Goal: Task Accomplishment & Management: Manage account settings

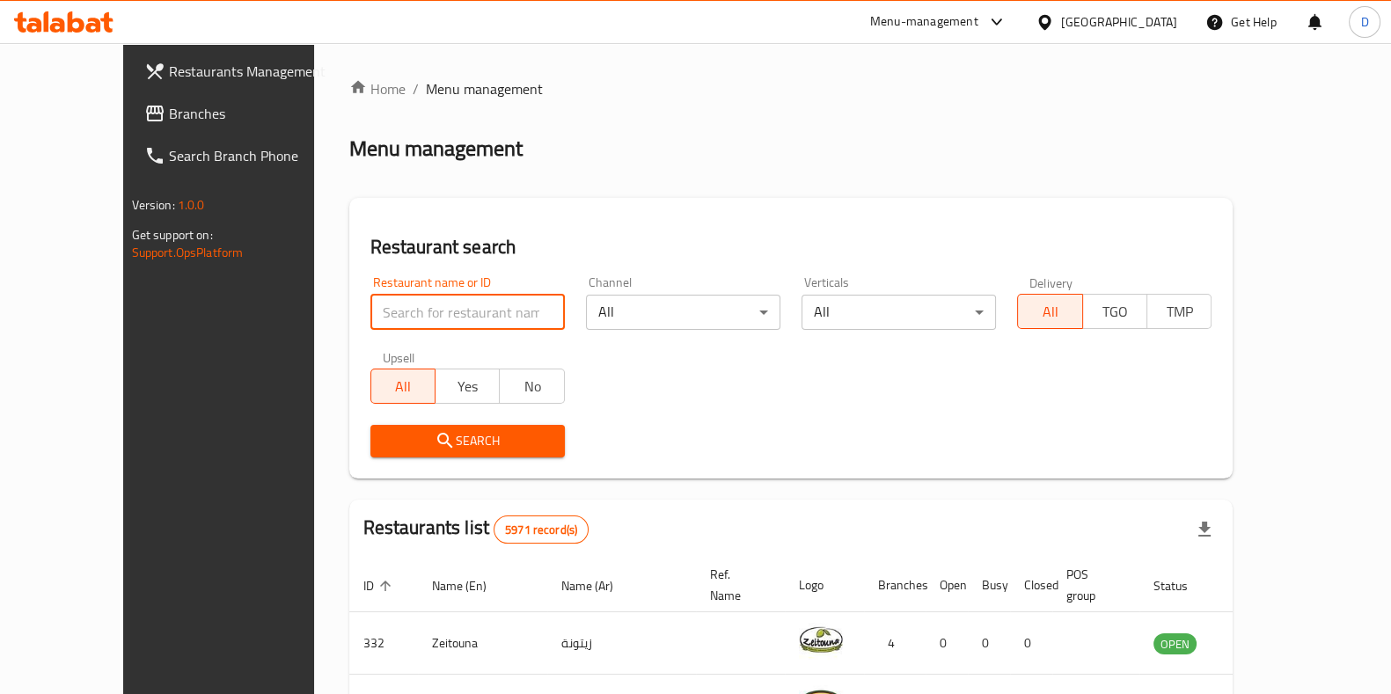
click at [430, 317] on input "search" at bounding box center [467, 312] width 194 height 35
click at [434, 430] on span "Search" at bounding box center [467, 441] width 166 height 22
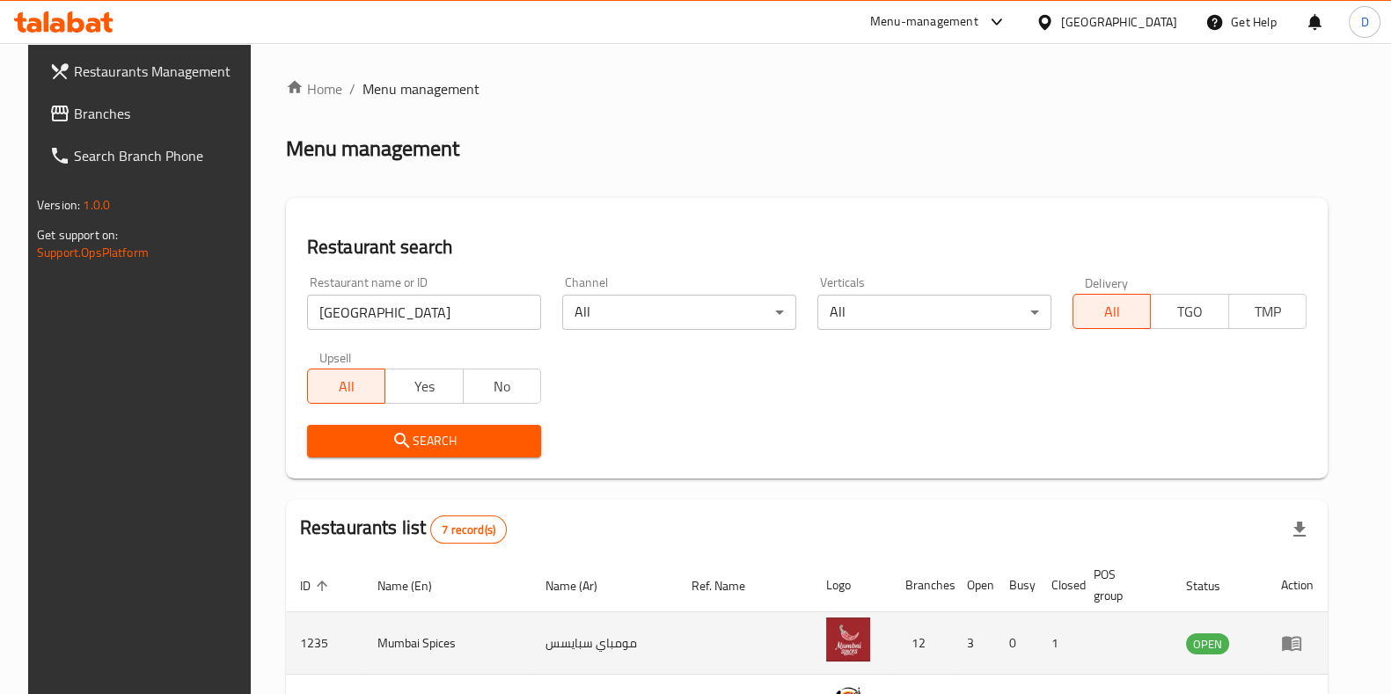
click at [303, 642] on td "1235" at bounding box center [324, 643] width 77 height 62
drag, startPoint x: 437, startPoint y: 645, endPoint x: 280, endPoint y: 636, distance: 157.7
click at [286, 636] on tr "1235 Mumbai Spices مومباي سبايسس 12 3 0 1 OPEN" at bounding box center [806, 643] width 1041 height 62
copy tr "1235 Mumbai Spices"
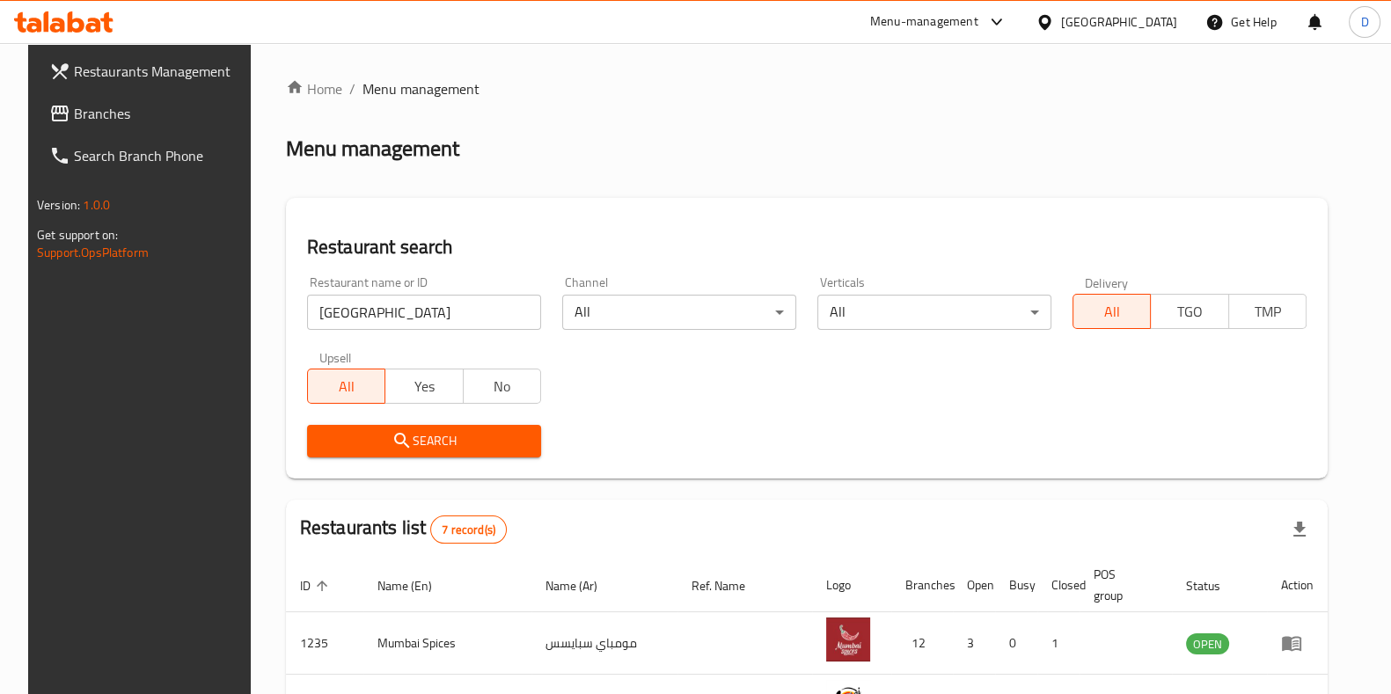
click at [457, 322] on input "MUMBAI" at bounding box center [424, 312] width 234 height 35
type input "bikanervala"
click at [438, 432] on span "Search" at bounding box center [424, 441] width 206 height 22
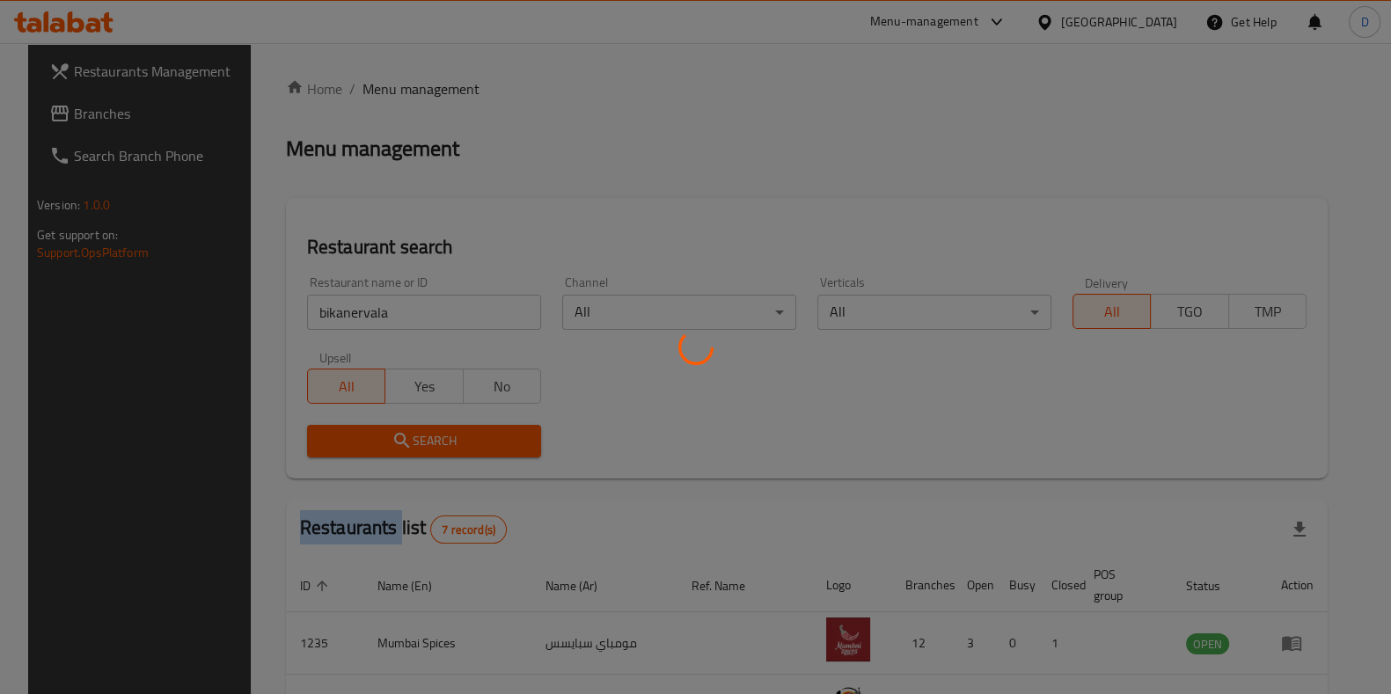
click at [438, 432] on div at bounding box center [695, 347] width 1391 height 694
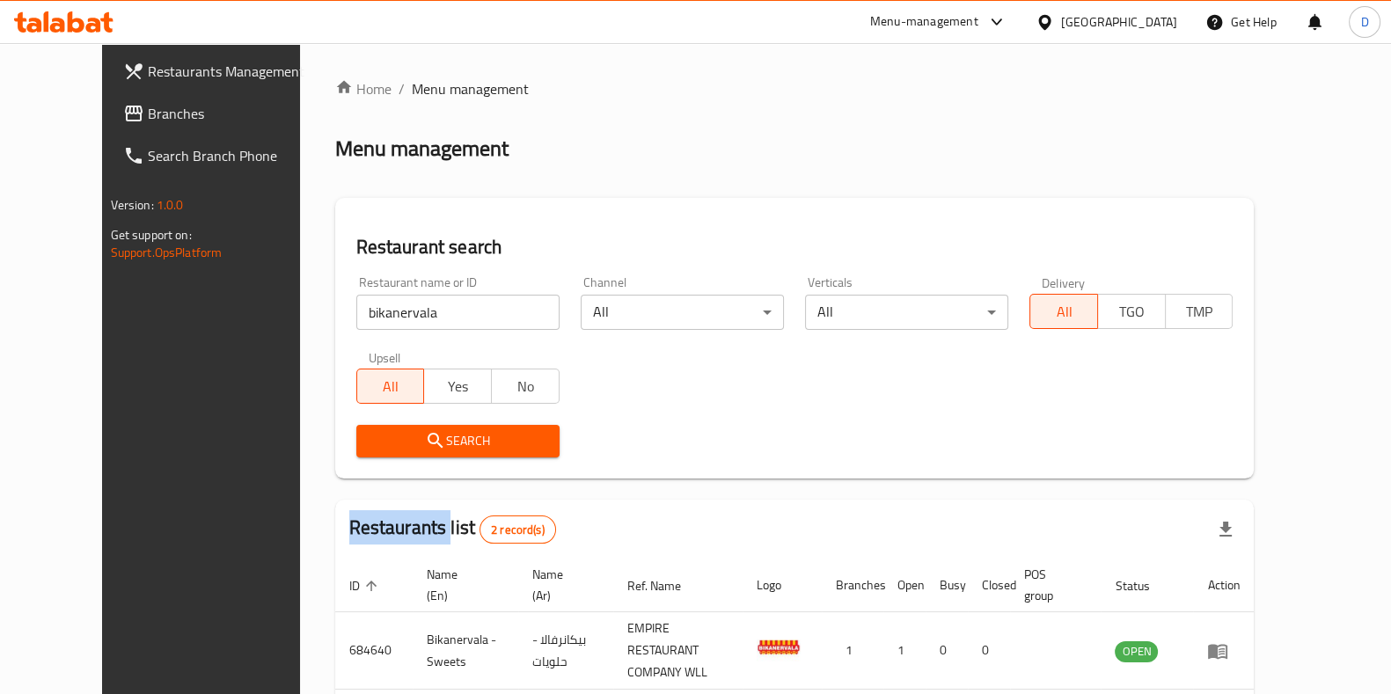
scroll to position [138, 0]
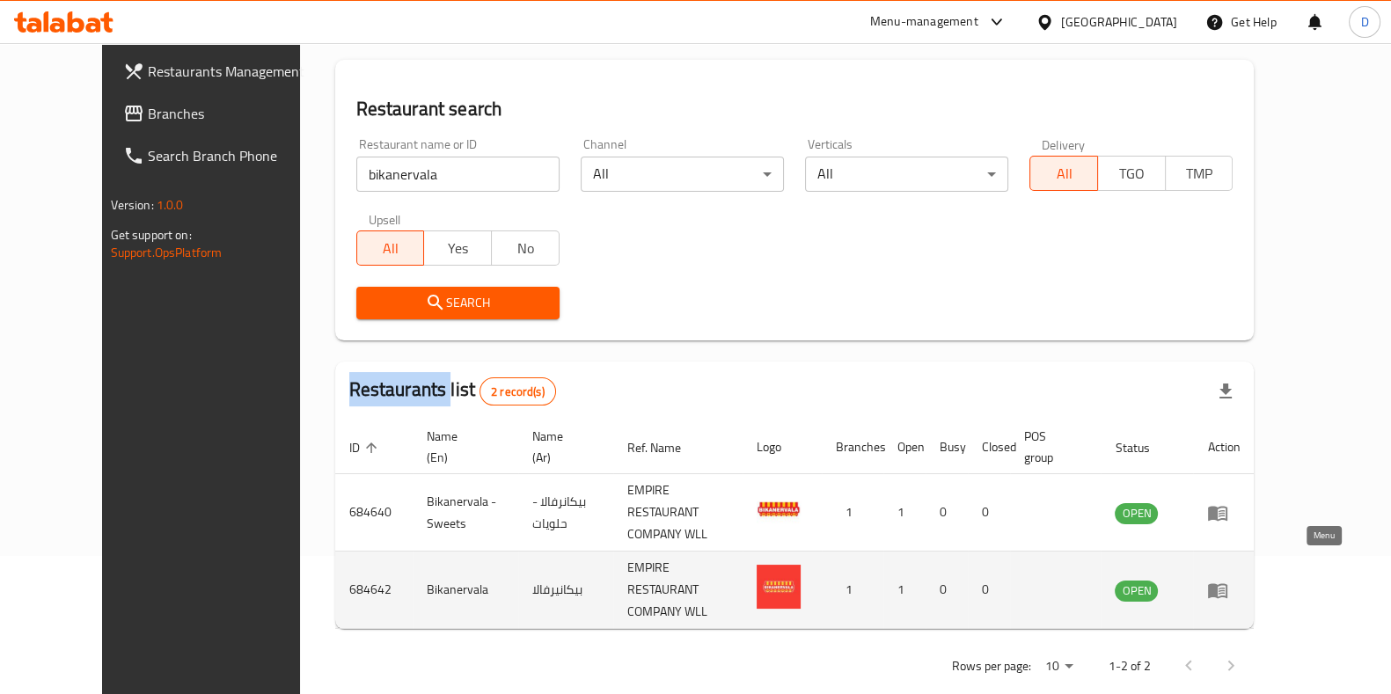
click at [1228, 580] on icon "enhanced table" at bounding box center [1217, 590] width 21 height 21
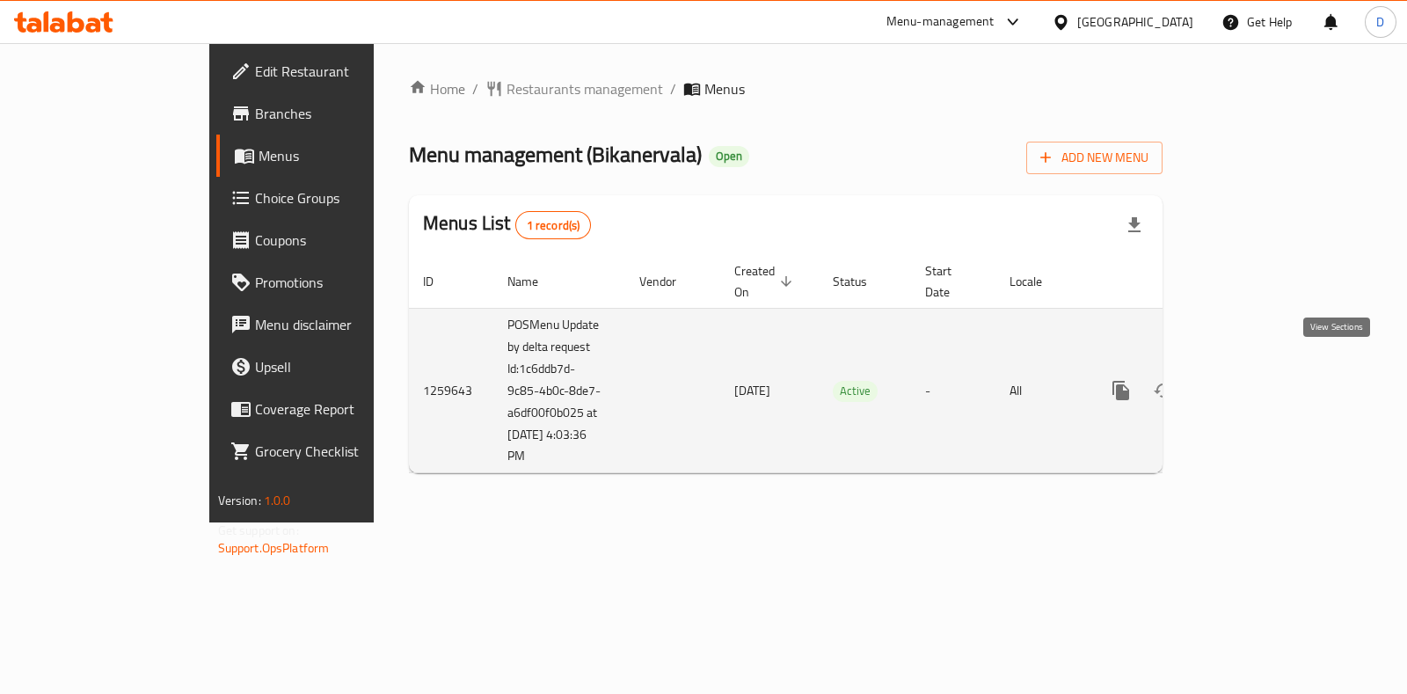
click at [1259, 380] on icon "enhanced table" at bounding box center [1248, 390] width 21 height 21
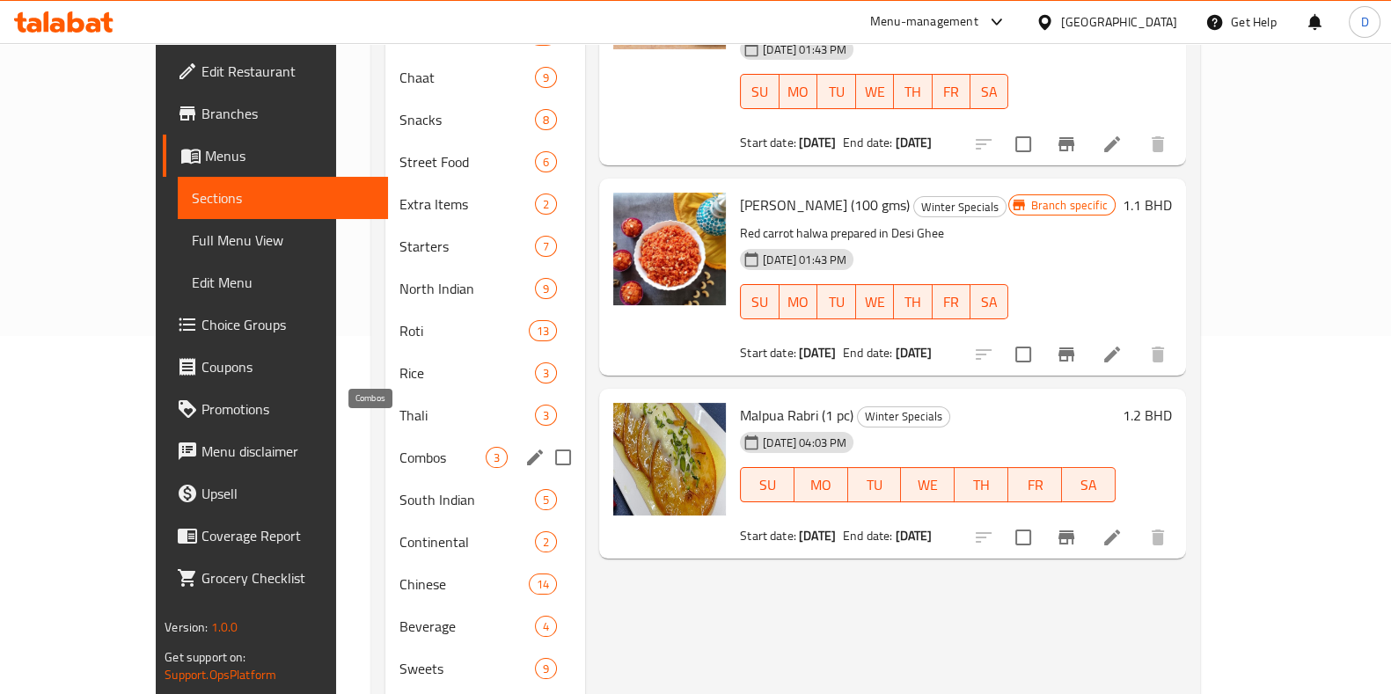
scroll to position [388, 0]
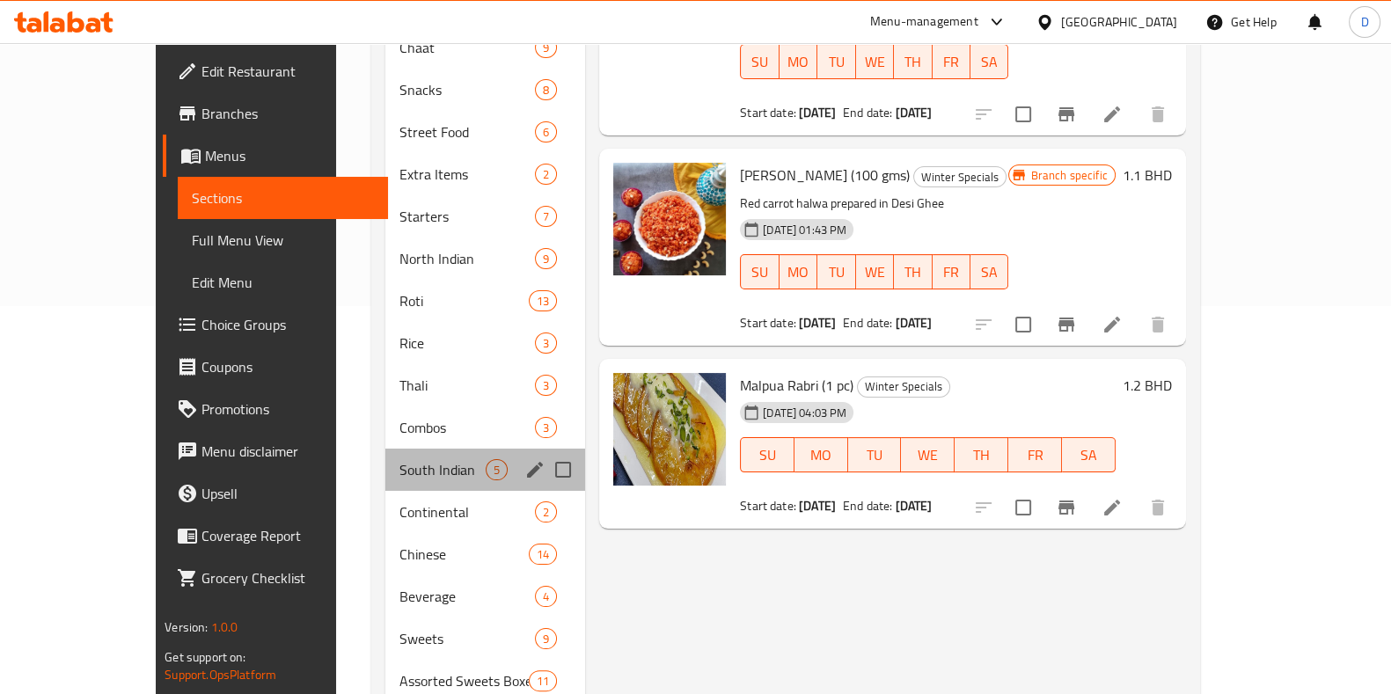
click at [399, 449] on div "South Indian 5" at bounding box center [485, 470] width 201 height 42
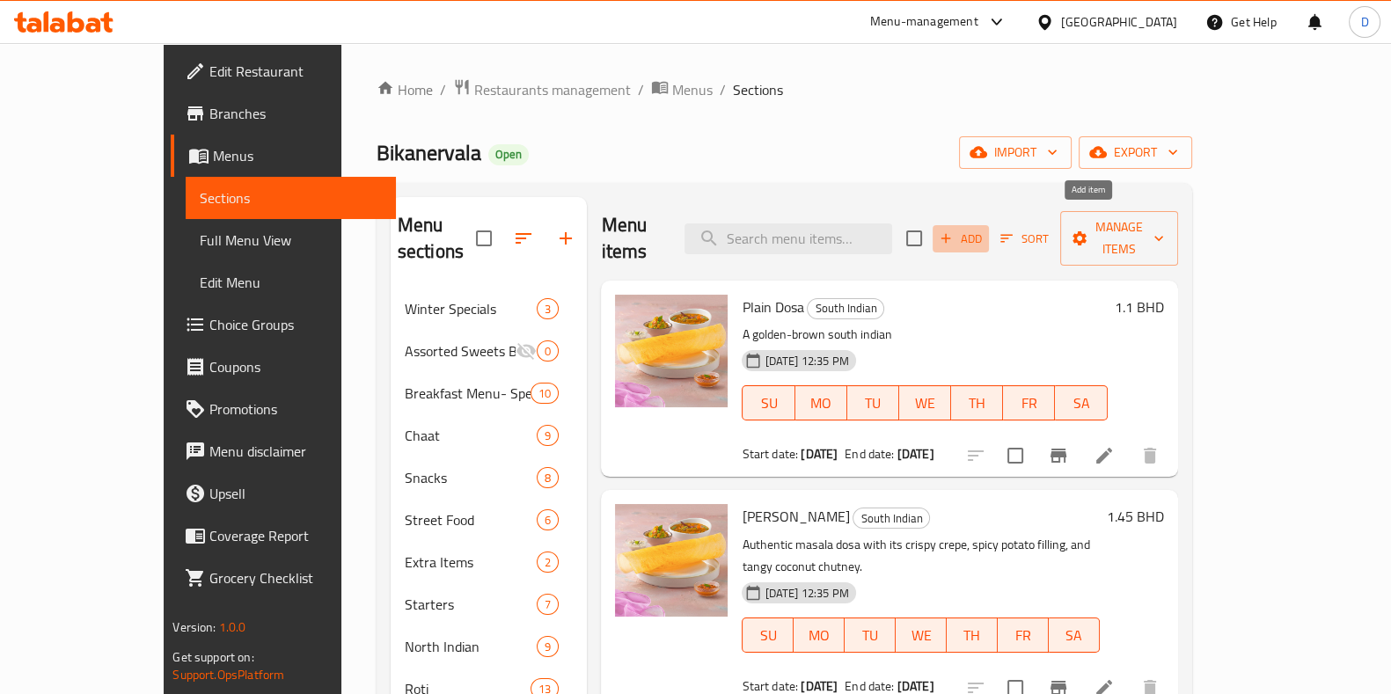
click at [984, 229] on span "Add" at bounding box center [960, 239] width 47 height 20
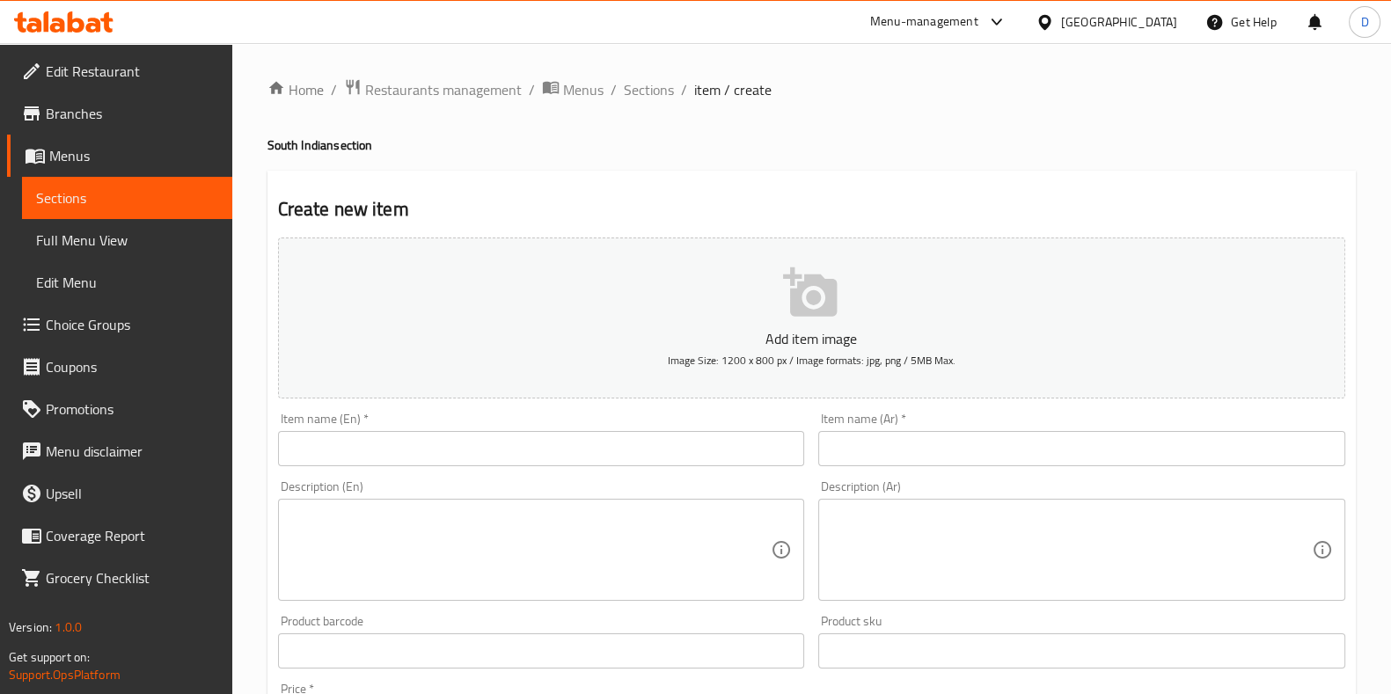
click at [484, 459] on input "text" at bounding box center [541, 448] width 527 height 35
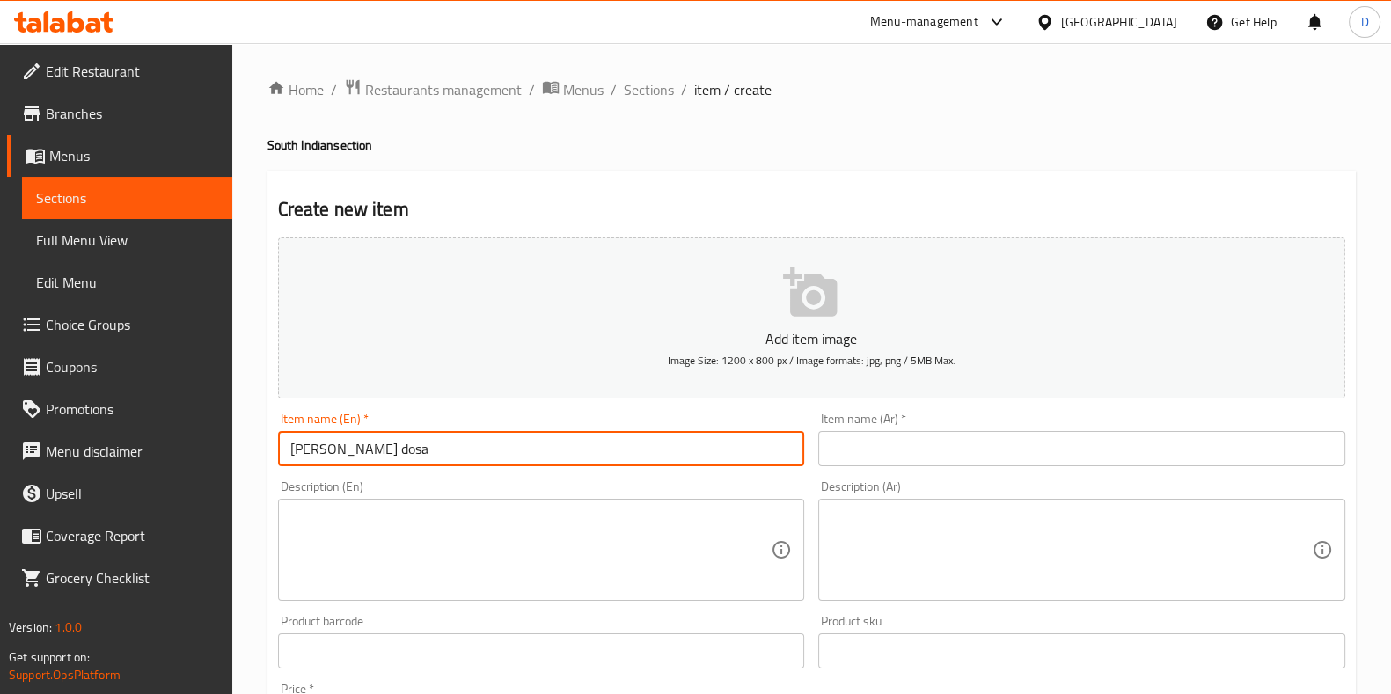
click at [484, 459] on input "[PERSON_NAME] dosa" at bounding box center [541, 448] width 527 height 35
type input "[PERSON_NAME] dosa"
click at [885, 435] on input "text" at bounding box center [1081, 448] width 527 height 35
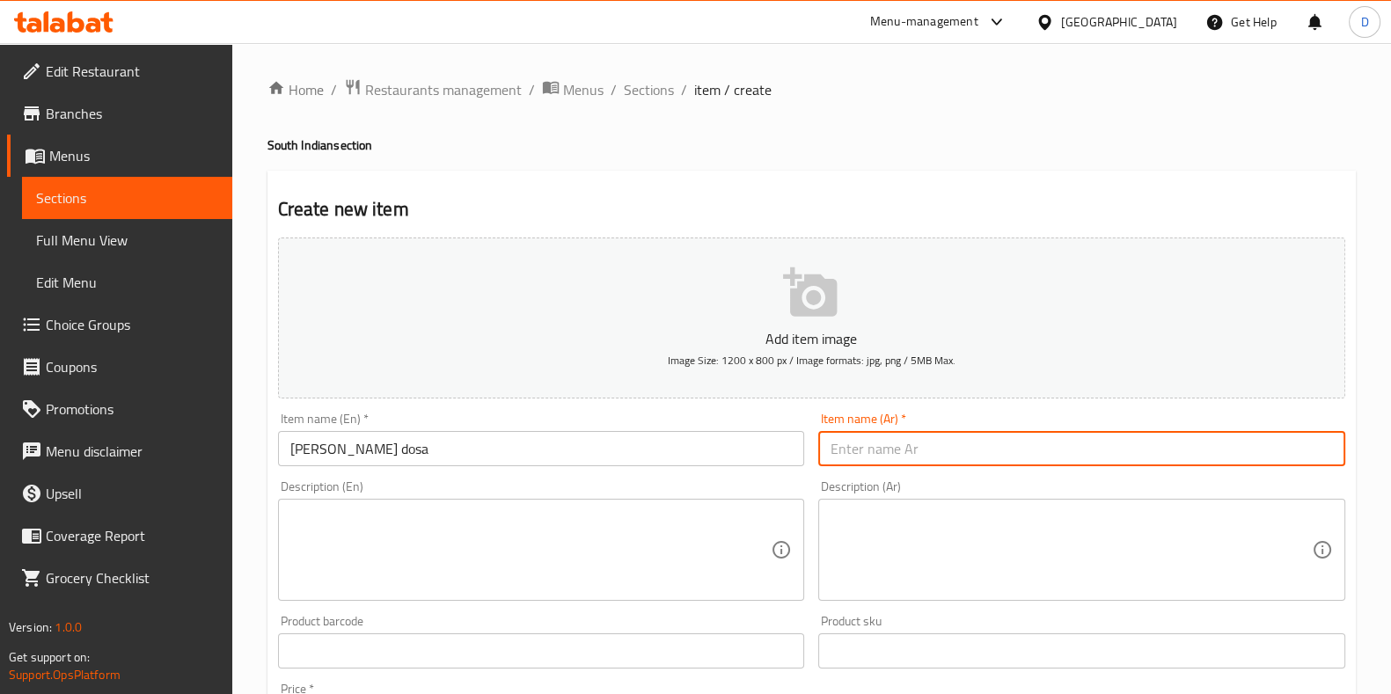
paste input "صدى دوسة"
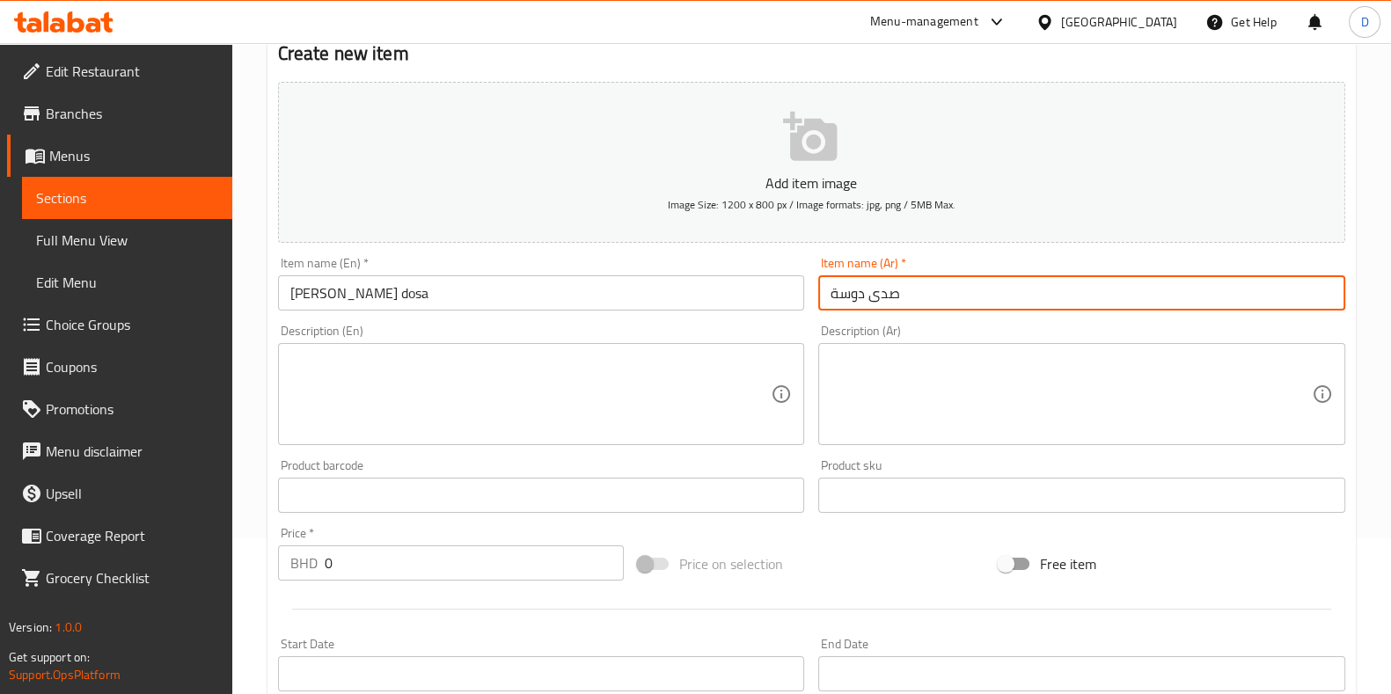
scroll to position [158, 0]
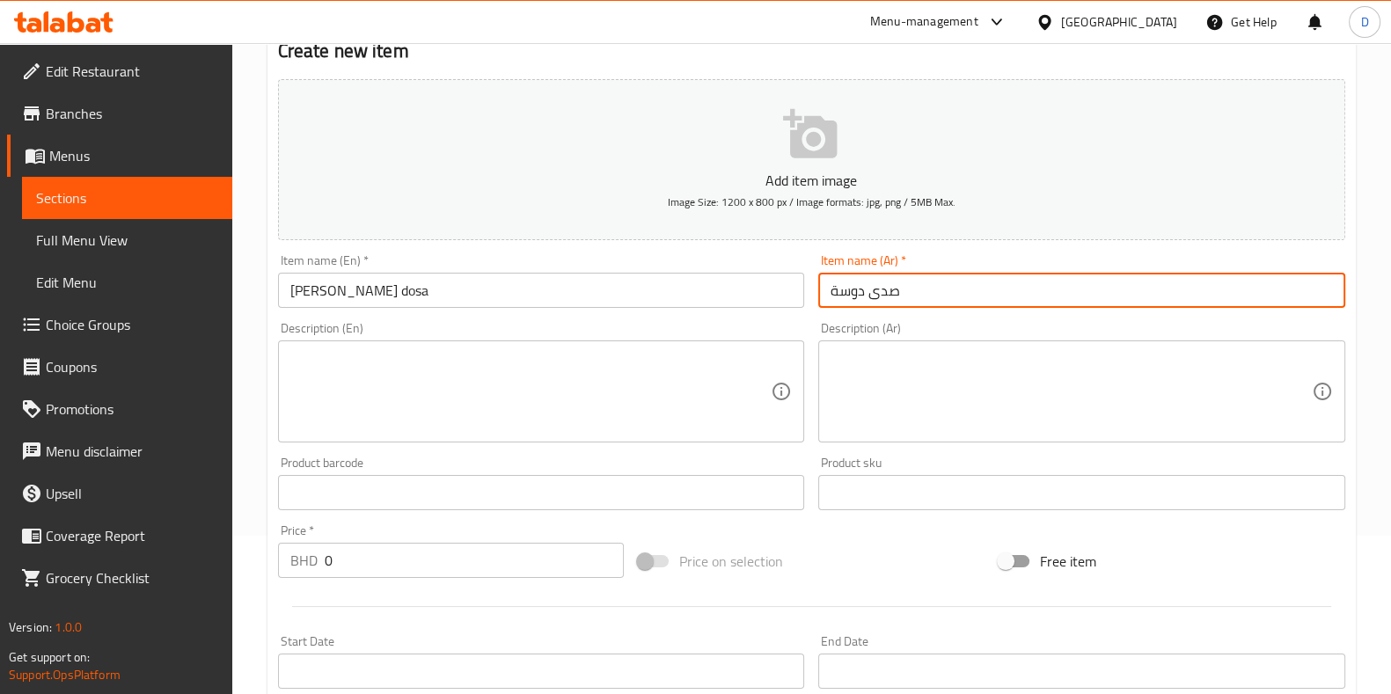
type input "صدى دوسة"
click at [440, 560] on input "0" at bounding box center [475, 560] width 300 height 35
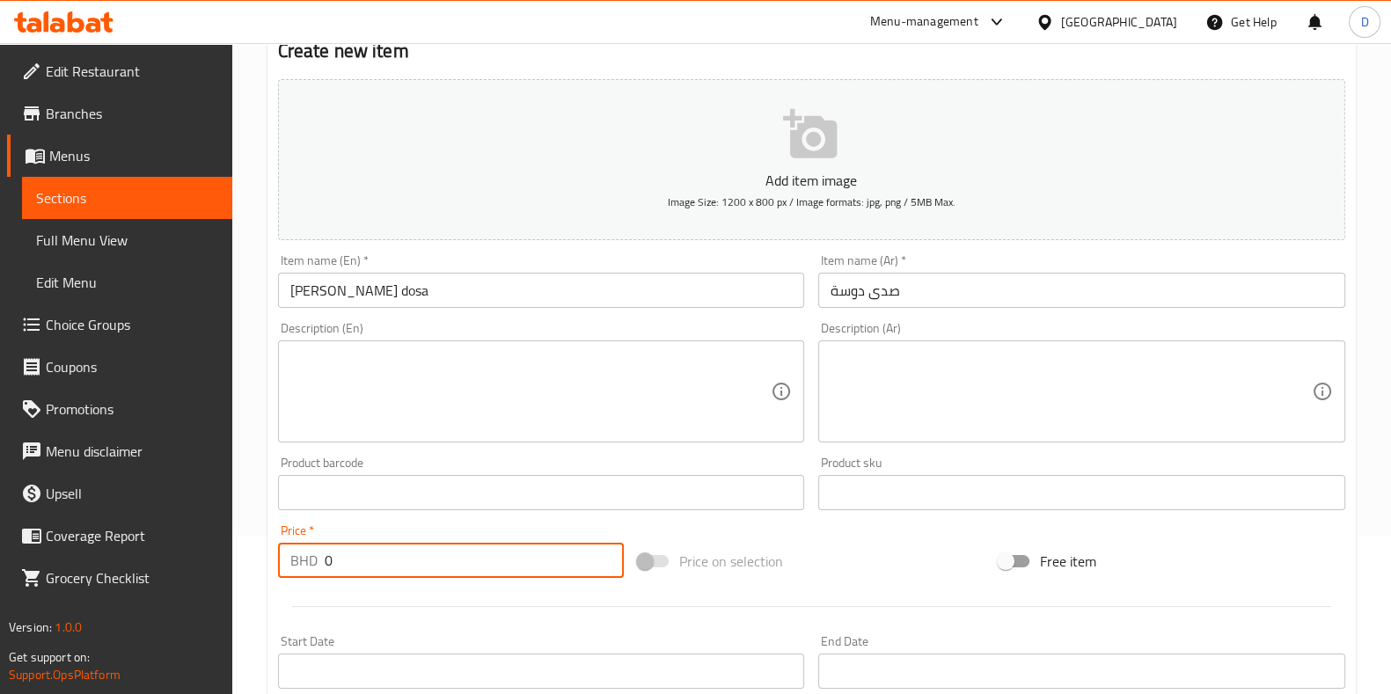
click at [440, 560] on input "0" at bounding box center [475, 560] width 300 height 35
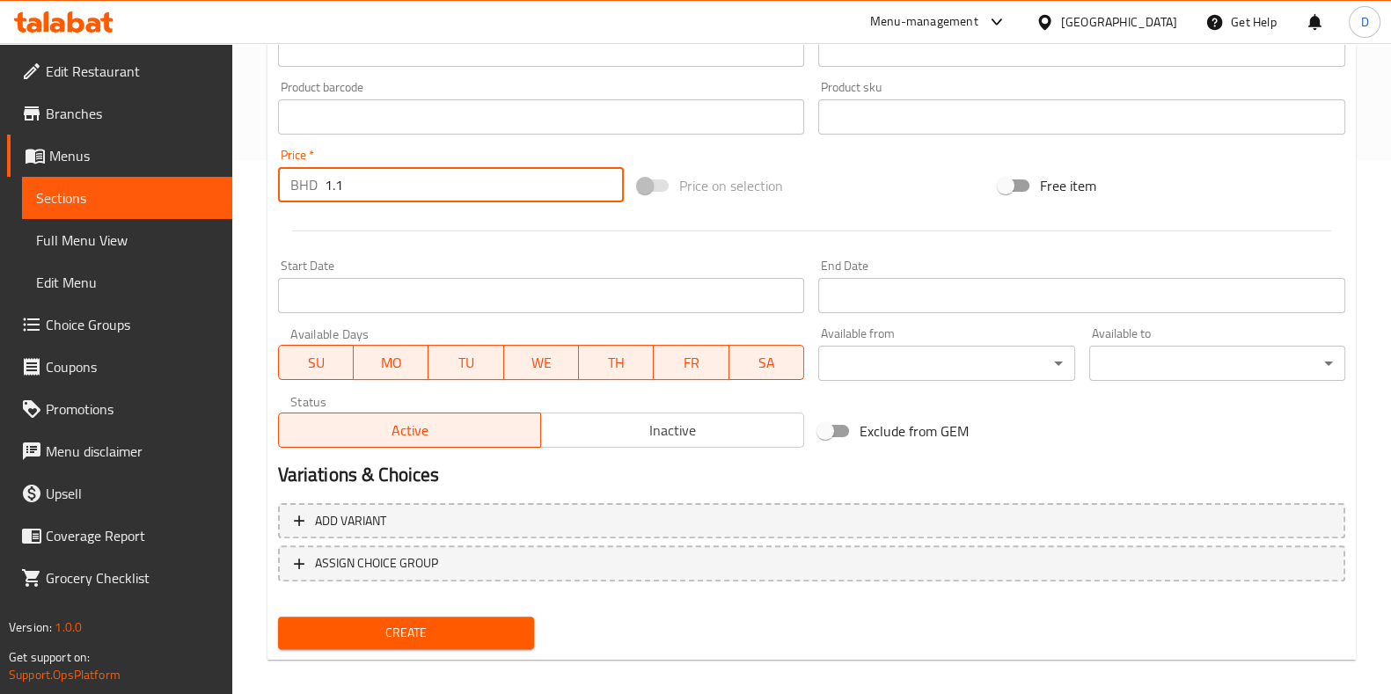
scroll to position [536, 0]
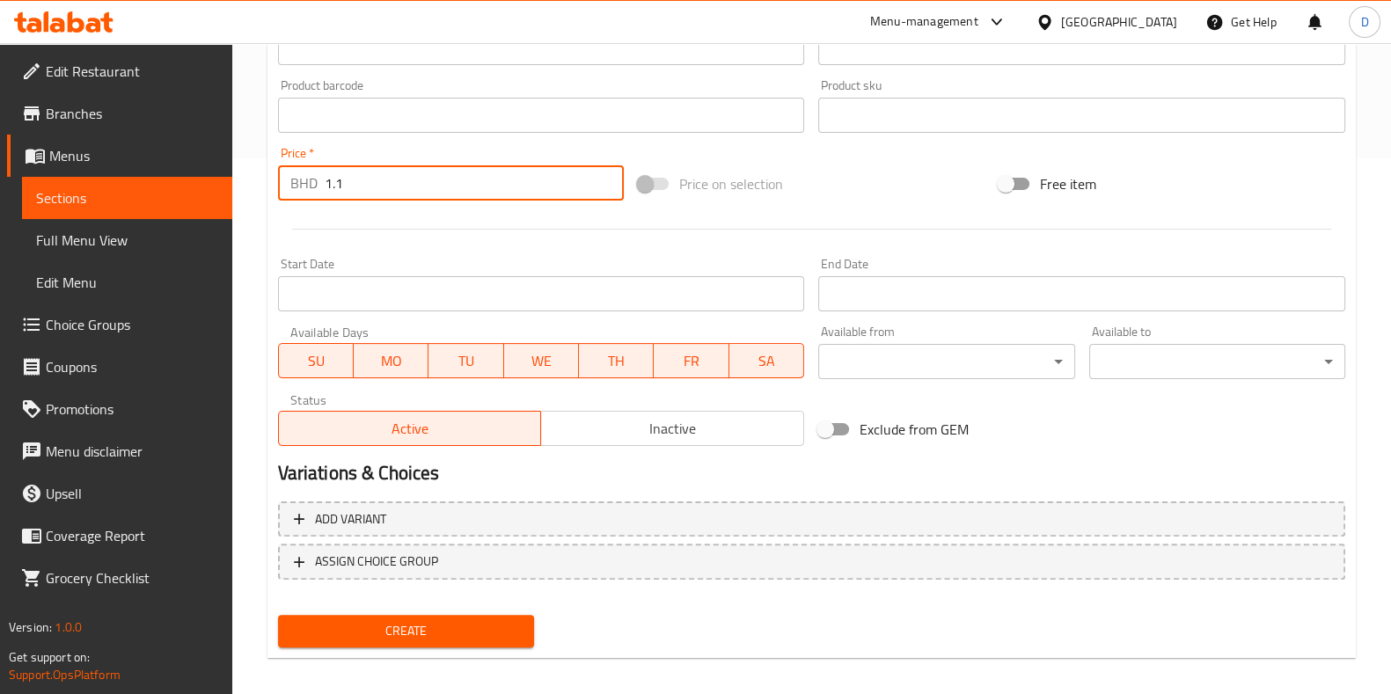
type input "1.1"
click at [433, 641] on button "Create" at bounding box center [406, 631] width 256 height 33
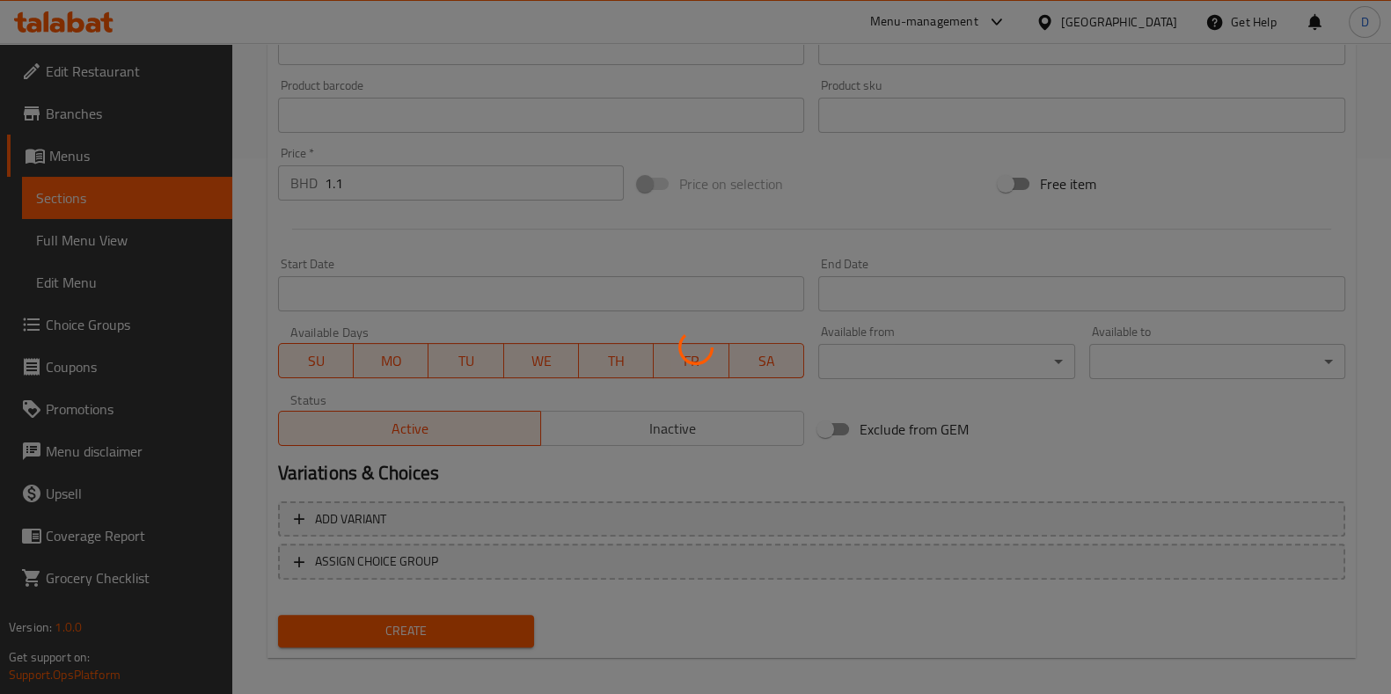
type input "0"
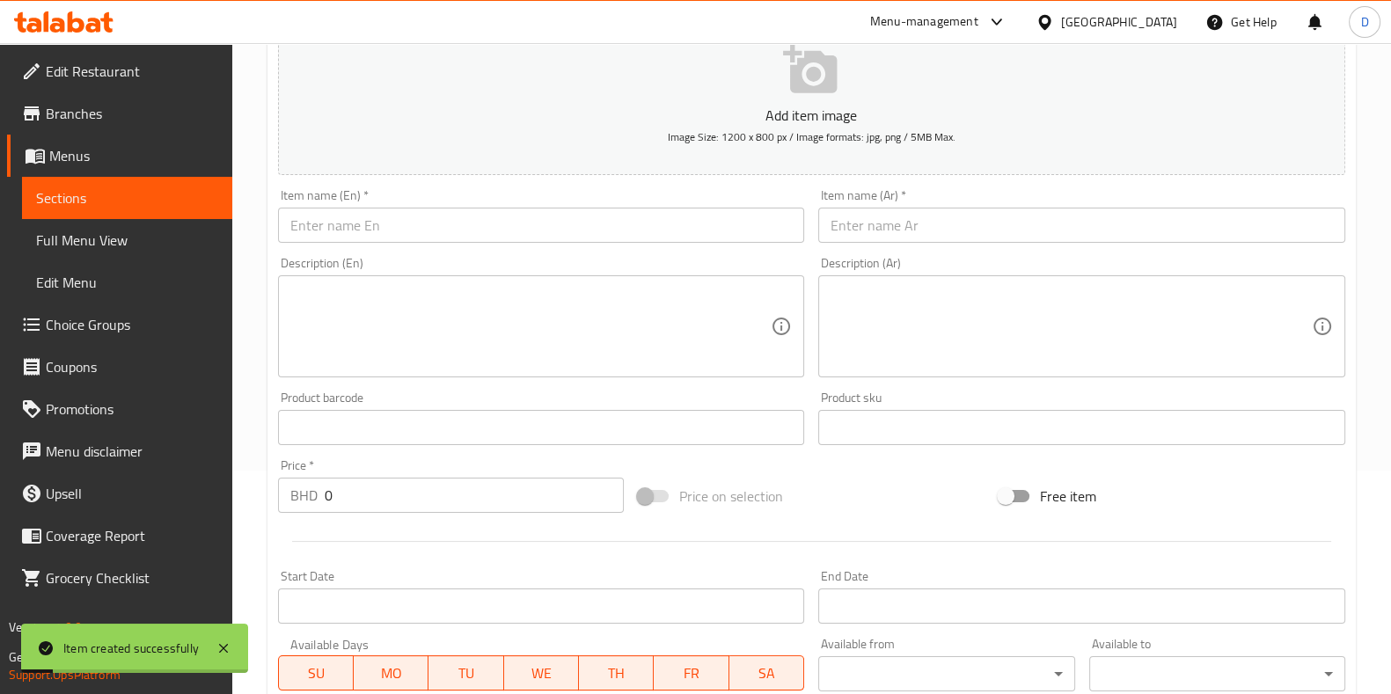
scroll to position [215, 0]
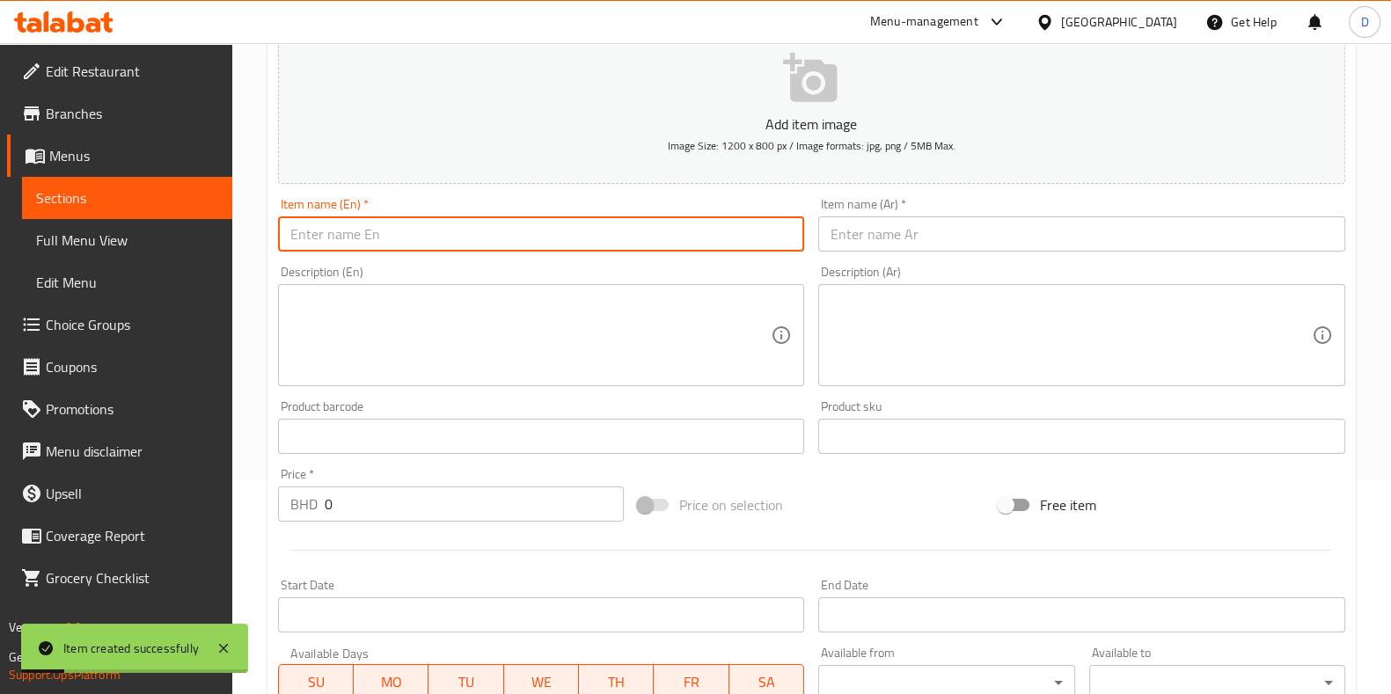
click at [376, 226] on input "text" at bounding box center [541, 233] width 527 height 35
click at [376, 226] on input "[PERSON_NAME]" at bounding box center [541, 233] width 527 height 35
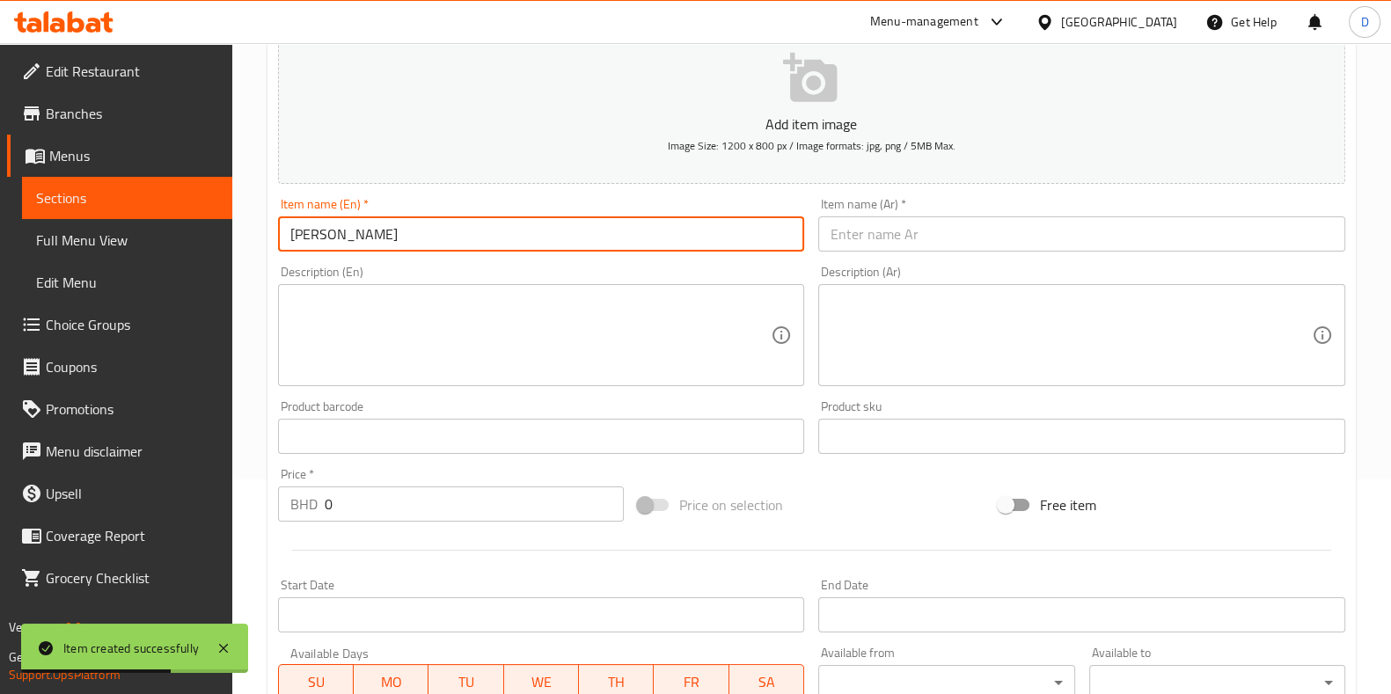
type input "[PERSON_NAME]"
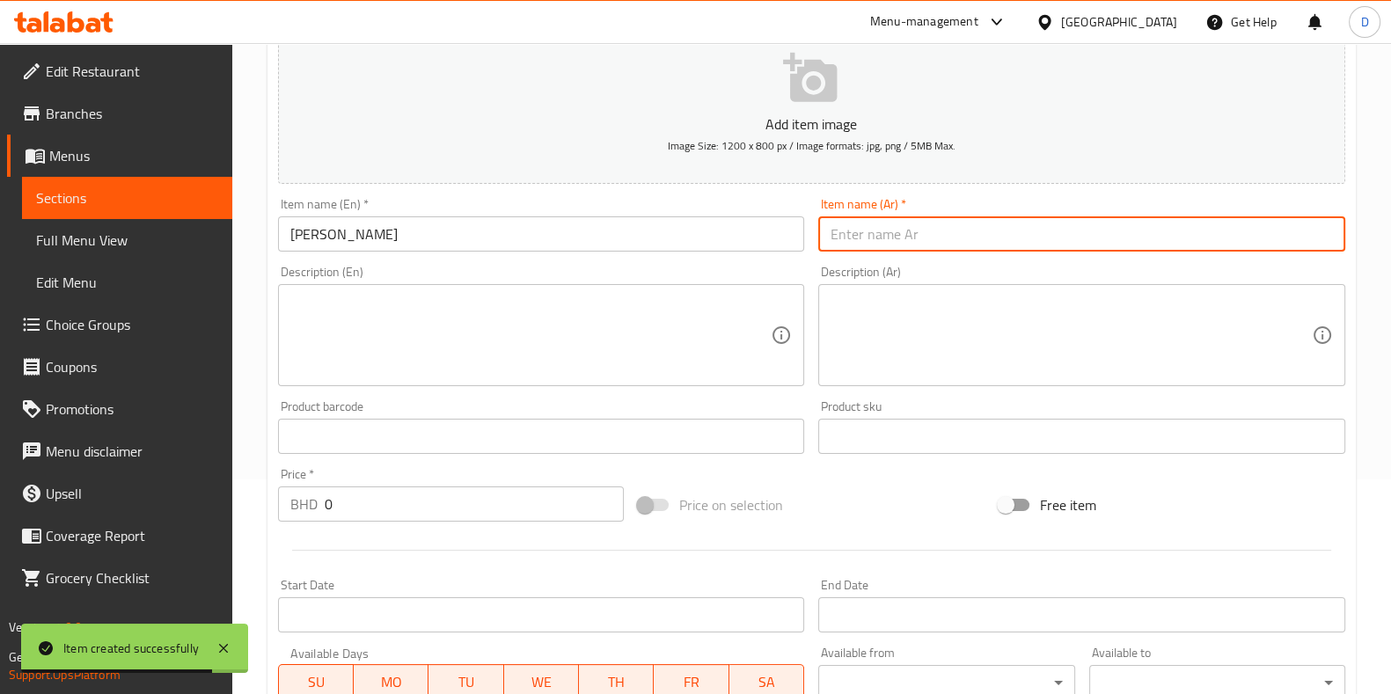
click at [896, 248] on input "text" at bounding box center [1081, 233] width 527 height 35
paste input "ماسالا دوسة"
type input "ماسالا دوسة"
click at [392, 494] on input "0" at bounding box center [475, 503] width 300 height 35
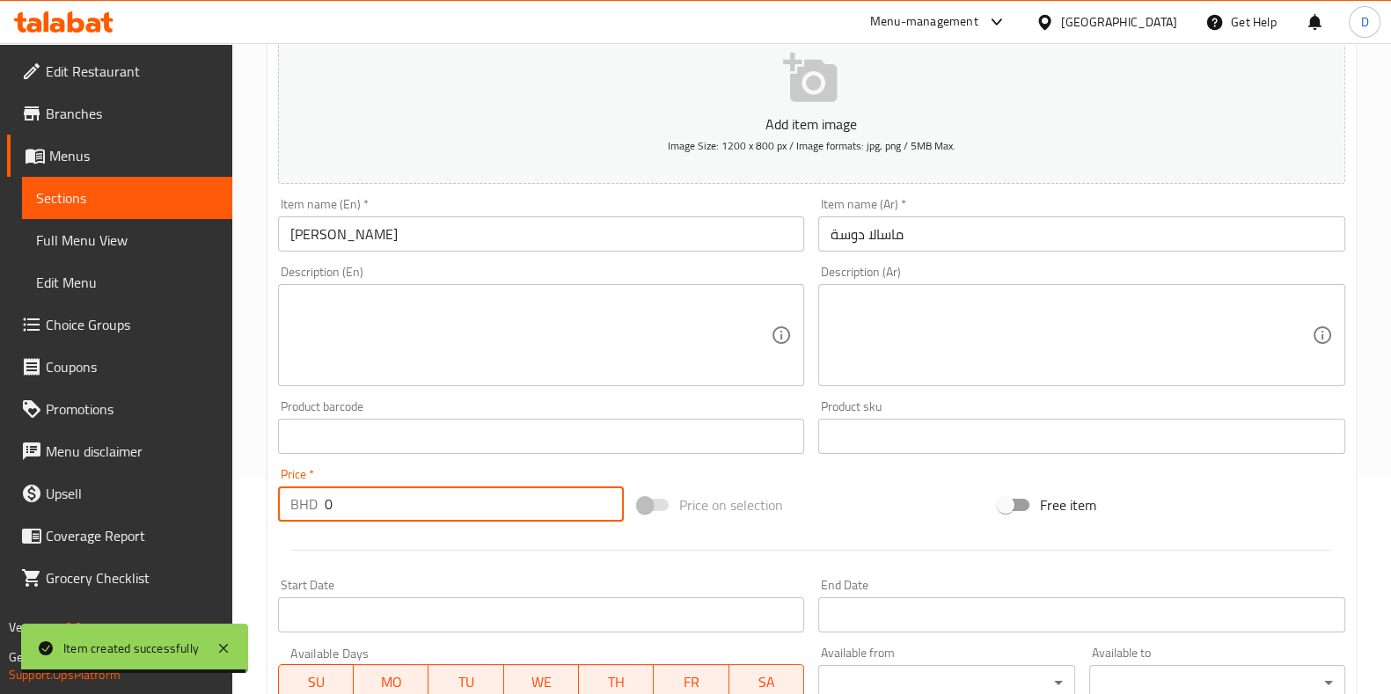
click at [392, 494] on input "0" at bounding box center [475, 503] width 300 height 35
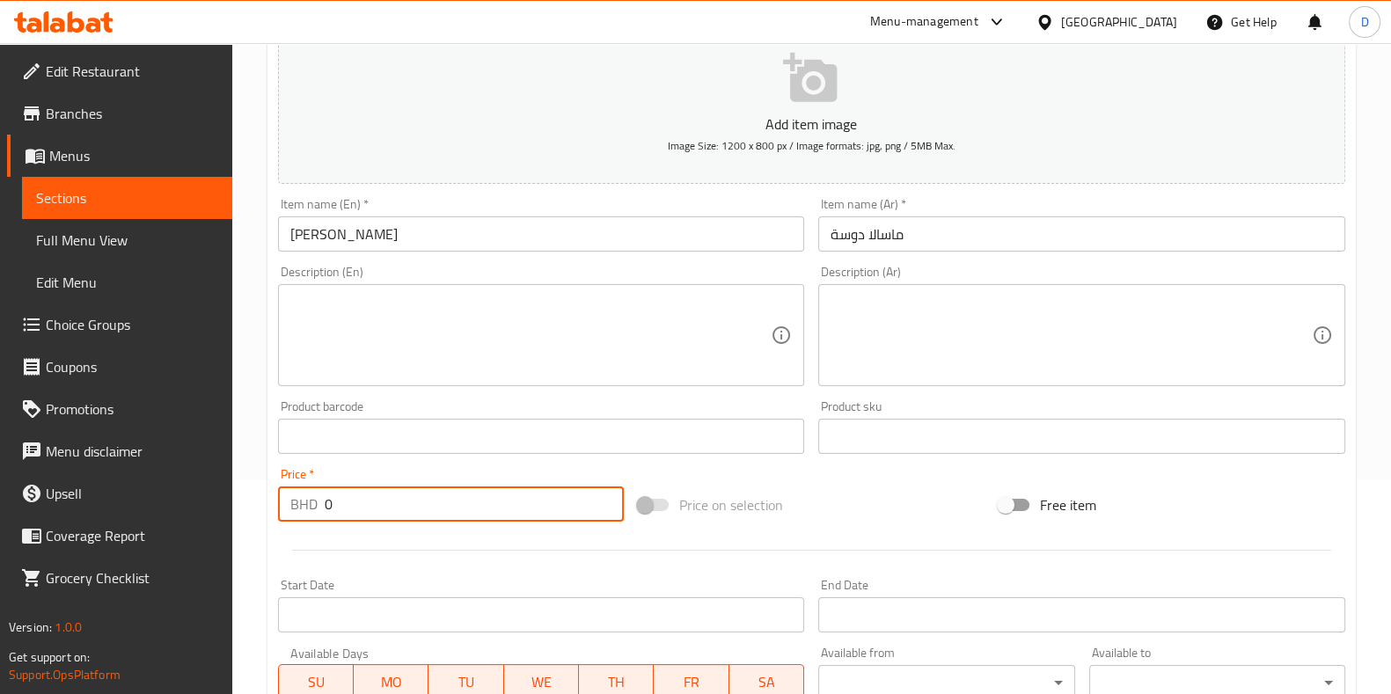
click at [392, 494] on input "0" at bounding box center [475, 503] width 300 height 35
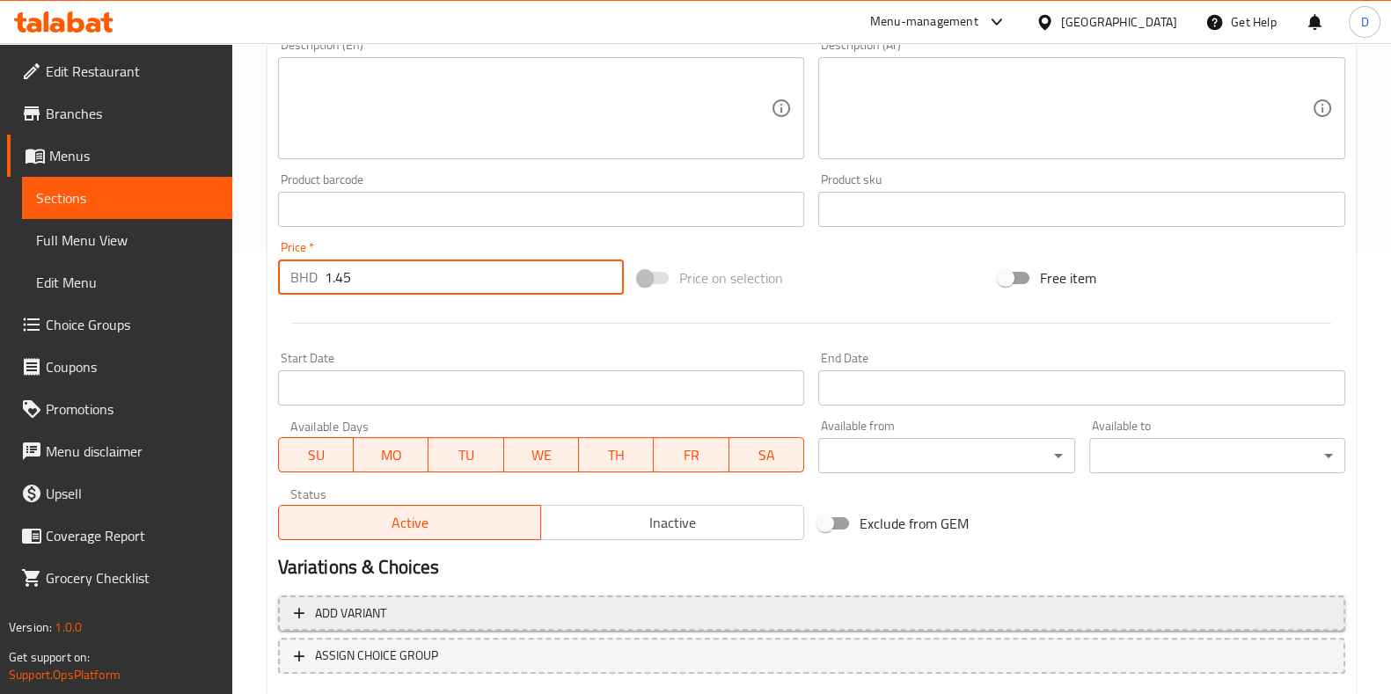
scroll to position [547, 0]
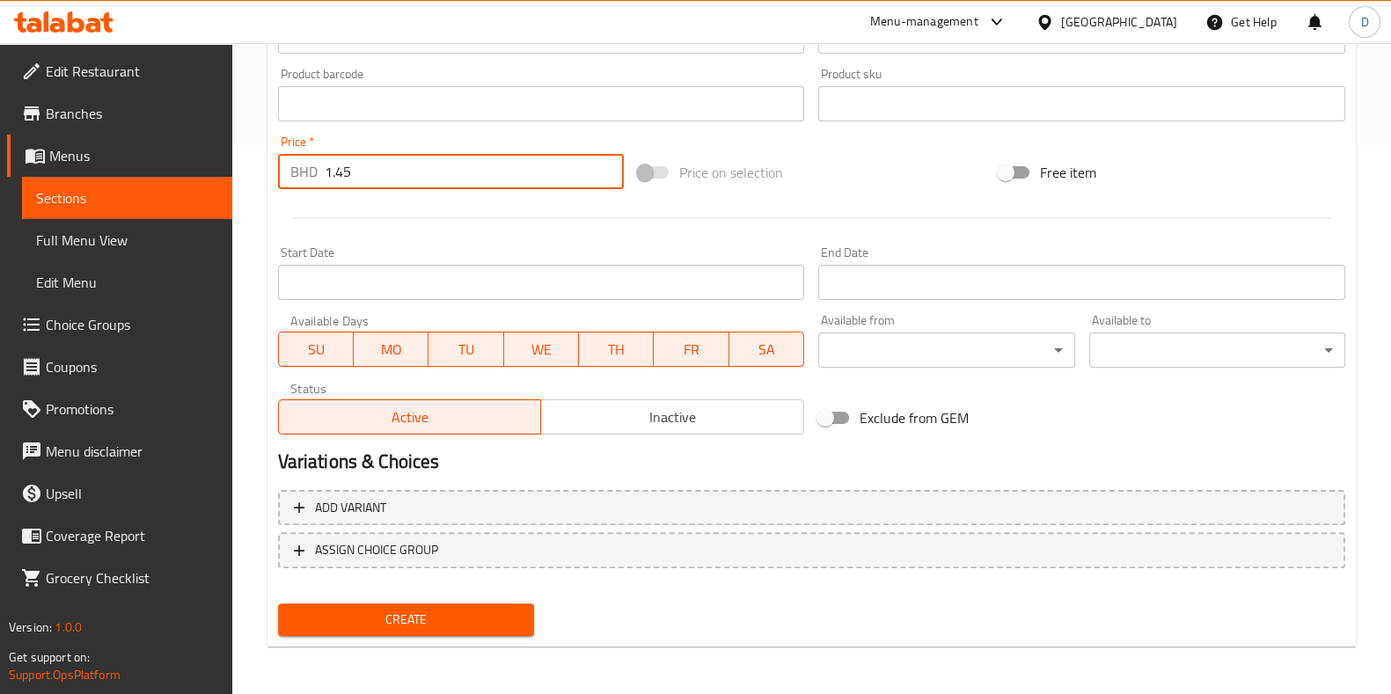
type input "1.45"
click at [418, 609] on span "Create" at bounding box center [406, 620] width 228 height 22
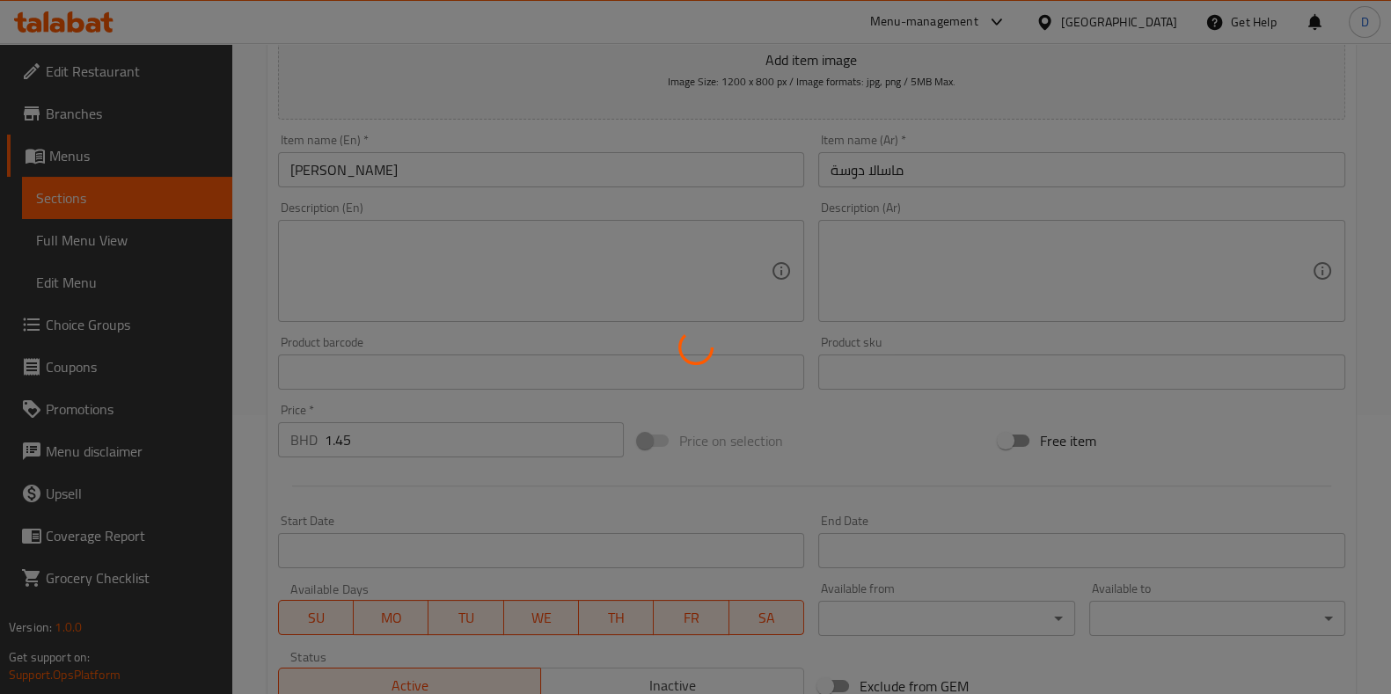
type input "0"
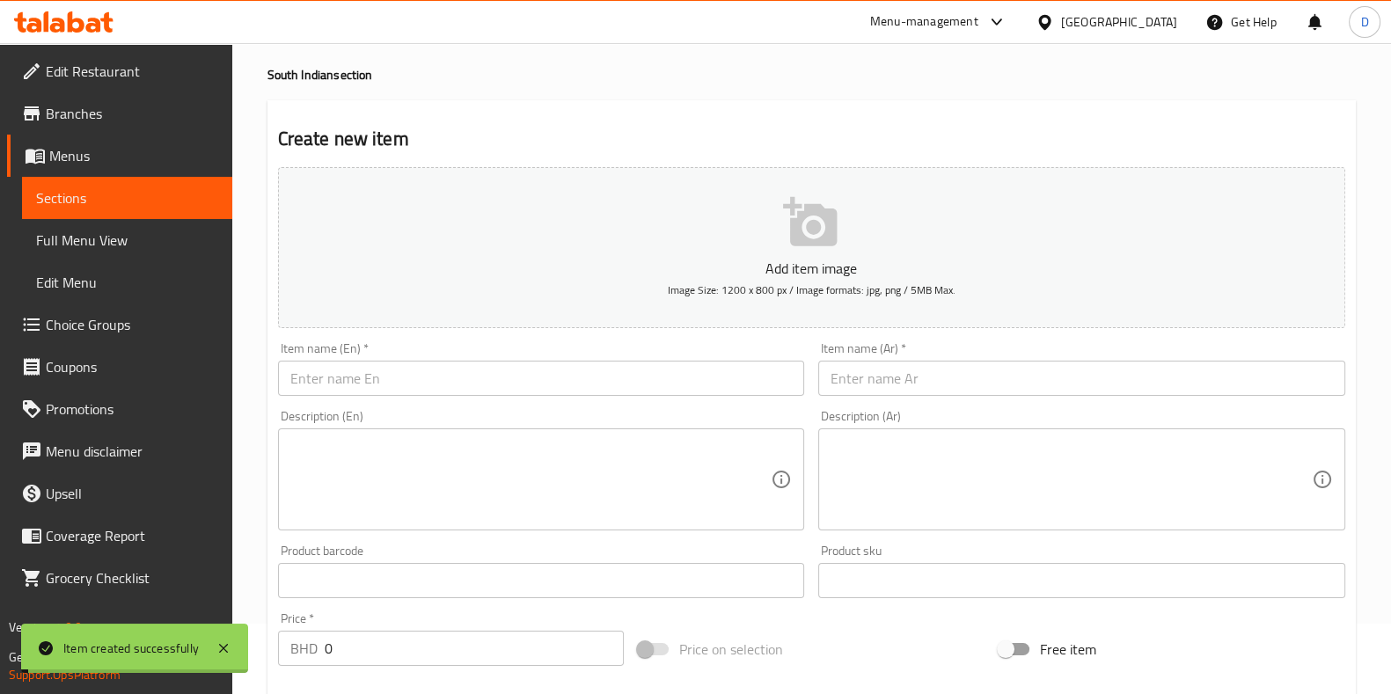
scroll to position [28, 0]
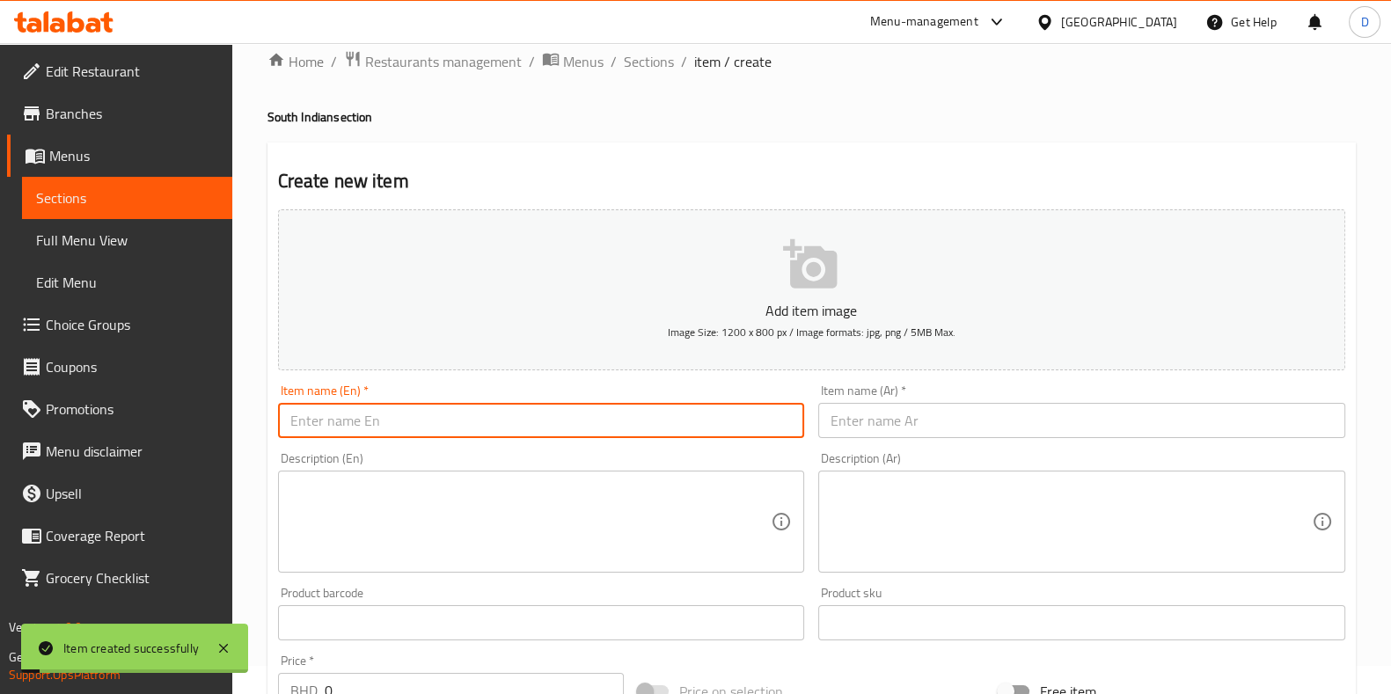
click at [454, 428] on input "text" at bounding box center [541, 420] width 527 height 35
click at [454, 428] on input "Paneer Dosa" at bounding box center [541, 420] width 527 height 35
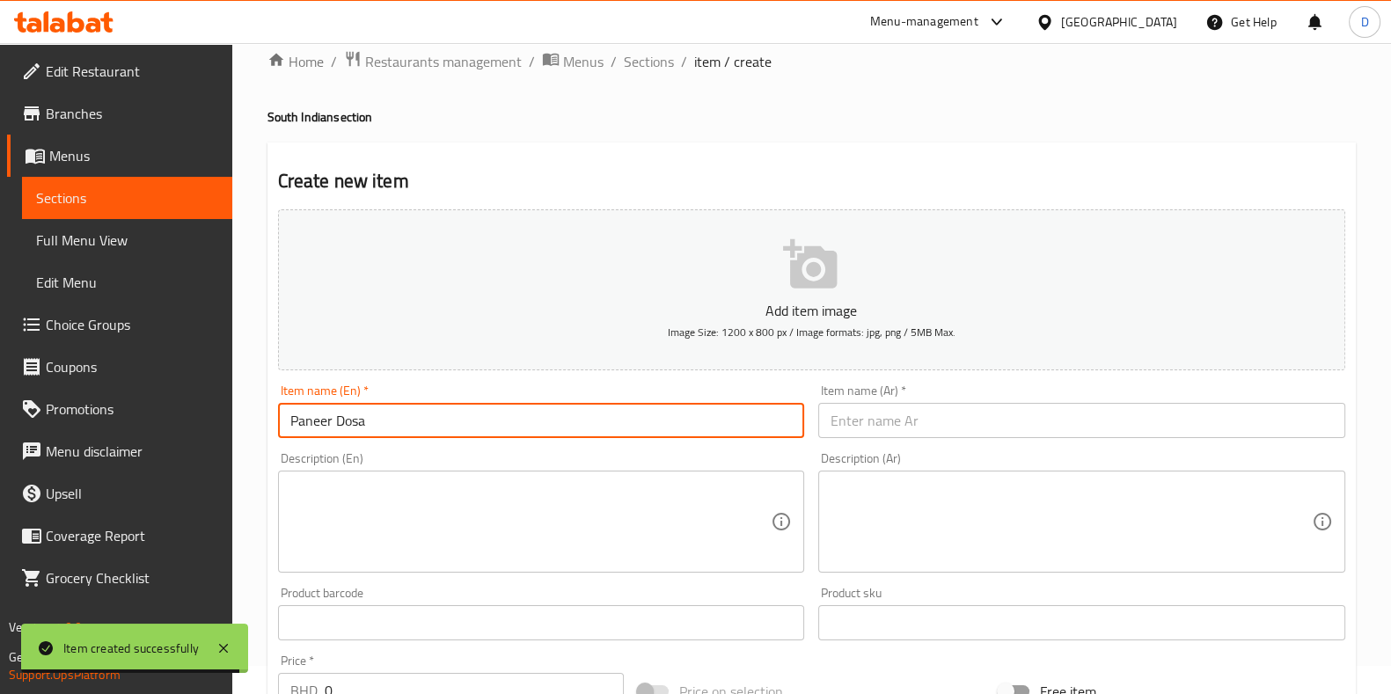
type input "Paneer Dosa"
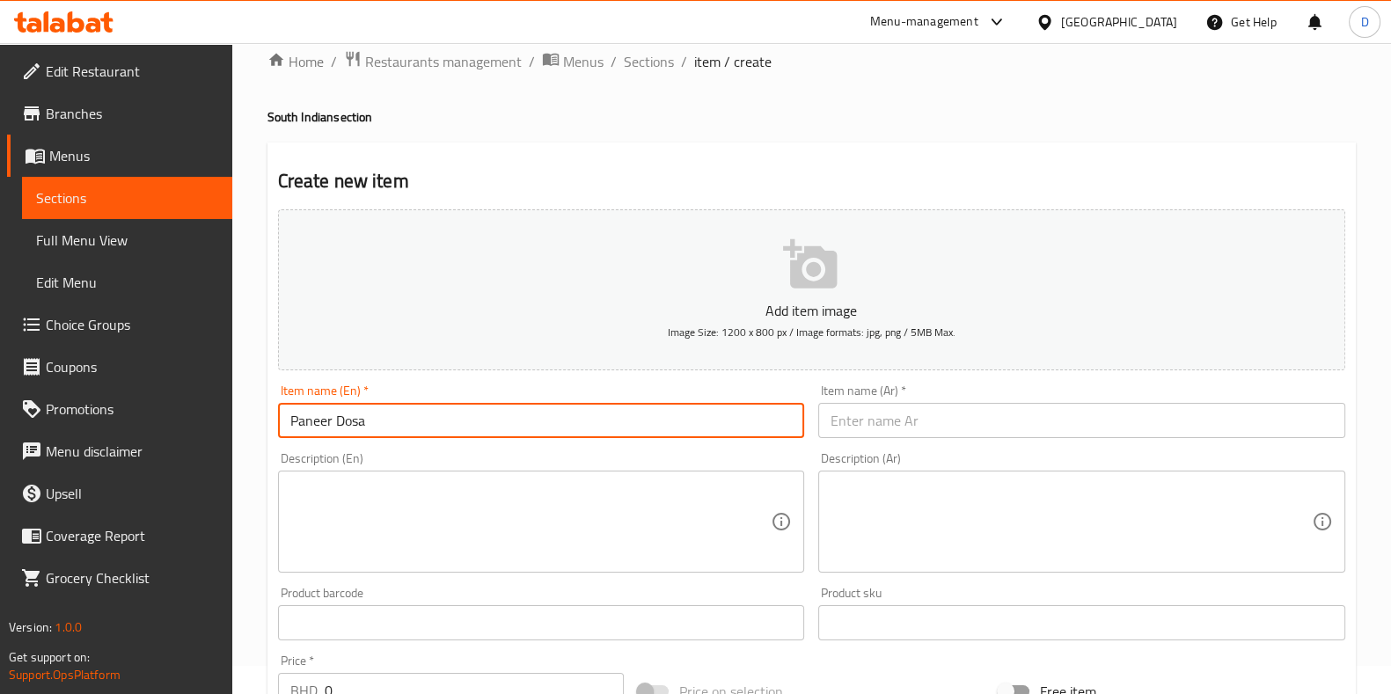
click at [897, 416] on input "text" at bounding box center [1081, 420] width 527 height 35
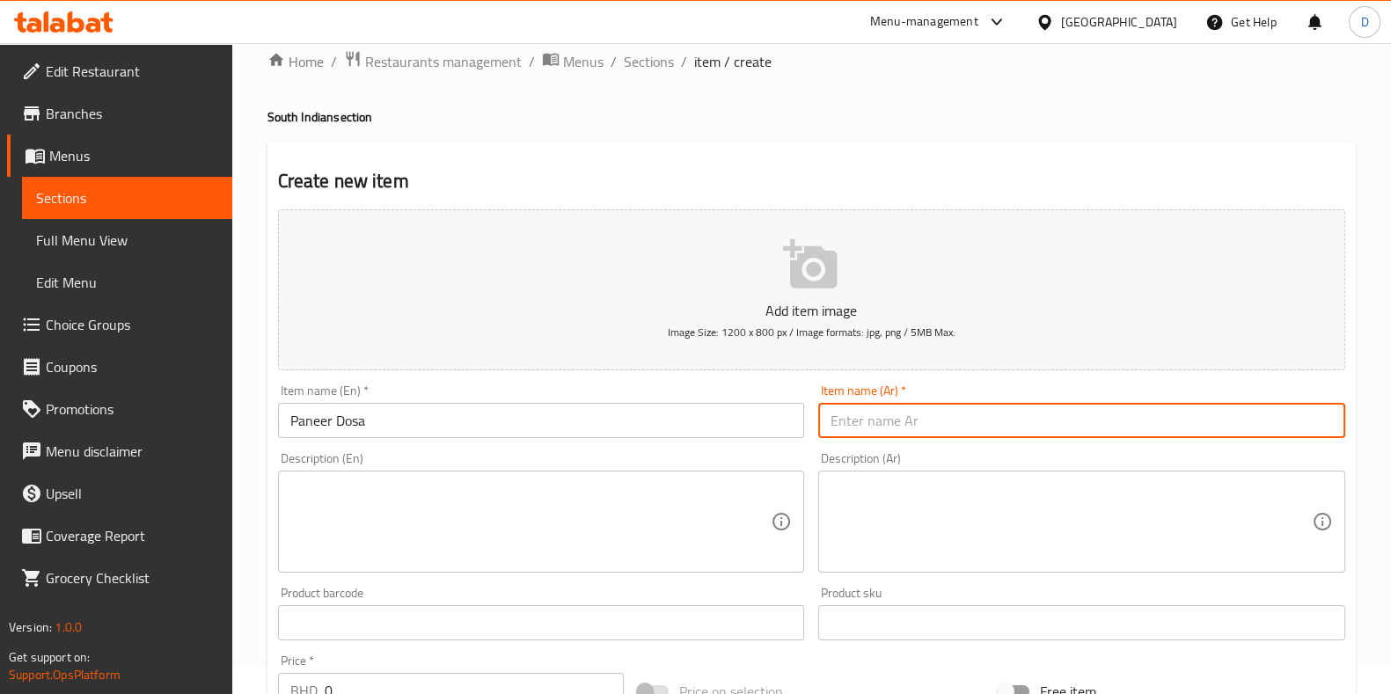
paste input "بانير دوسا"
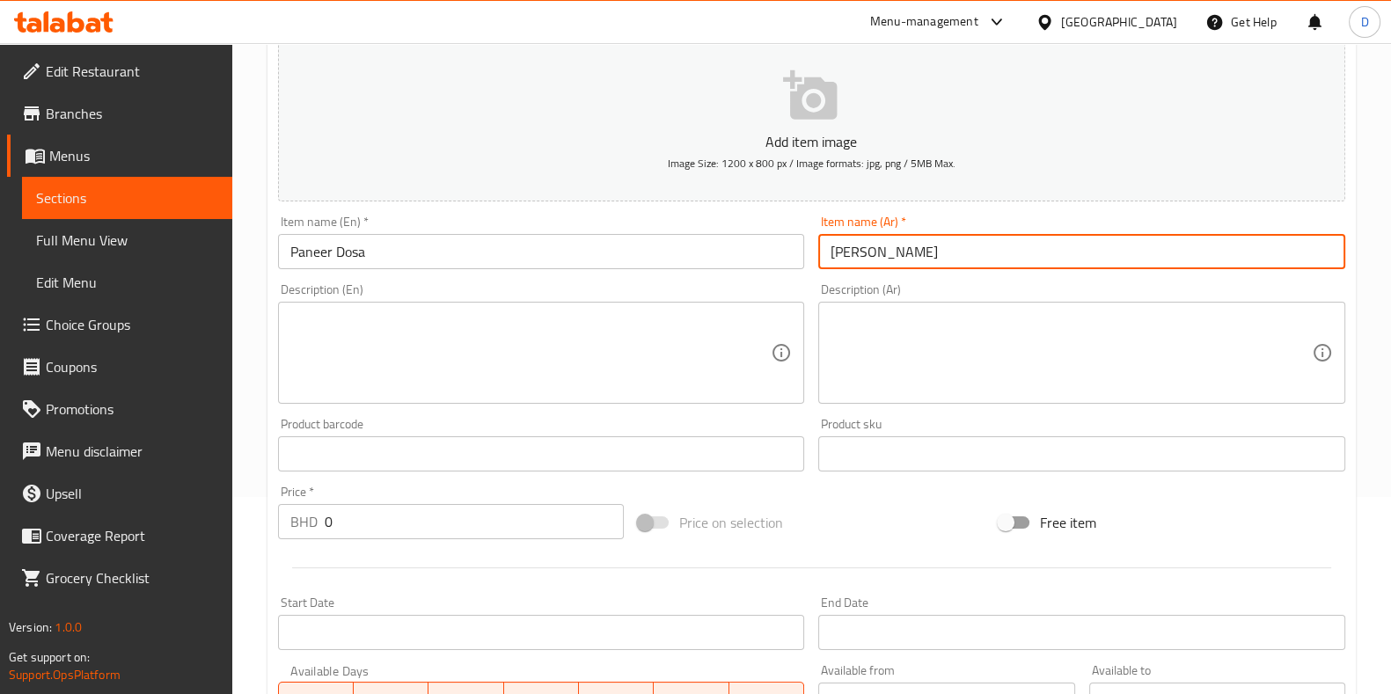
scroll to position [197, 0]
type input "بانير دوسا"
click at [480, 508] on input "0" at bounding box center [475, 521] width 300 height 35
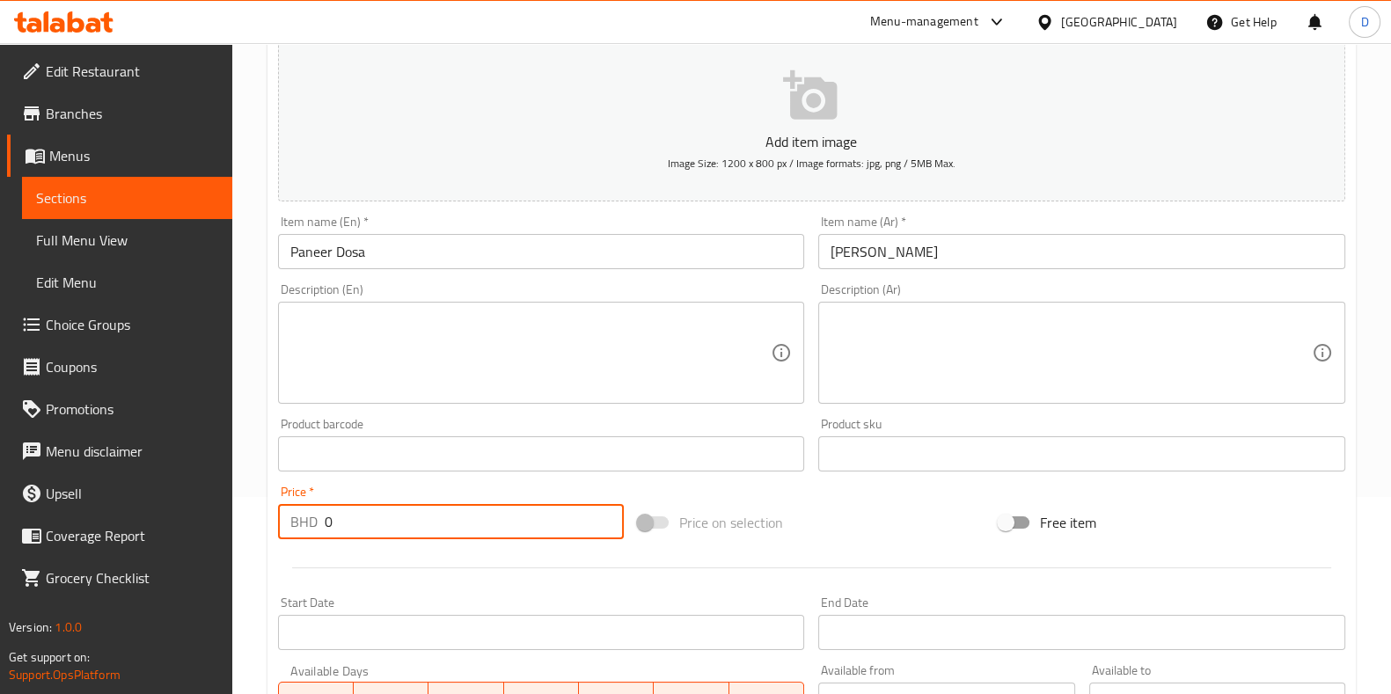
click at [480, 508] on input "0" at bounding box center [475, 521] width 300 height 35
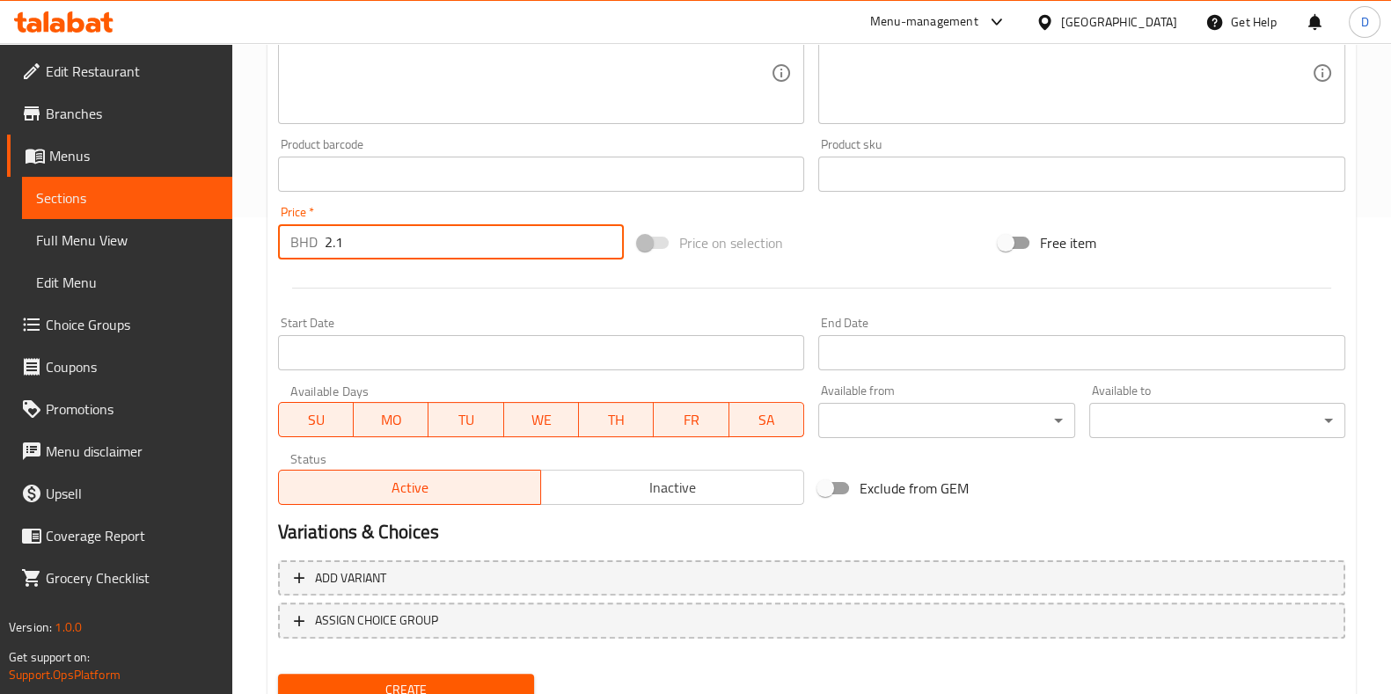
scroll to position [483, 0]
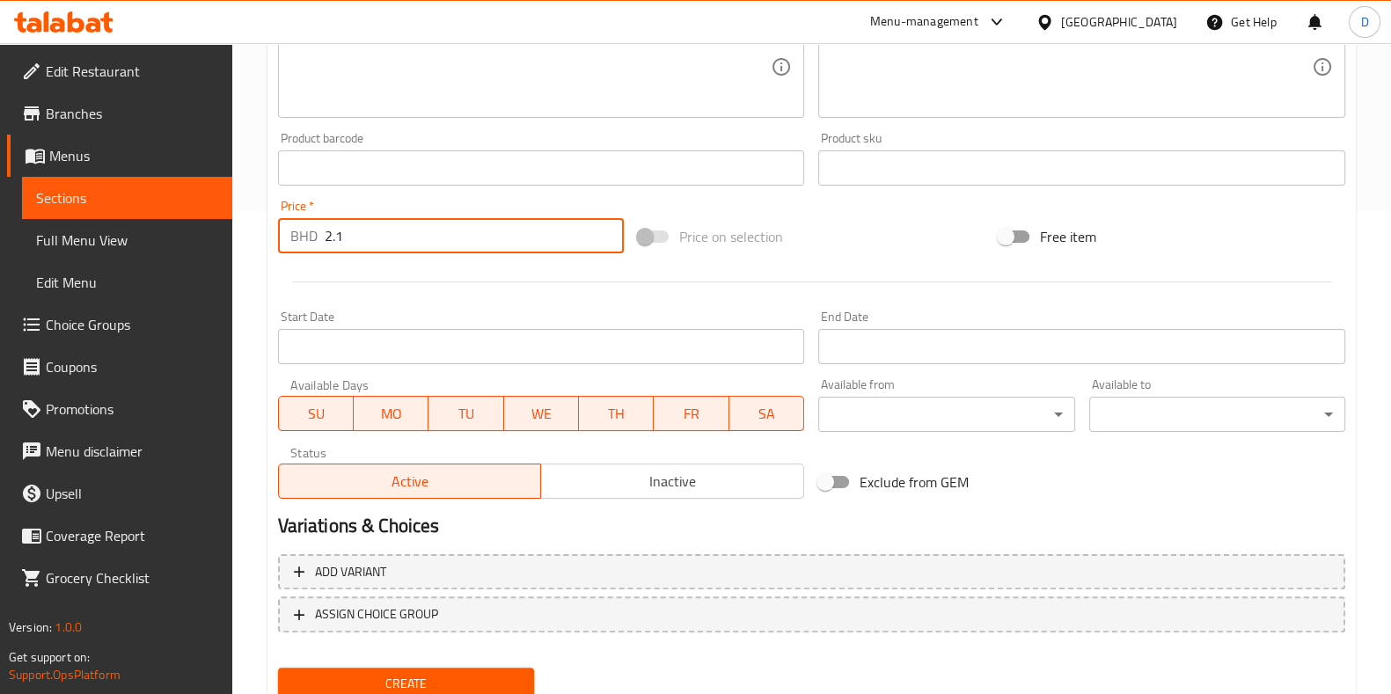
type input "2.1"
click at [441, 673] on span "Create" at bounding box center [406, 684] width 228 height 22
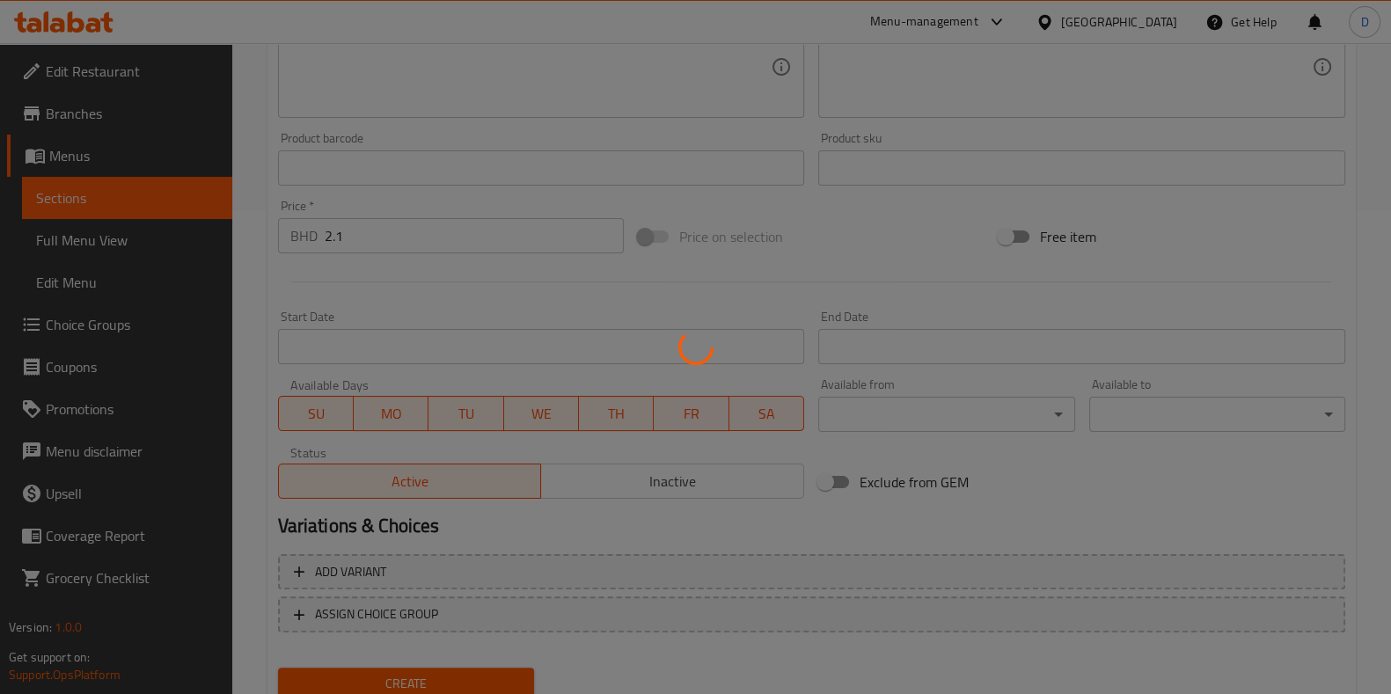
type input "0"
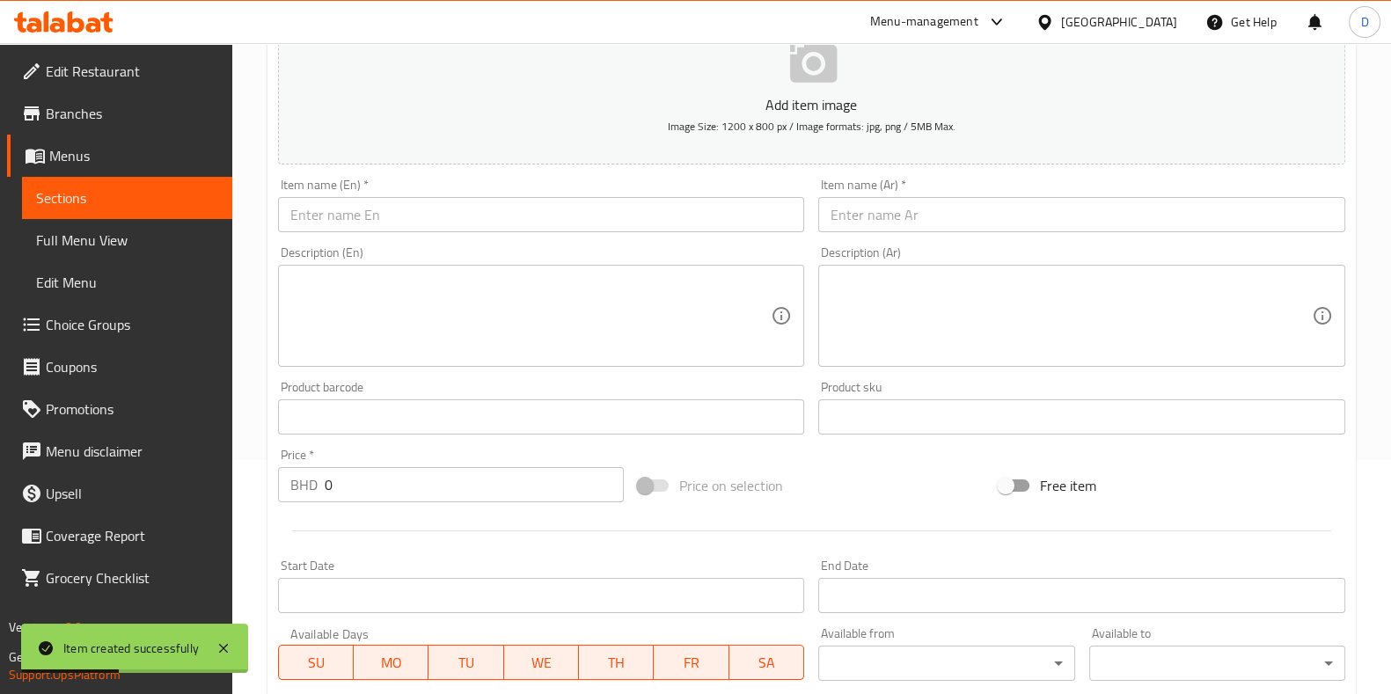
scroll to position [217, 0]
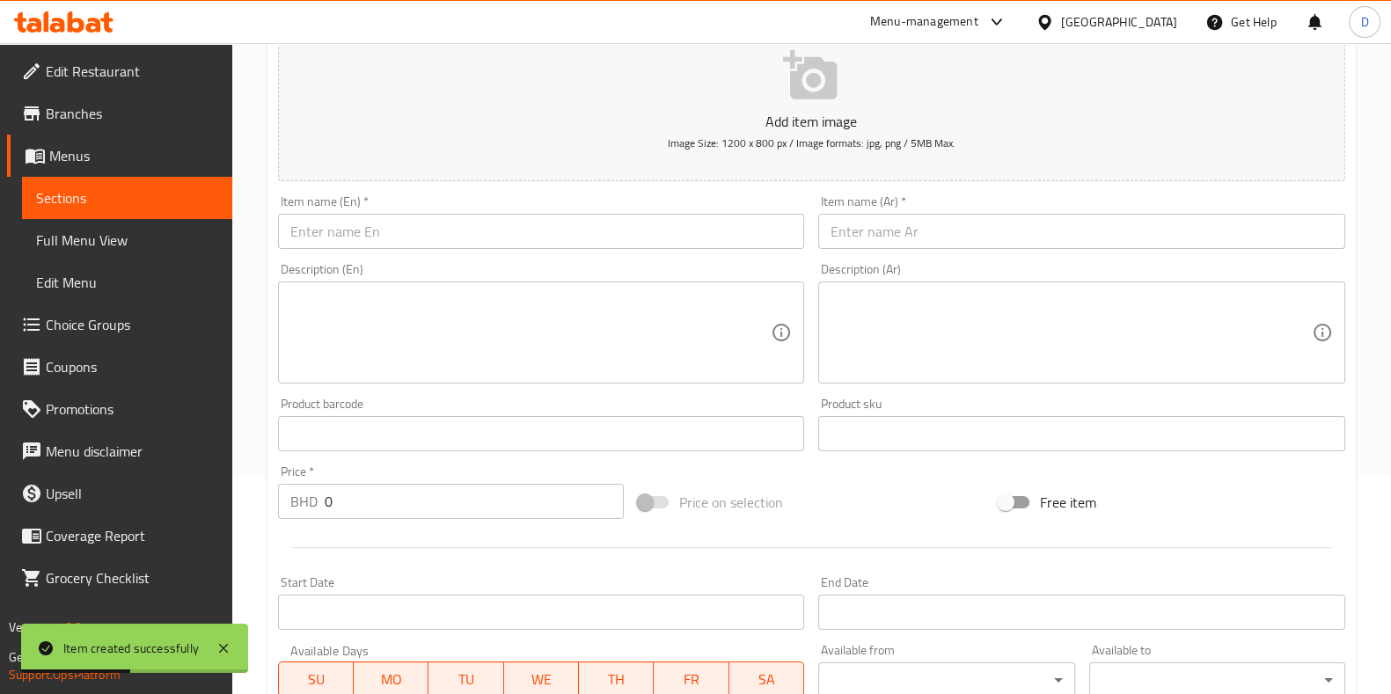
click at [365, 228] on input "text" at bounding box center [541, 231] width 527 height 35
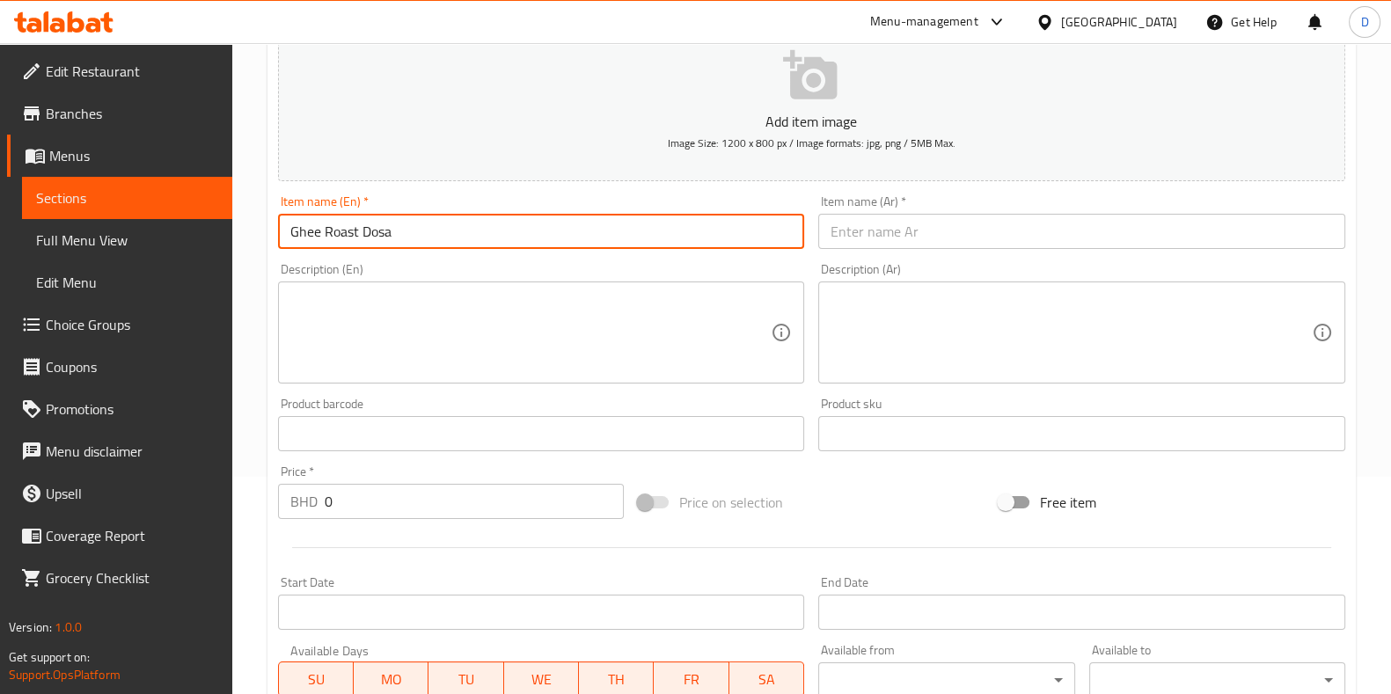
drag, startPoint x: 413, startPoint y: 231, endPoint x: 200, endPoint y: 235, distance: 213.8
click at [200, 235] on div "Edit Restaurant Branches Menus Sections Full Menu View Edit Menu Choice Groups …" at bounding box center [695, 426] width 1391 height 1200
type input "Ghee Roast Dosa"
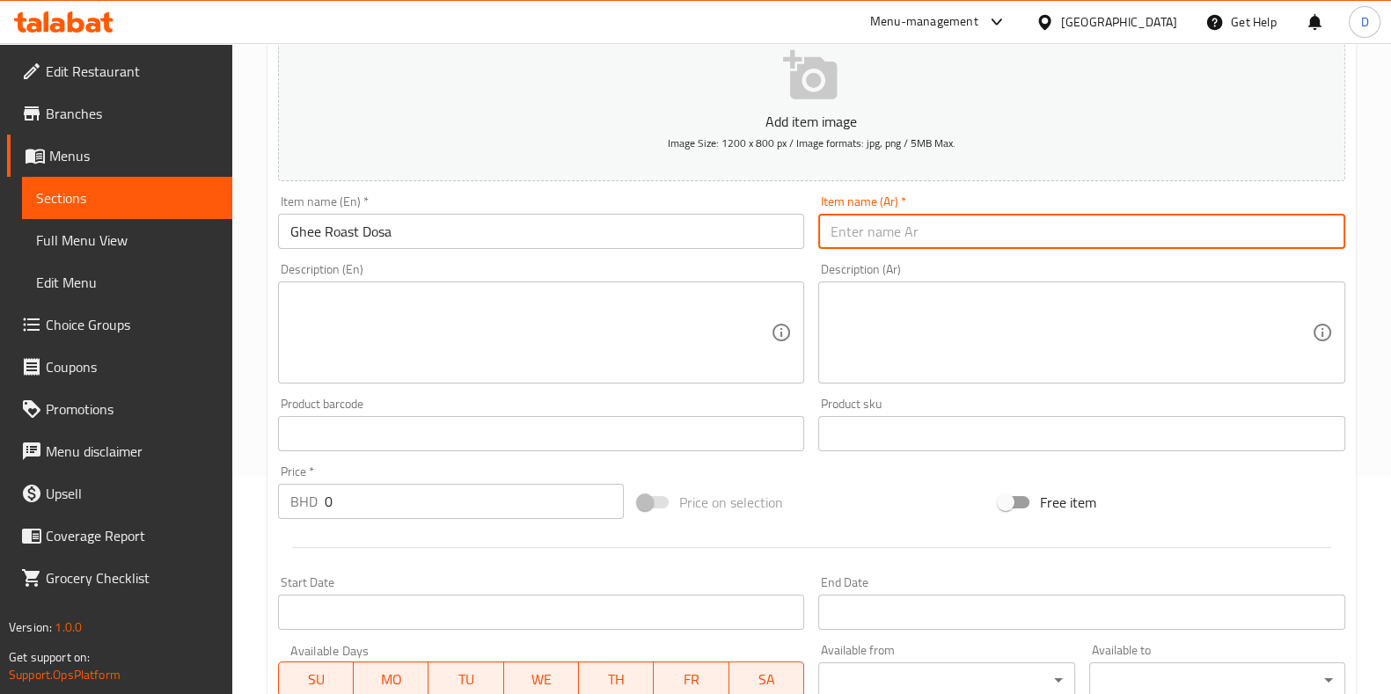
click at [859, 223] on input "text" at bounding box center [1081, 231] width 527 height 35
paste input "دوسا مشوية بالسمن"
type input "دوسا مشوية بالسمن"
click at [369, 498] on input "0" at bounding box center [475, 501] width 300 height 35
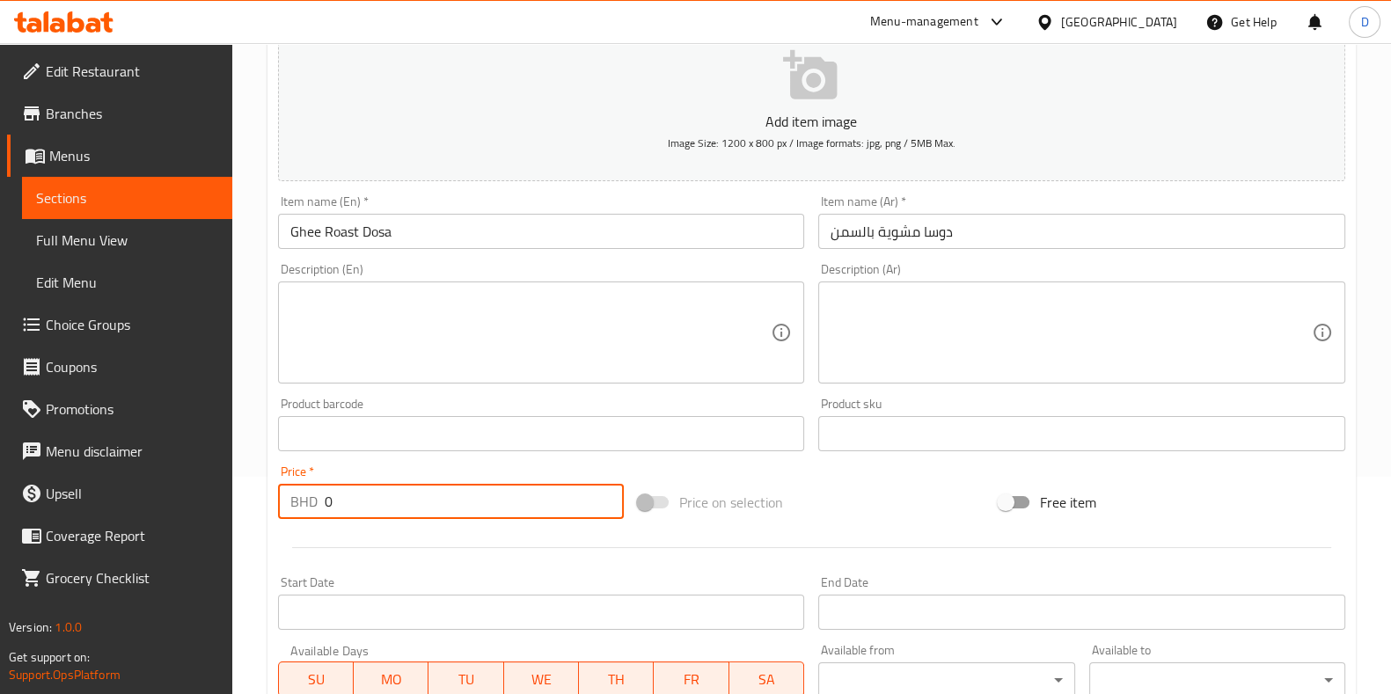
click at [369, 498] on input "0" at bounding box center [475, 501] width 300 height 35
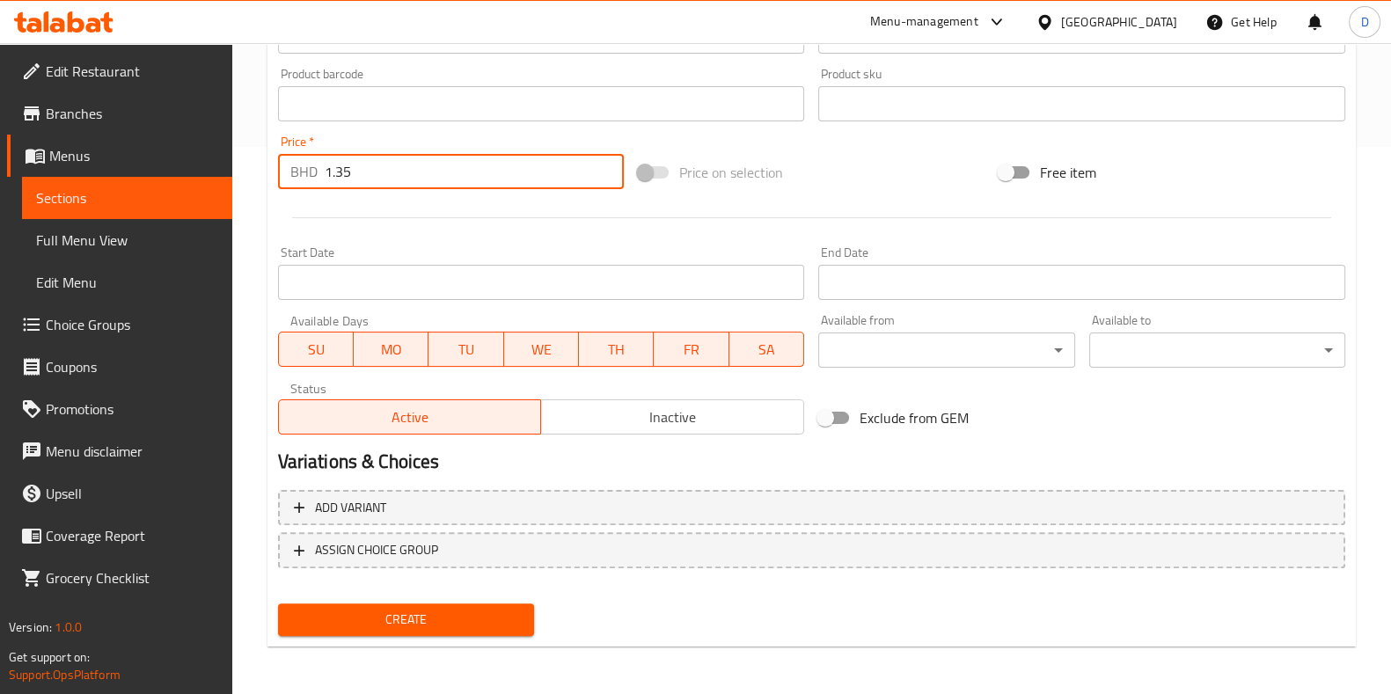
type input "1.35"
click at [419, 631] on button "Create" at bounding box center [406, 619] width 256 height 33
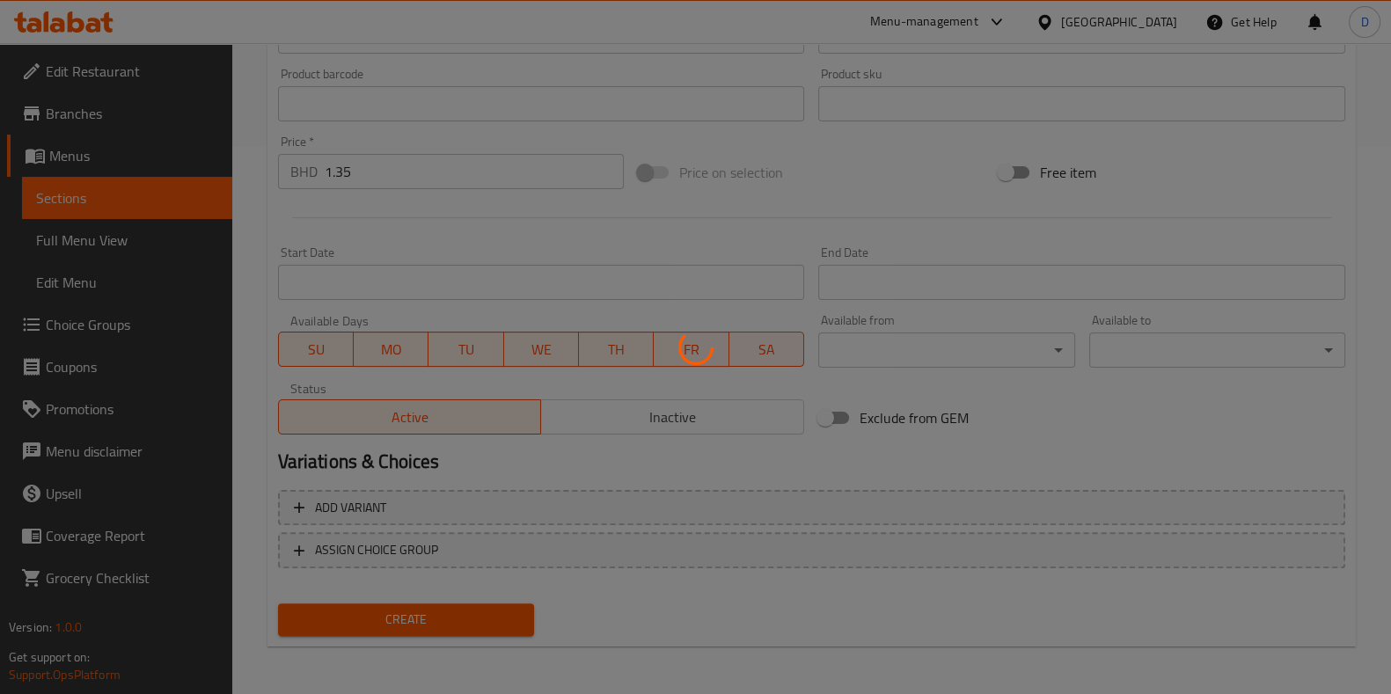
type input "0"
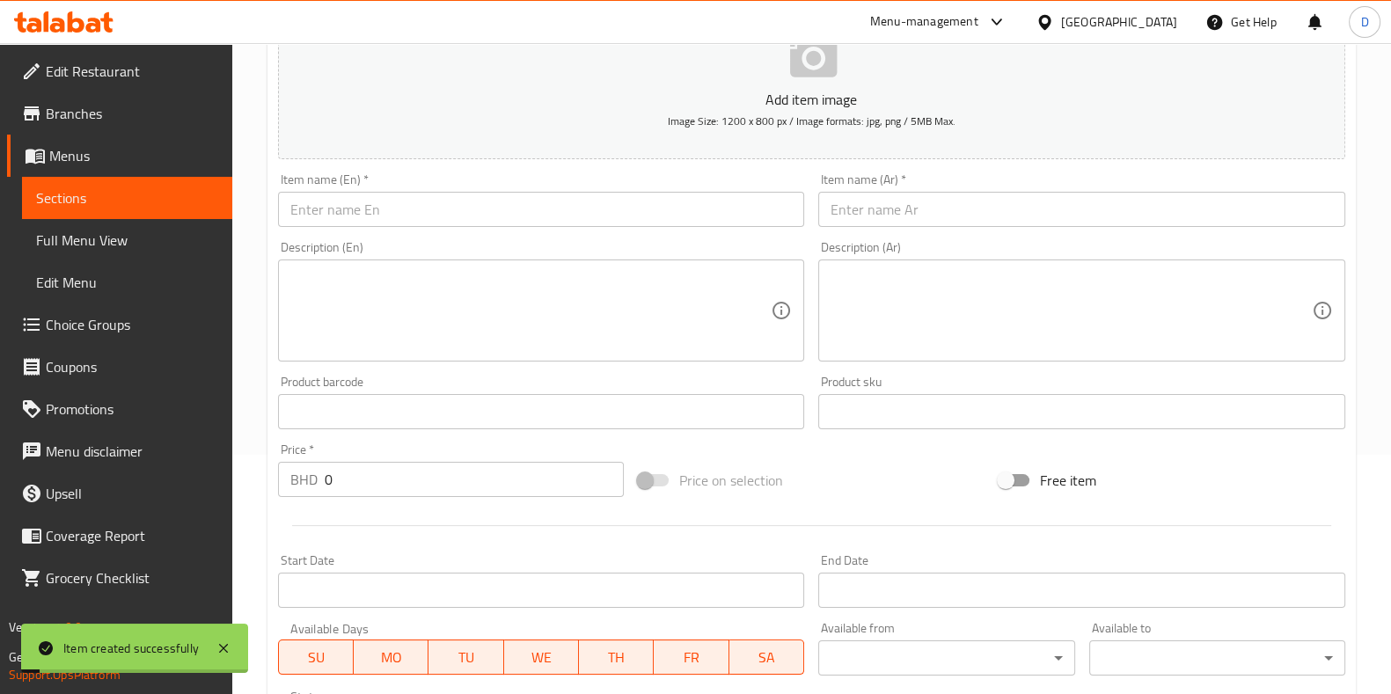
scroll to position [159, 0]
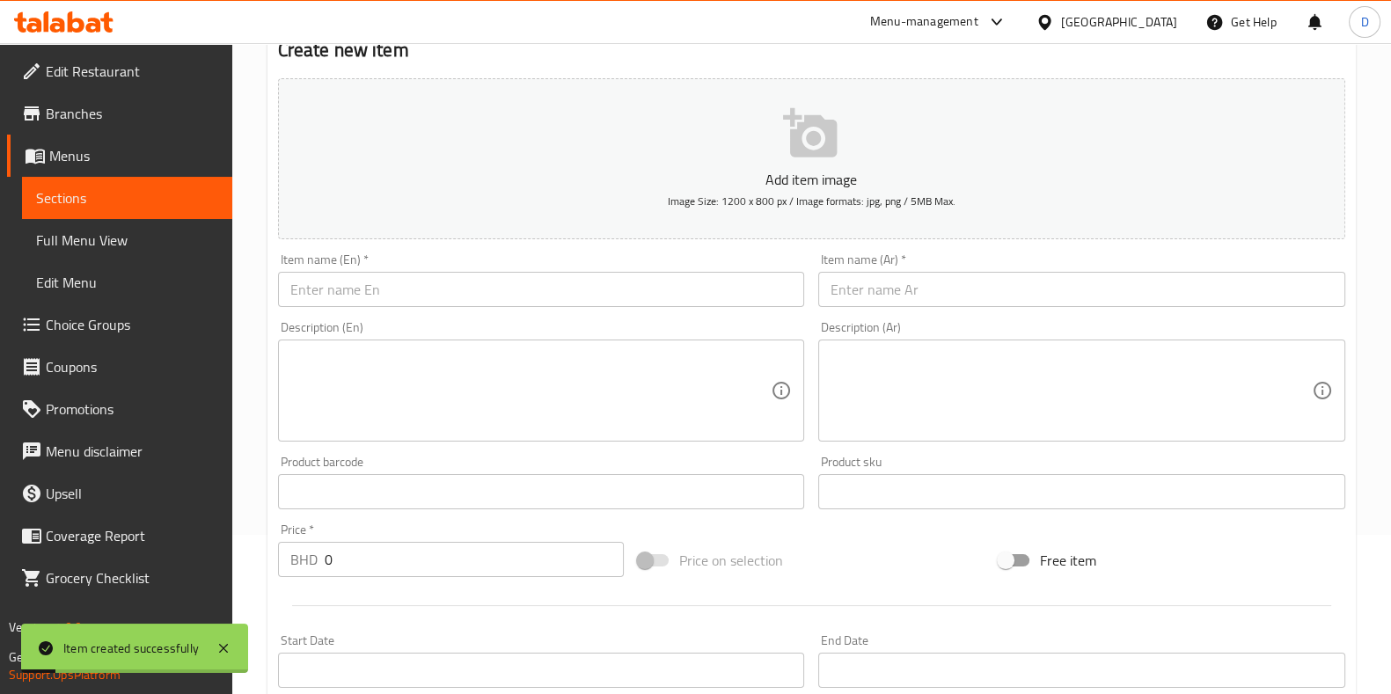
click at [365, 281] on input "text" at bounding box center [541, 289] width 527 height 35
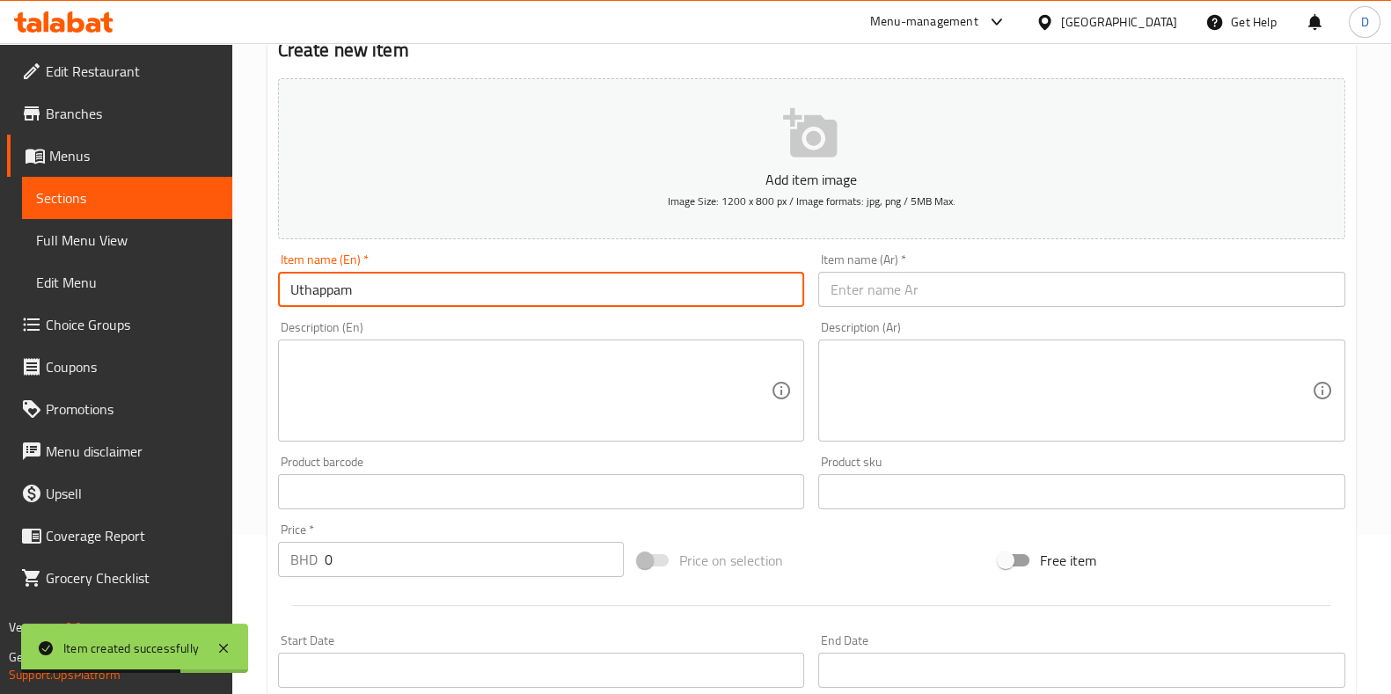
click at [365, 281] on input "Uthappam" at bounding box center [541, 289] width 527 height 35
type input "Uthappam"
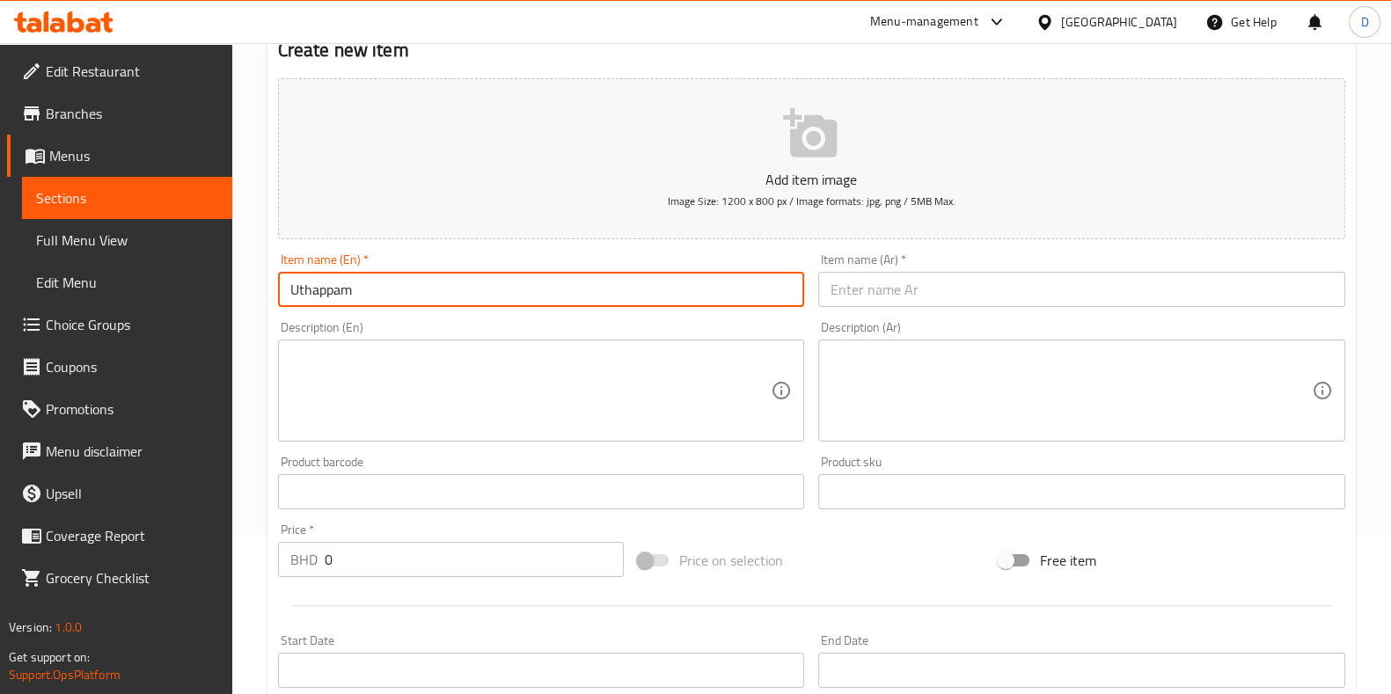
click at [850, 266] on div "Item name (Ar)   * Item name (Ar) *" at bounding box center [1081, 280] width 527 height 54
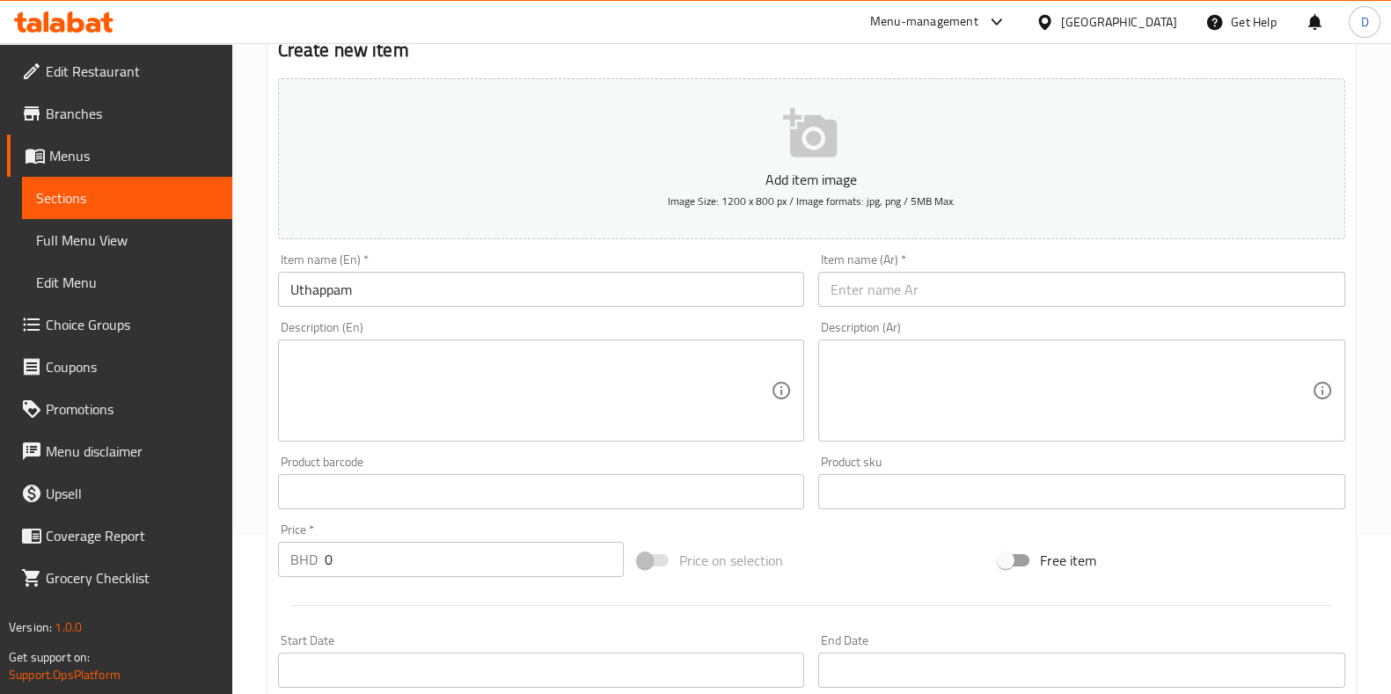
click at [866, 286] on input "text" at bounding box center [1081, 289] width 527 height 35
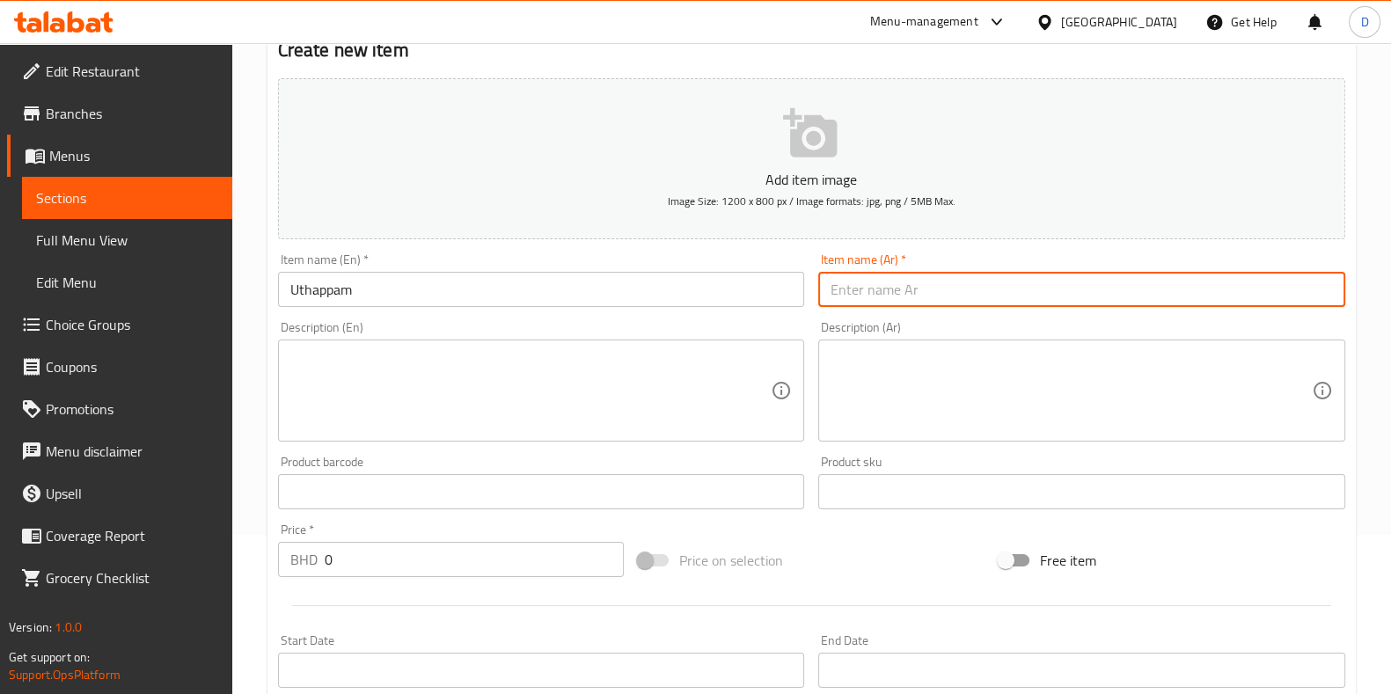
paste input "أوثابام"
type input "أوثابام"
click at [354, 572] on input "0" at bounding box center [475, 559] width 300 height 35
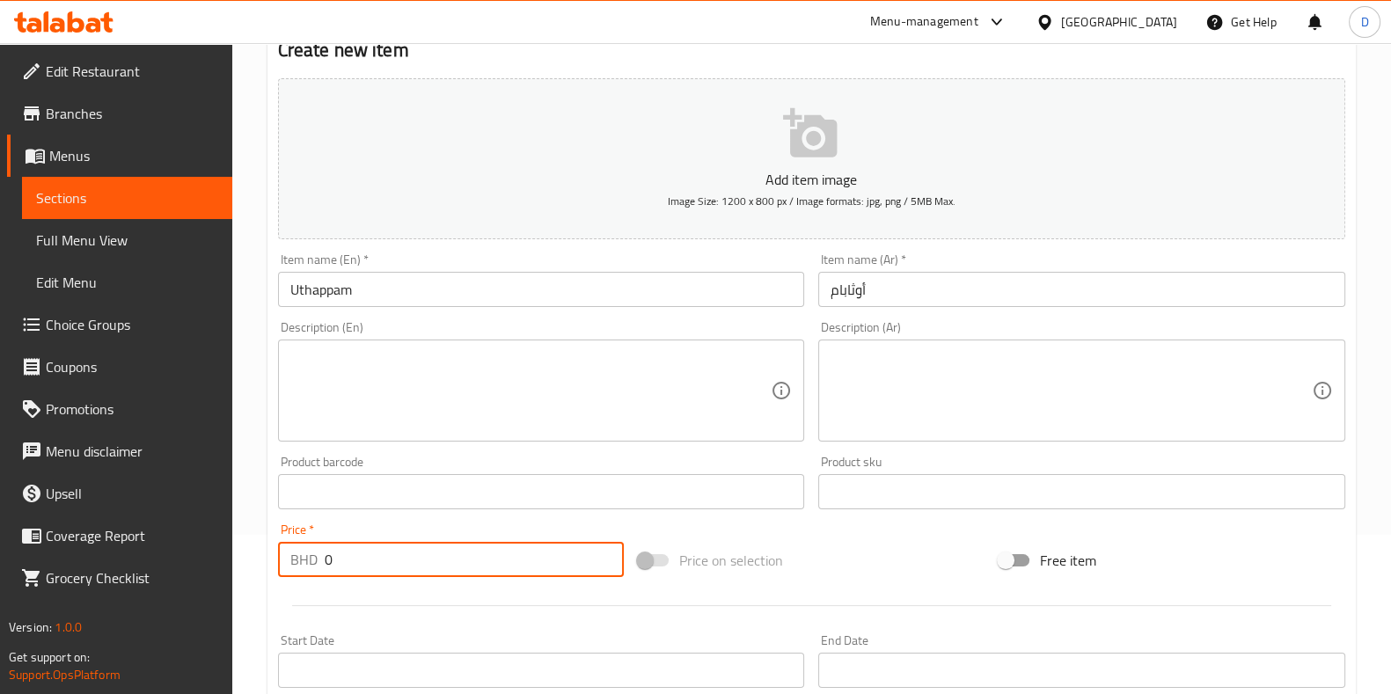
click at [354, 572] on input "0" at bounding box center [475, 559] width 300 height 35
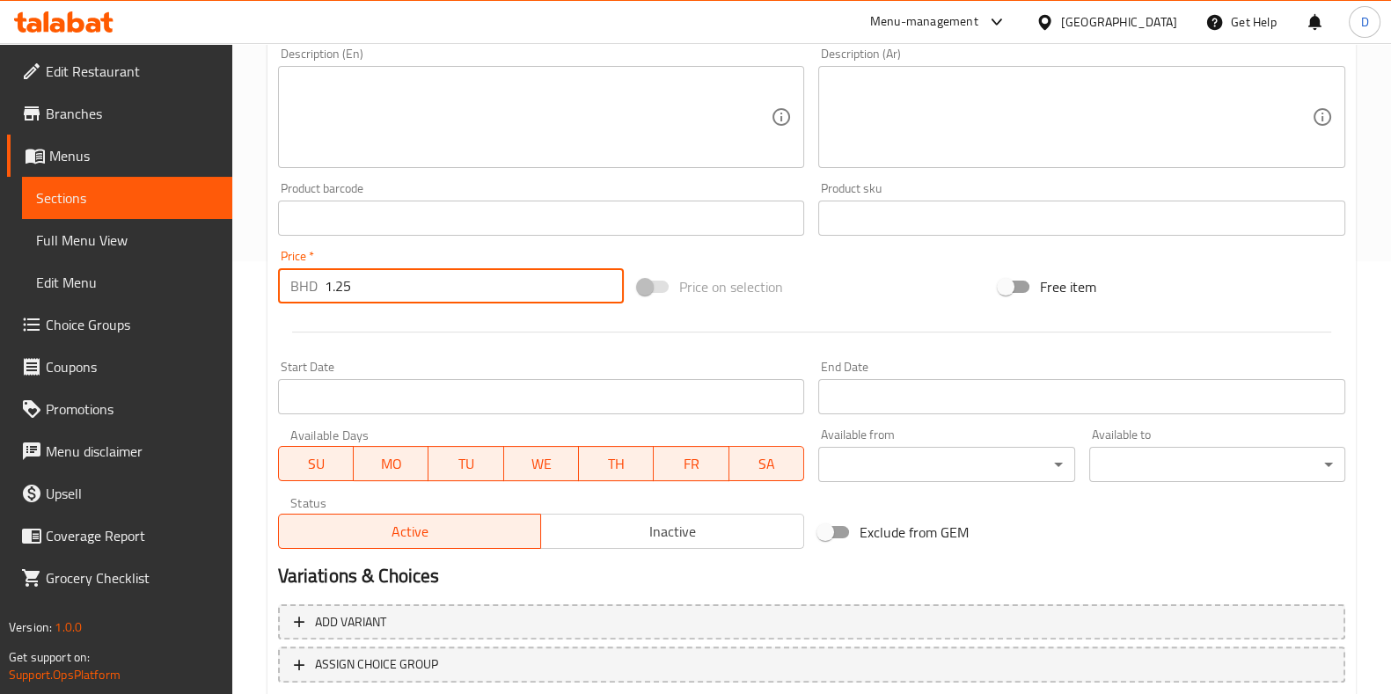
scroll to position [547, 0]
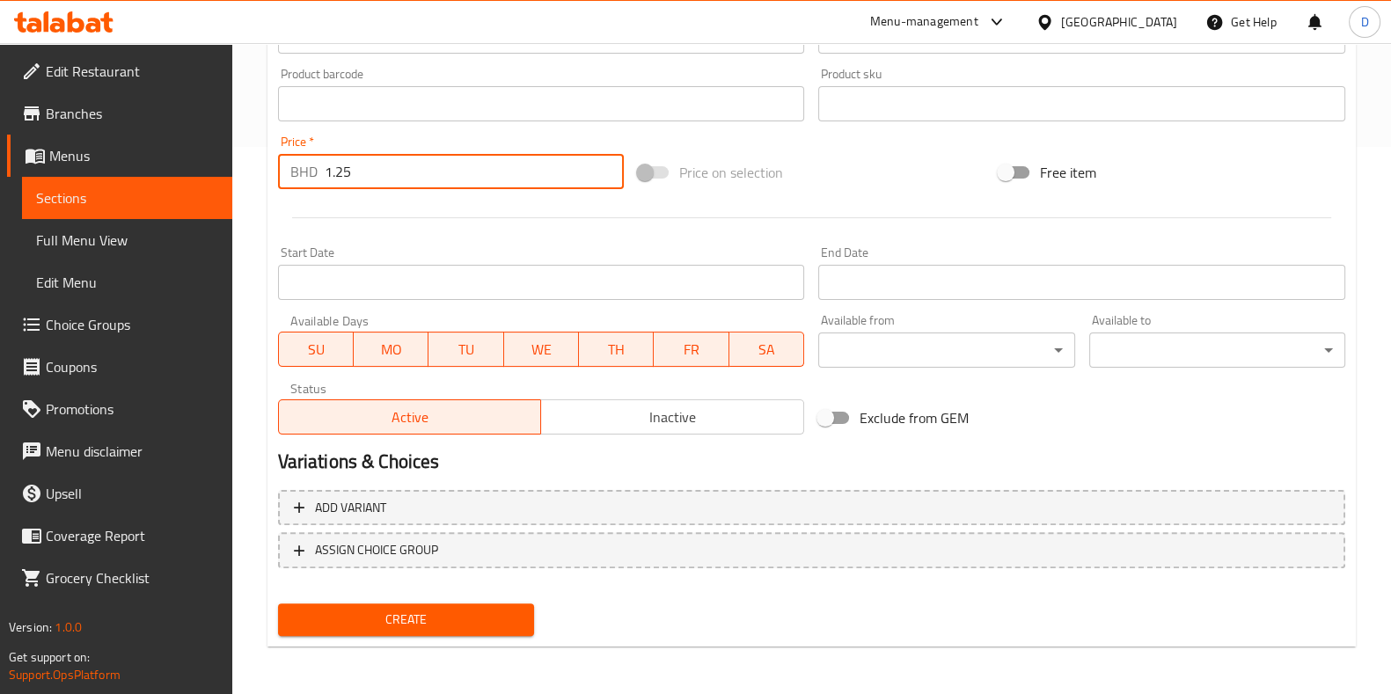
type input "1.25"
click at [367, 621] on span "Create" at bounding box center [406, 620] width 228 height 22
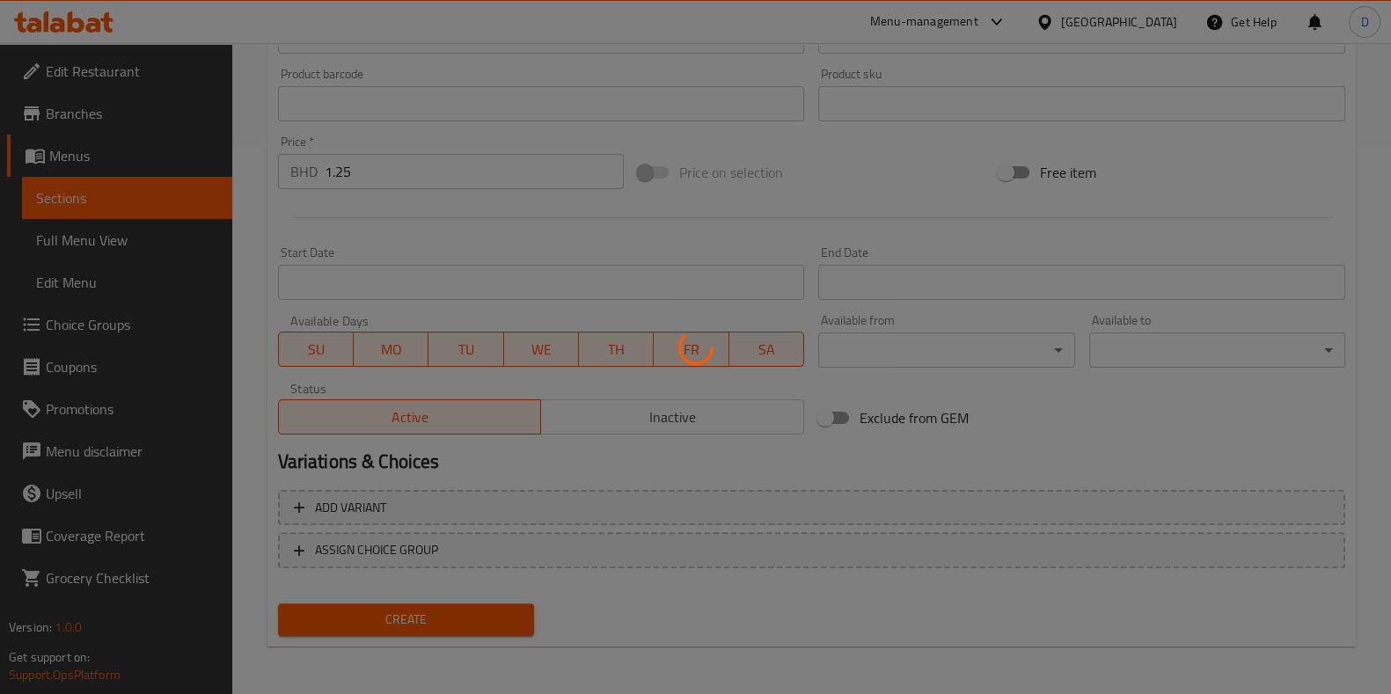
type input "0"
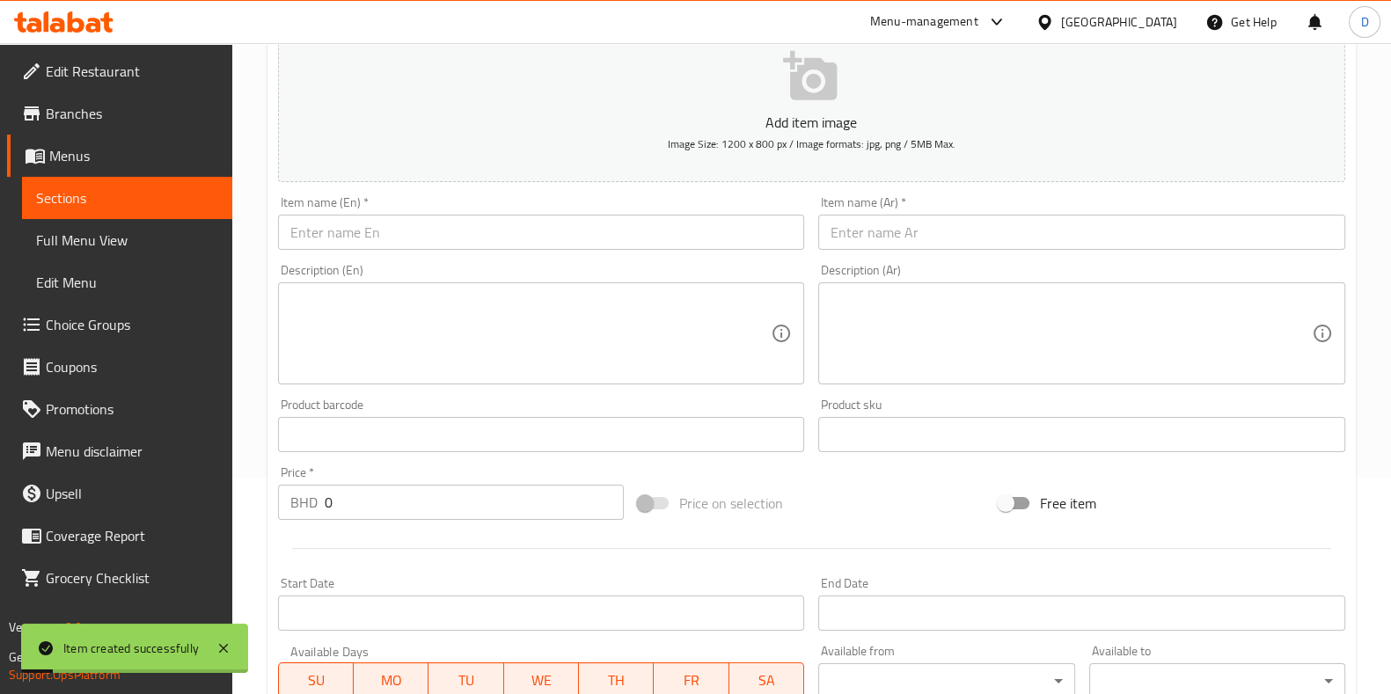
scroll to position [215, 0]
click at [366, 244] on input "text" at bounding box center [541, 233] width 527 height 35
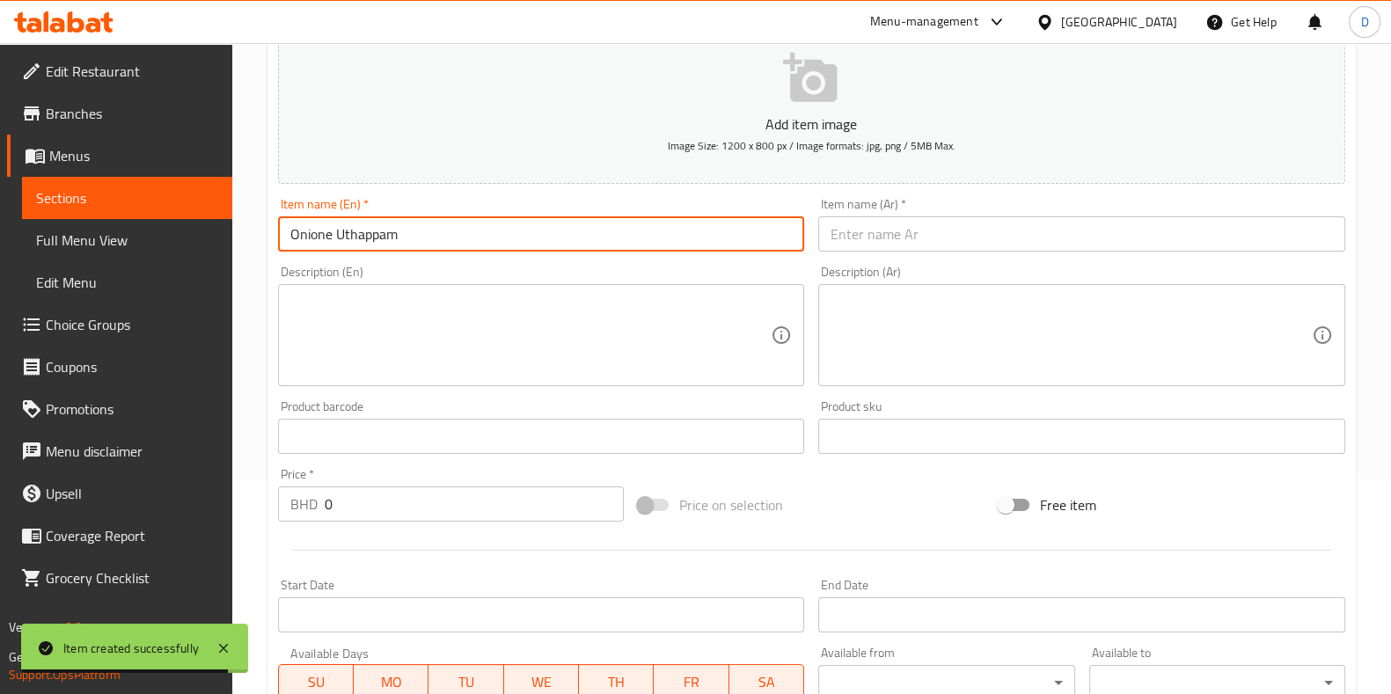
click at [366, 244] on input "Onione Uthappam" at bounding box center [541, 233] width 527 height 35
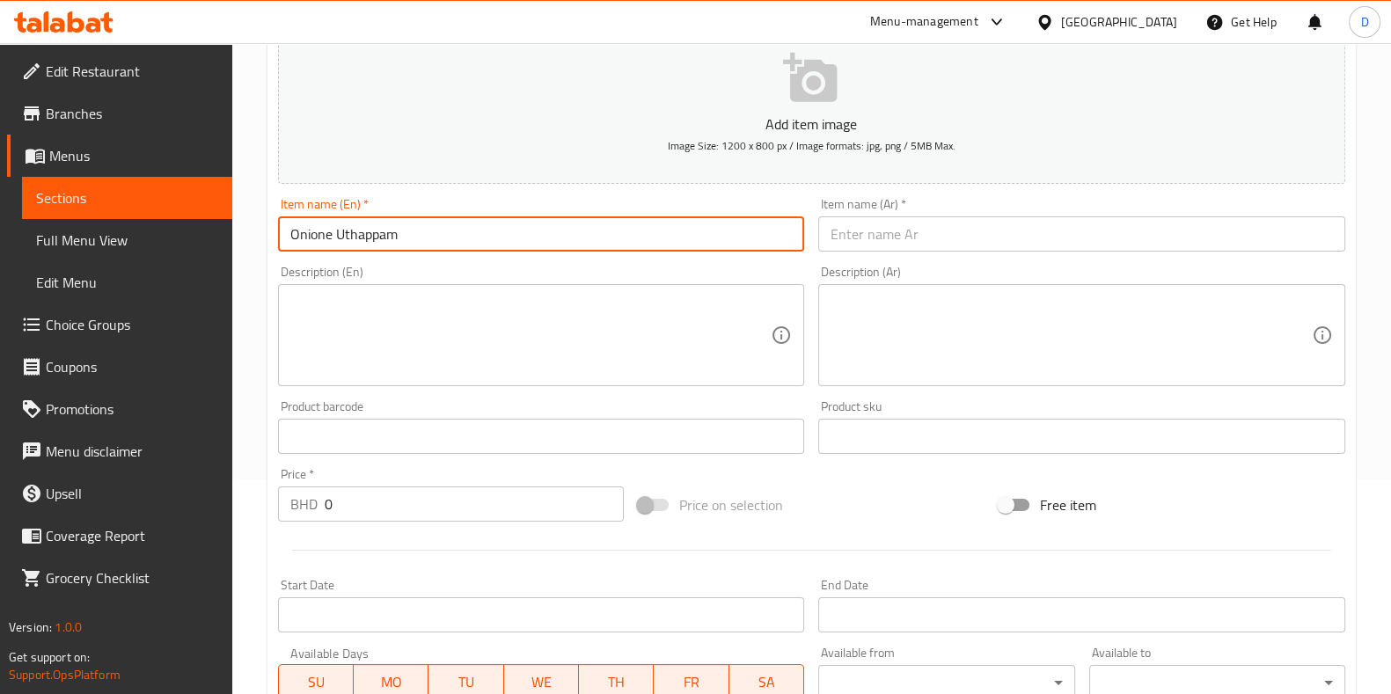
click at [325, 226] on input "Onione Uthappam" at bounding box center [541, 233] width 527 height 35
click at [330, 229] on input "Onion Uthappam" at bounding box center [541, 233] width 527 height 35
type input "Onion Uthappam"
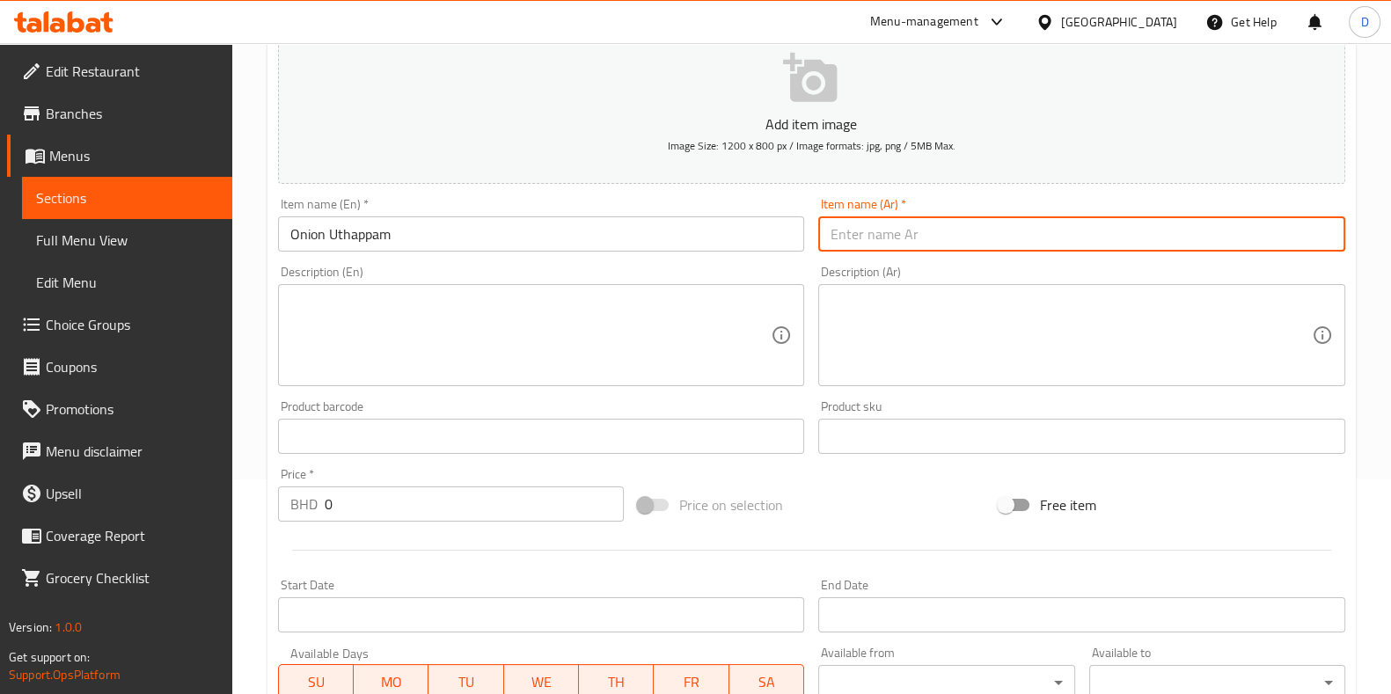
click at [872, 235] on input "text" at bounding box center [1081, 233] width 527 height 35
paste input "بصل أوثام"
type input "بصل أوثام"
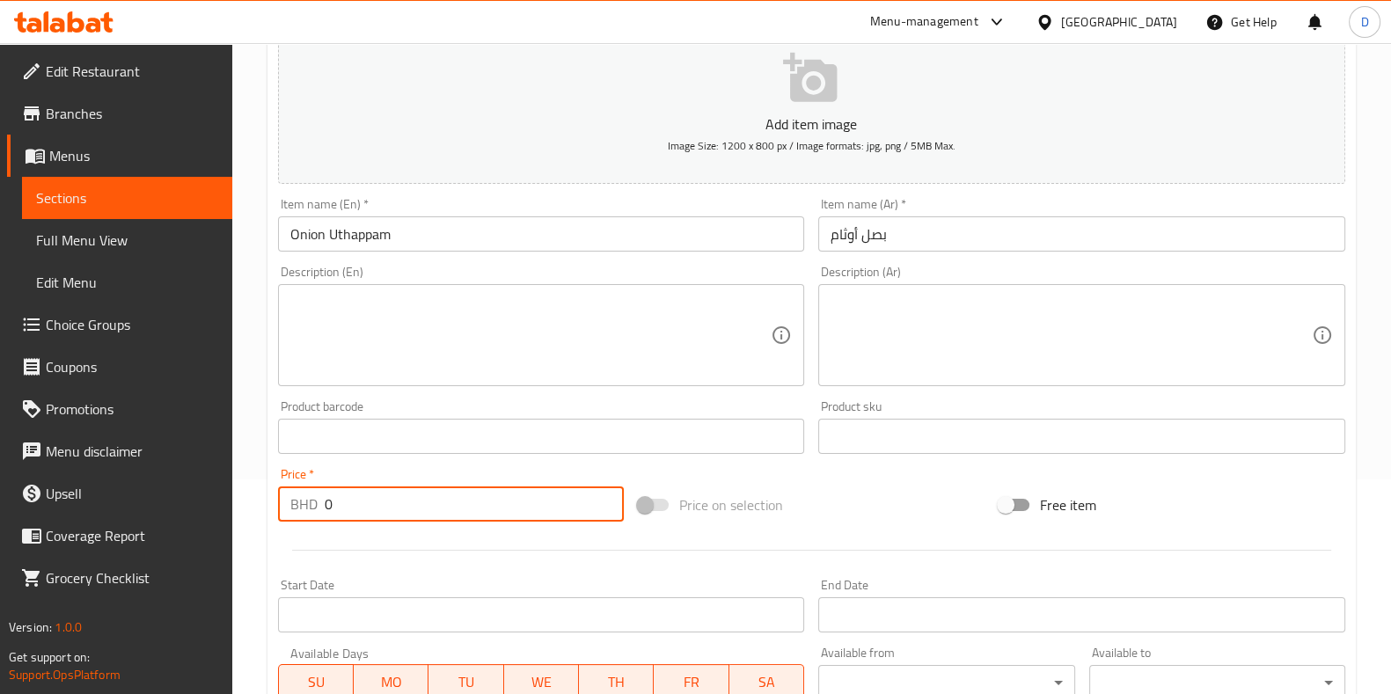
drag, startPoint x: 359, startPoint y: 491, endPoint x: 298, endPoint y: 489, distance: 60.7
click at [298, 489] on div "BHD 0 Price *" at bounding box center [451, 503] width 347 height 35
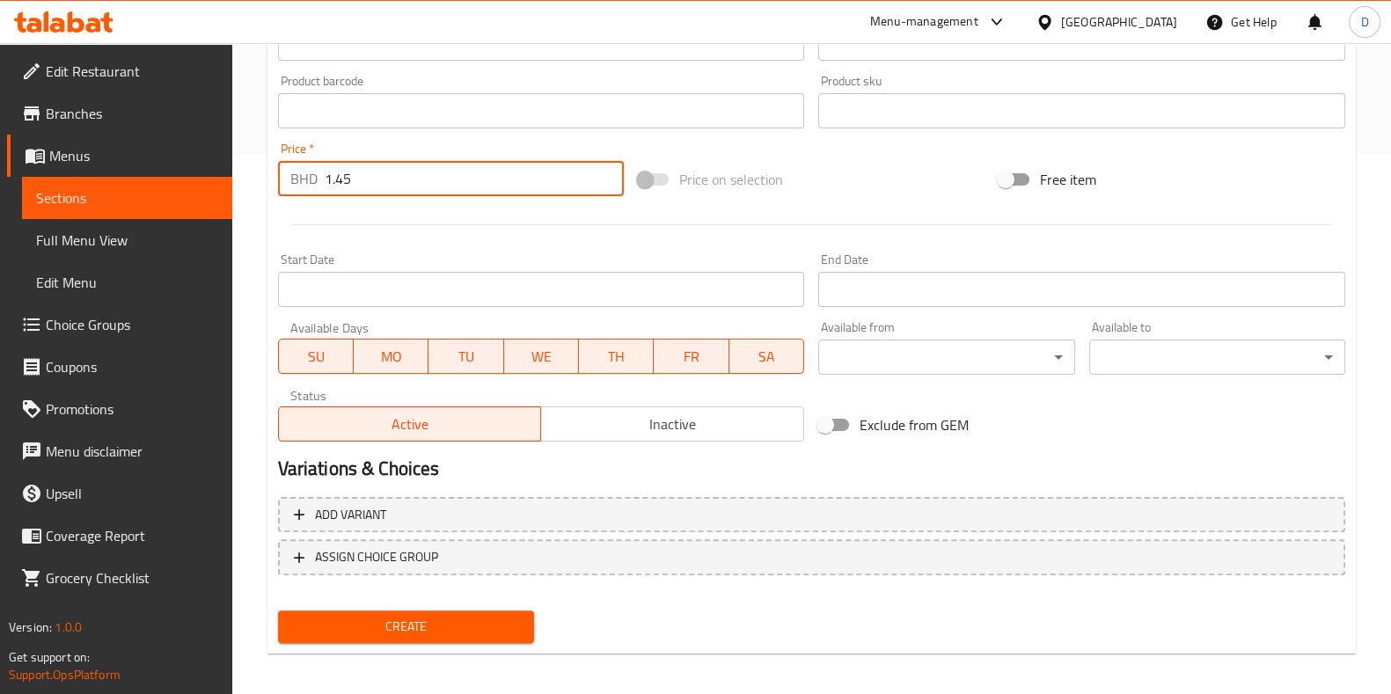
scroll to position [547, 0]
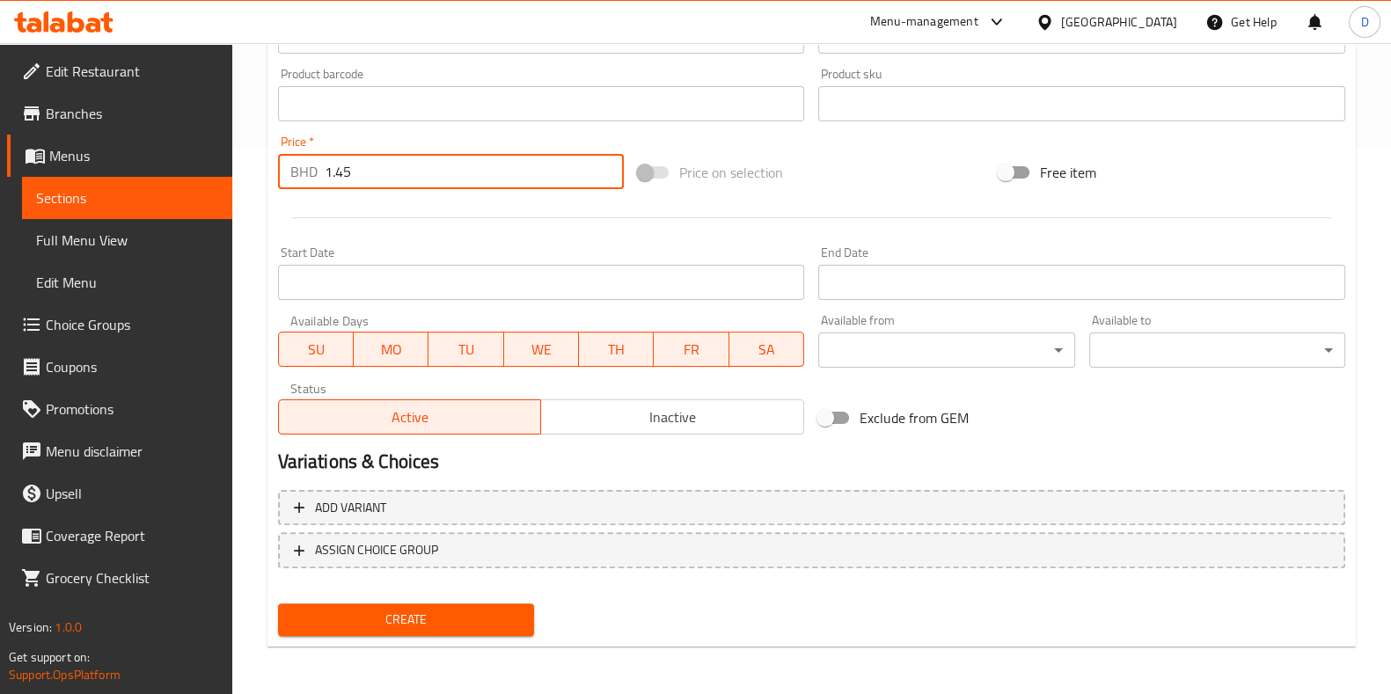
type input "1.45"
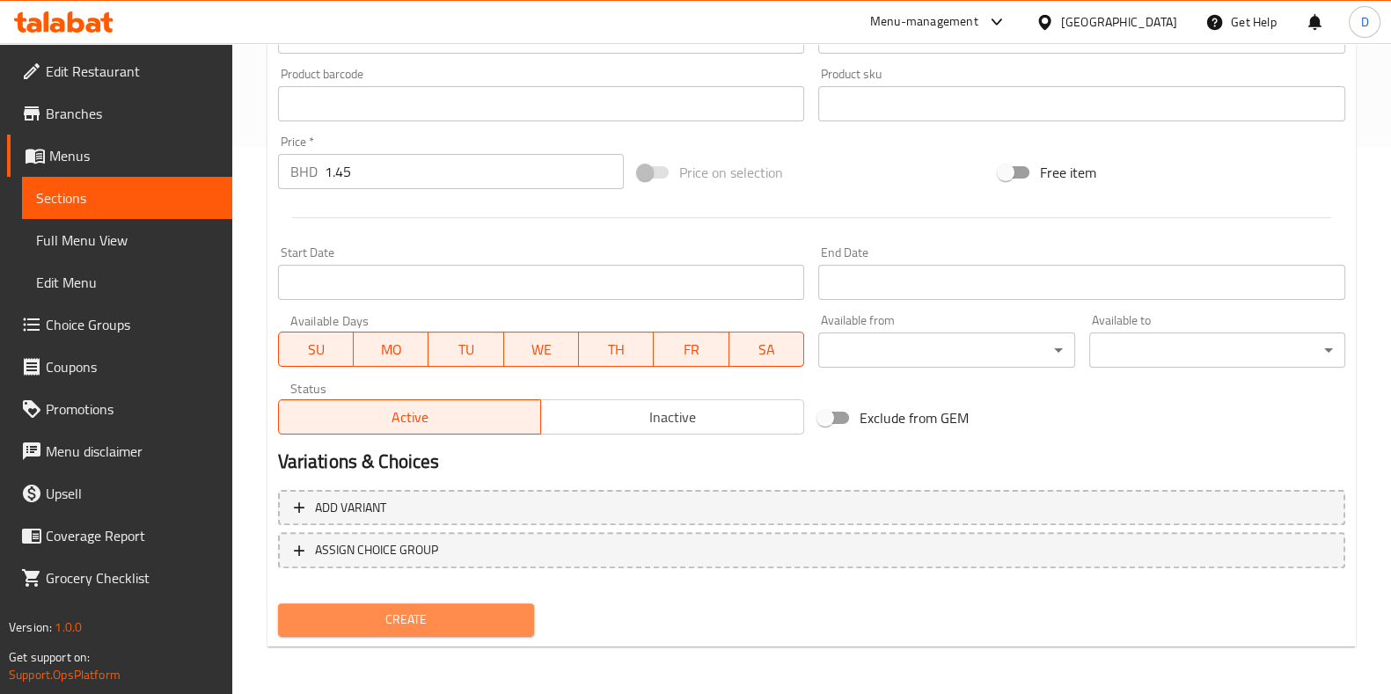
click at [372, 617] on span "Create" at bounding box center [406, 620] width 228 height 22
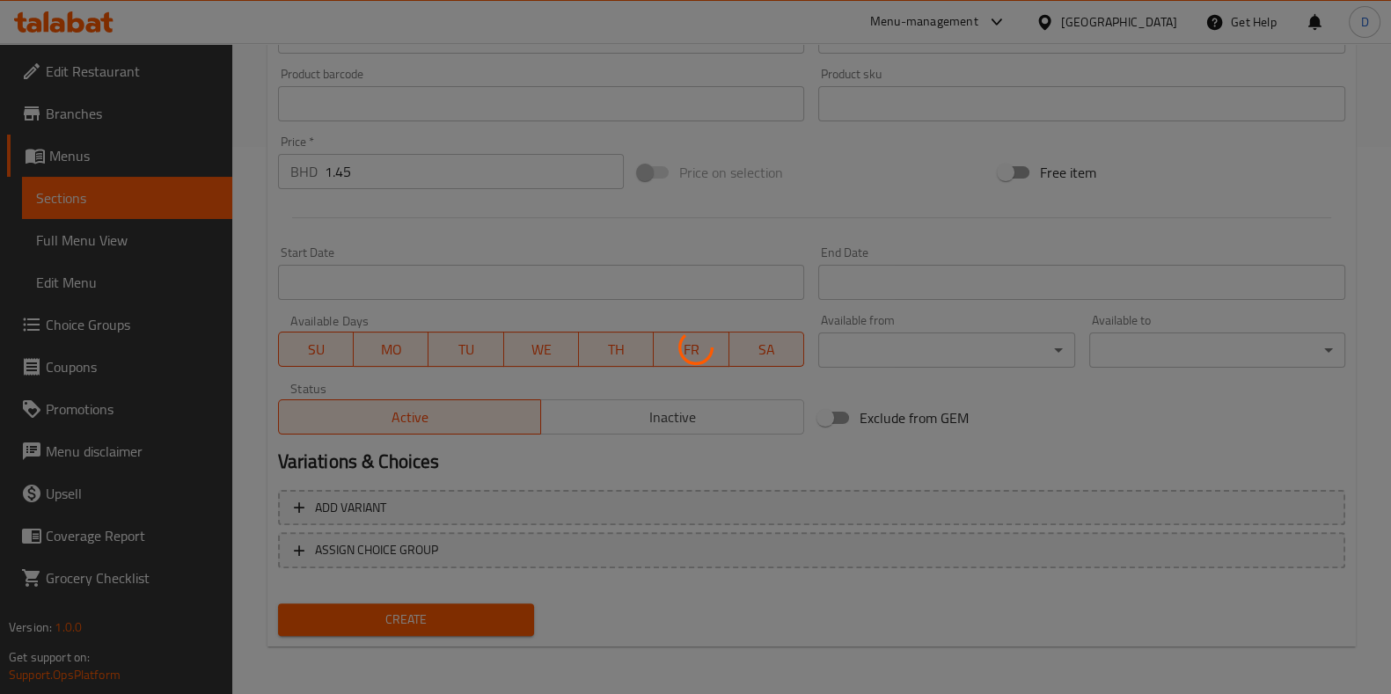
type input "0"
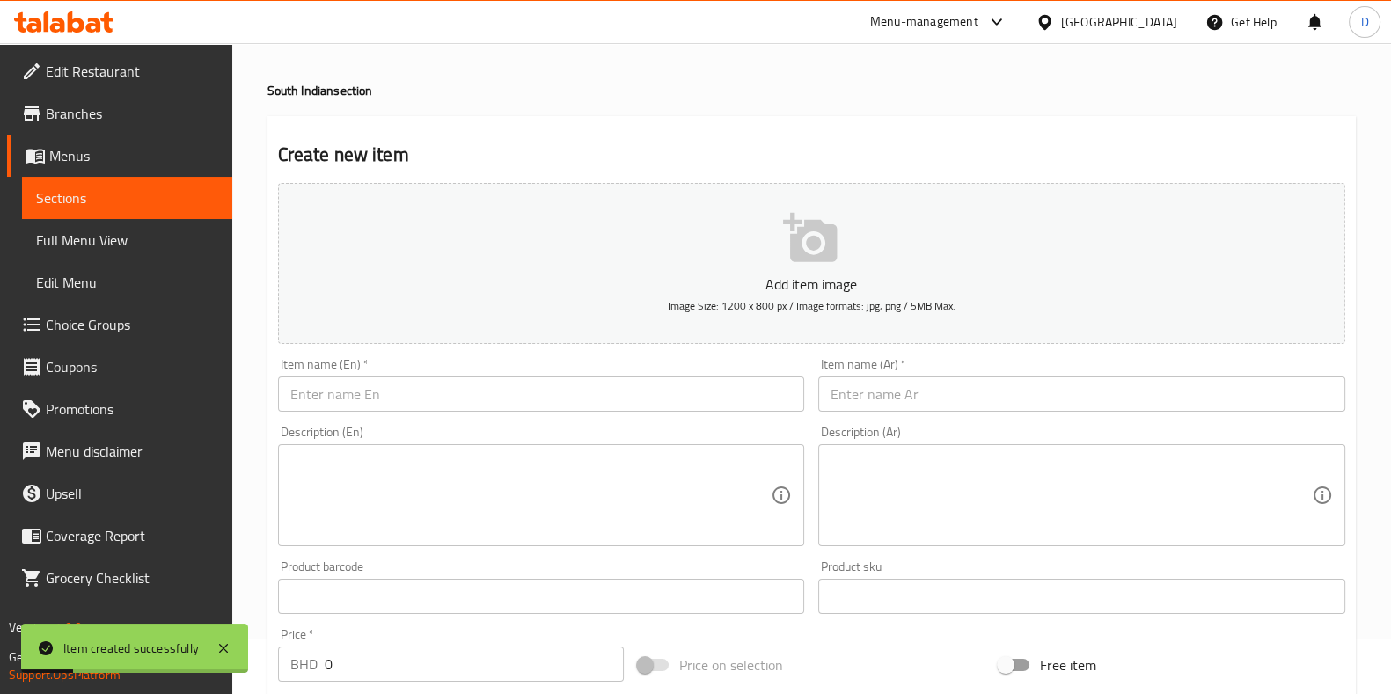
scroll to position [35, 0]
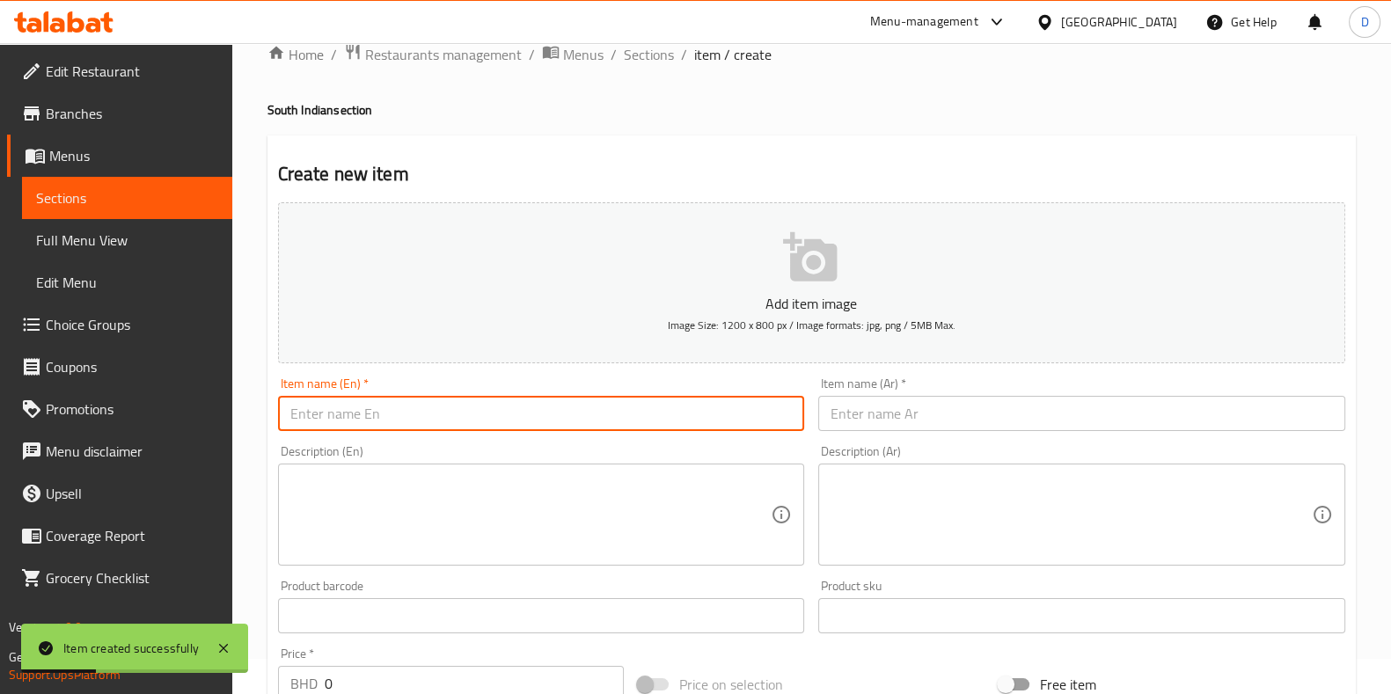
click at [373, 429] on input "text" at bounding box center [541, 413] width 527 height 35
click at [373, 429] on input "Tomatoe Uthappam" at bounding box center [541, 413] width 527 height 35
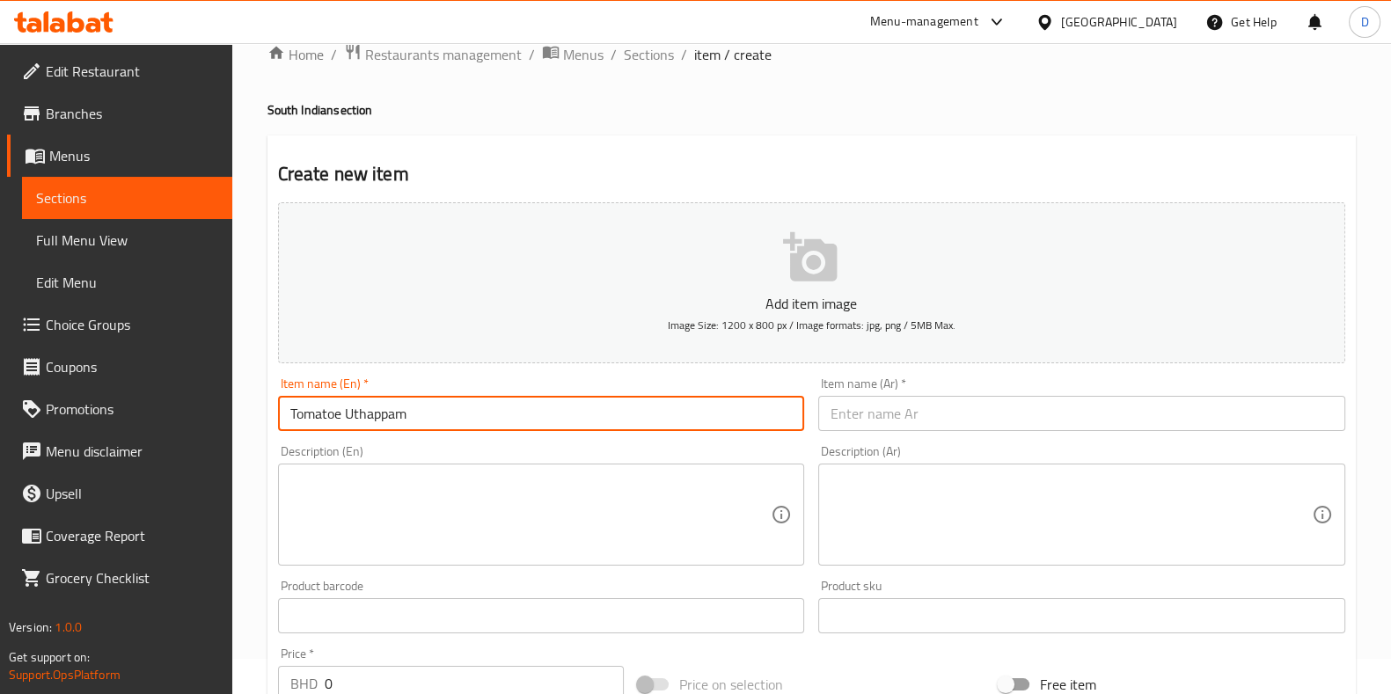
click at [373, 429] on input "Tomatoe Uthappam" at bounding box center [541, 413] width 527 height 35
type input "Tomatoe Uthappam"
click at [863, 403] on input "text" at bounding box center [1081, 413] width 527 height 35
paste input "طماطم أوثابام"
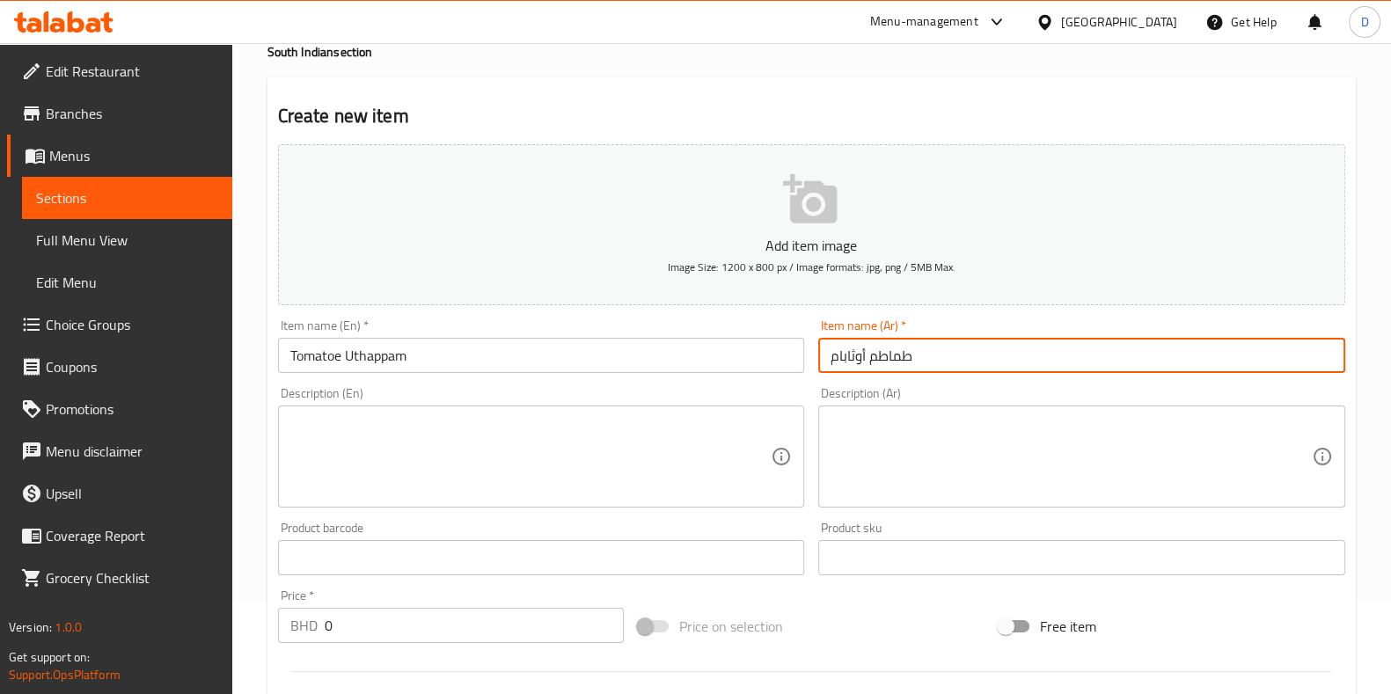
scroll to position [96, 0]
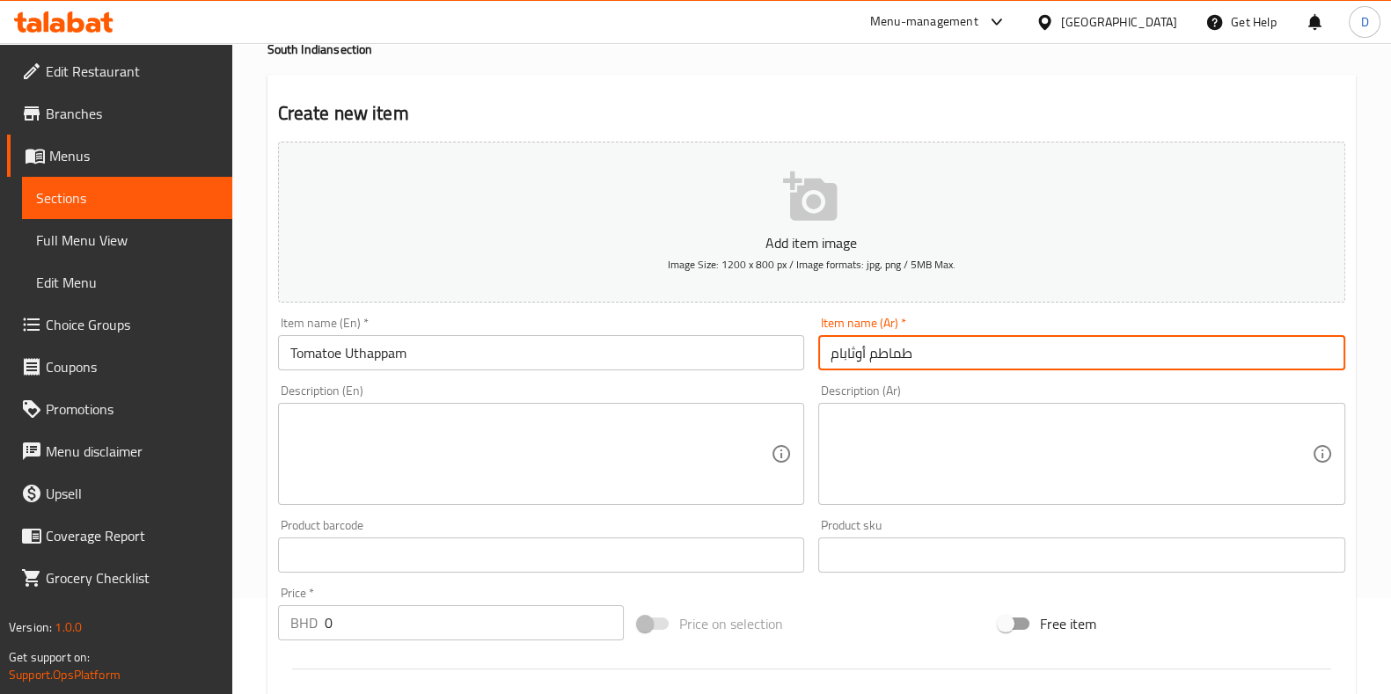
type input "طماطم أوثابام"
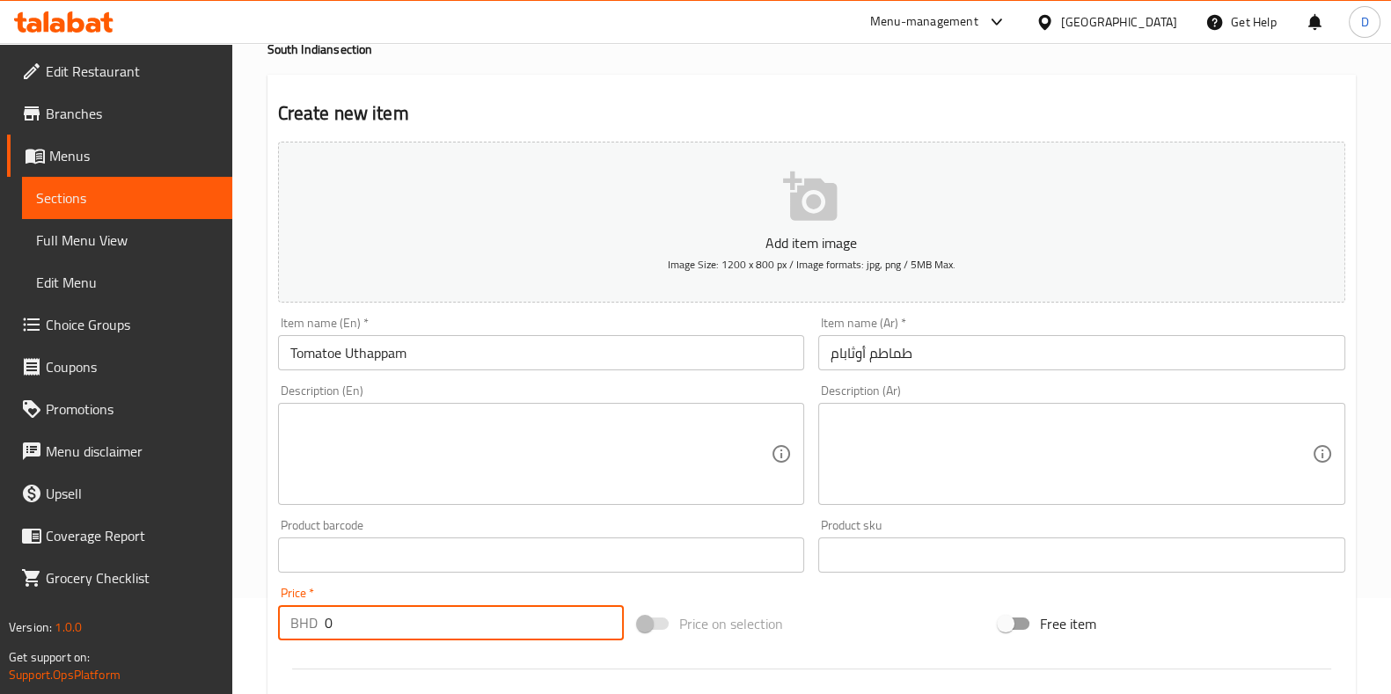
drag, startPoint x: 405, startPoint y: 632, endPoint x: 259, endPoint y: 637, distance: 145.2
click at [259, 637] on div "Home / Restaurants management / Menus / Sections / item / create South Indian s…" at bounding box center [811, 547] width 1158 height 1200
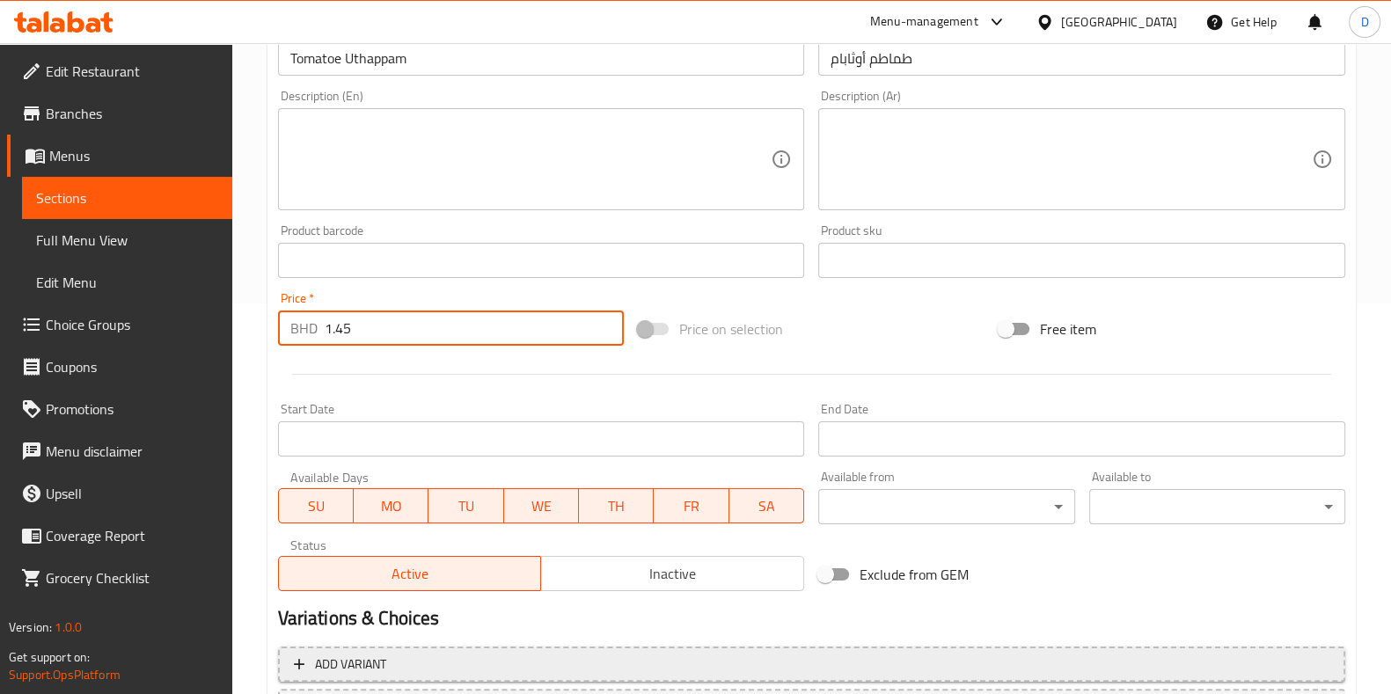
scroll to position [547, 0]
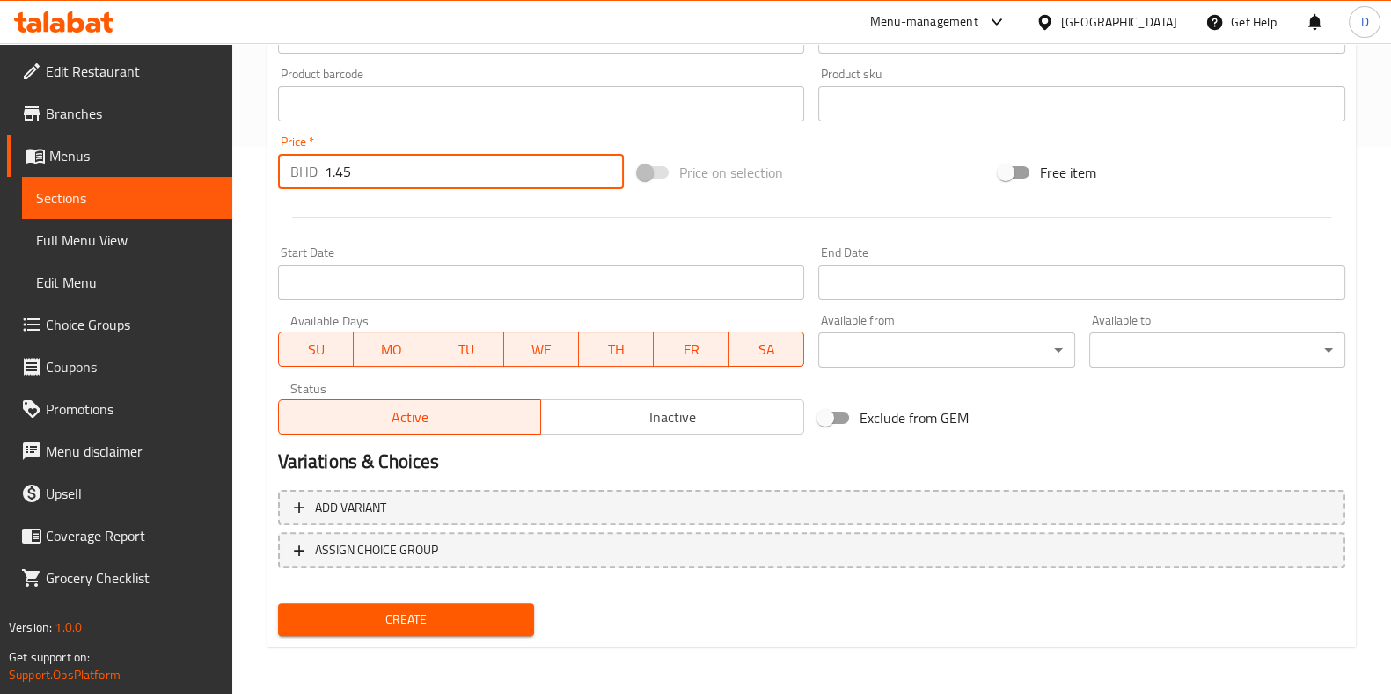
type input "1.45"
click at [387, 622] on span "Create" at bounding box center [406, 620] width 228 height 22
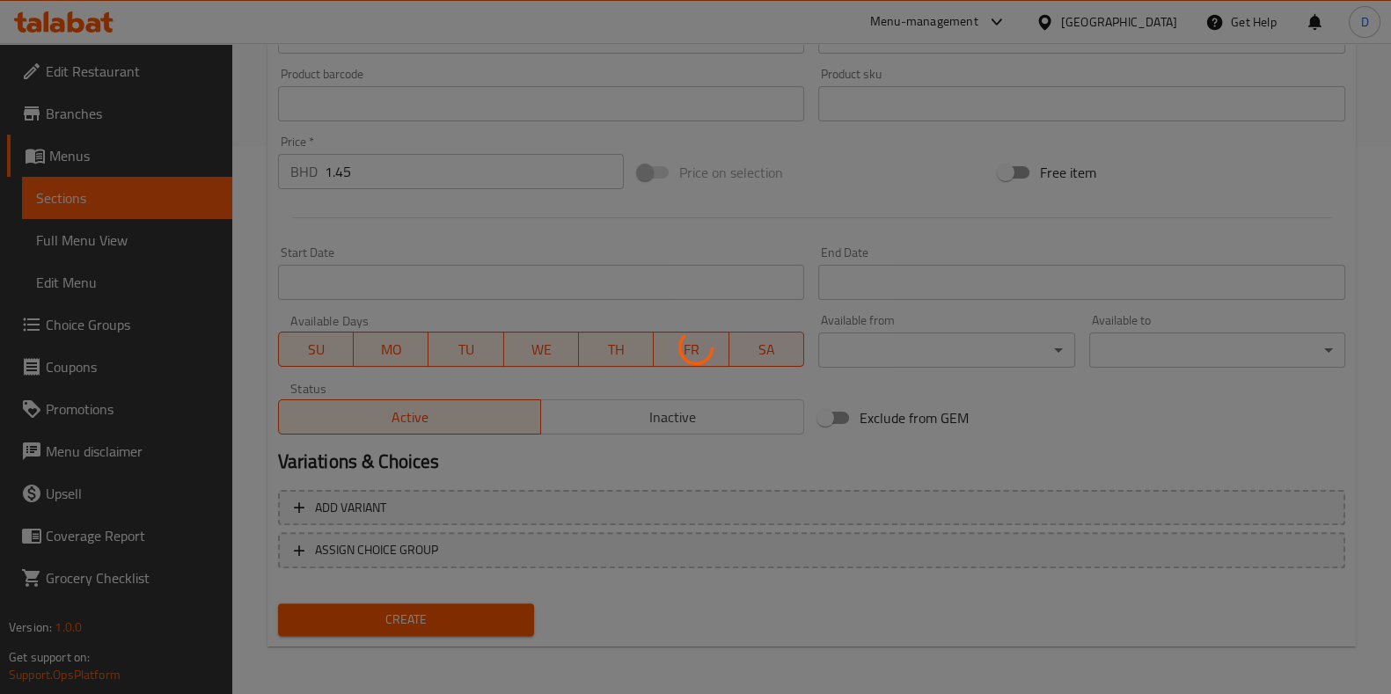
type input "0"
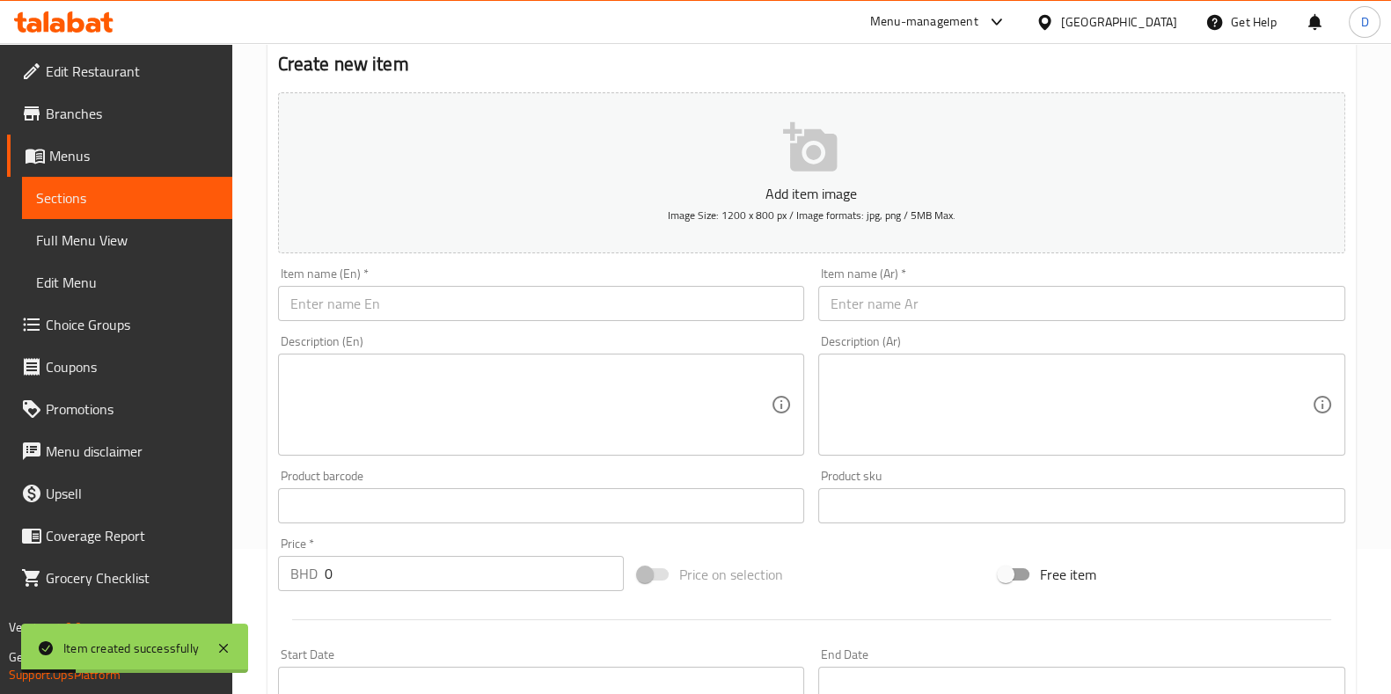
scroll to position [81, 0]
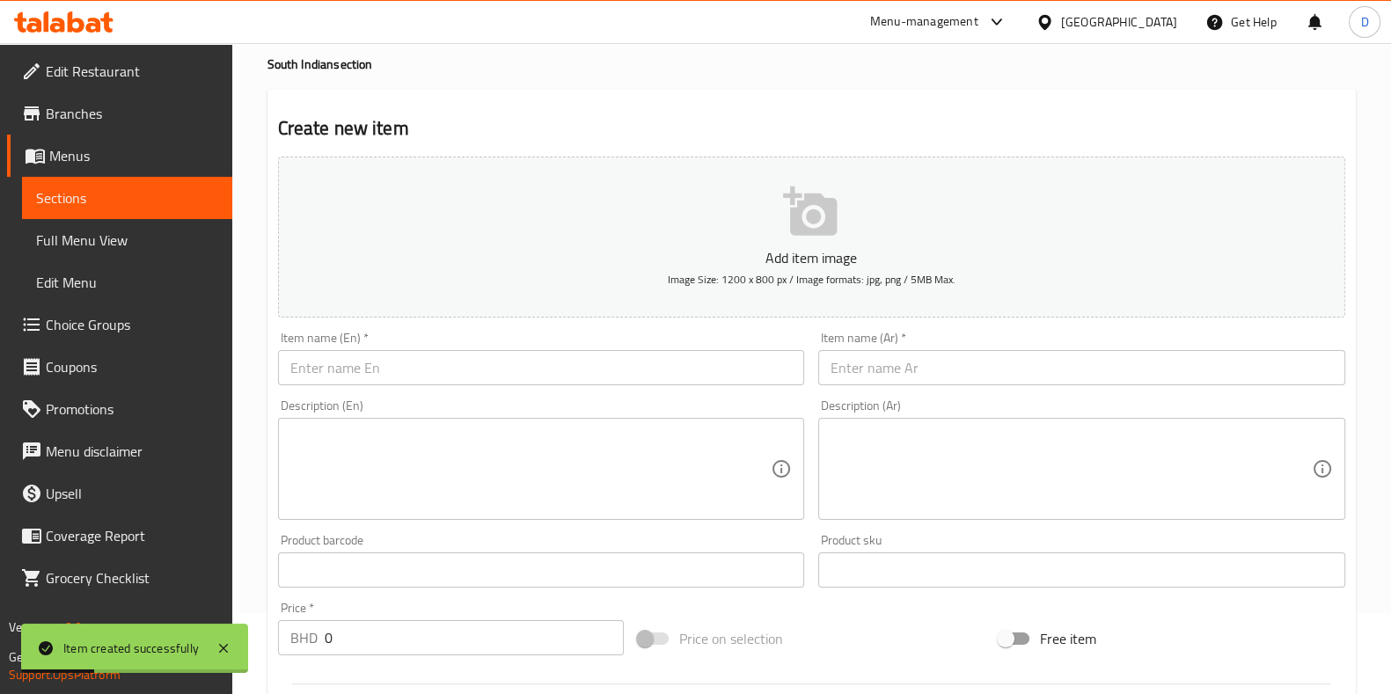
click at [450, 353] on input "text" at bounding box center [541, 367] width 527 height 35
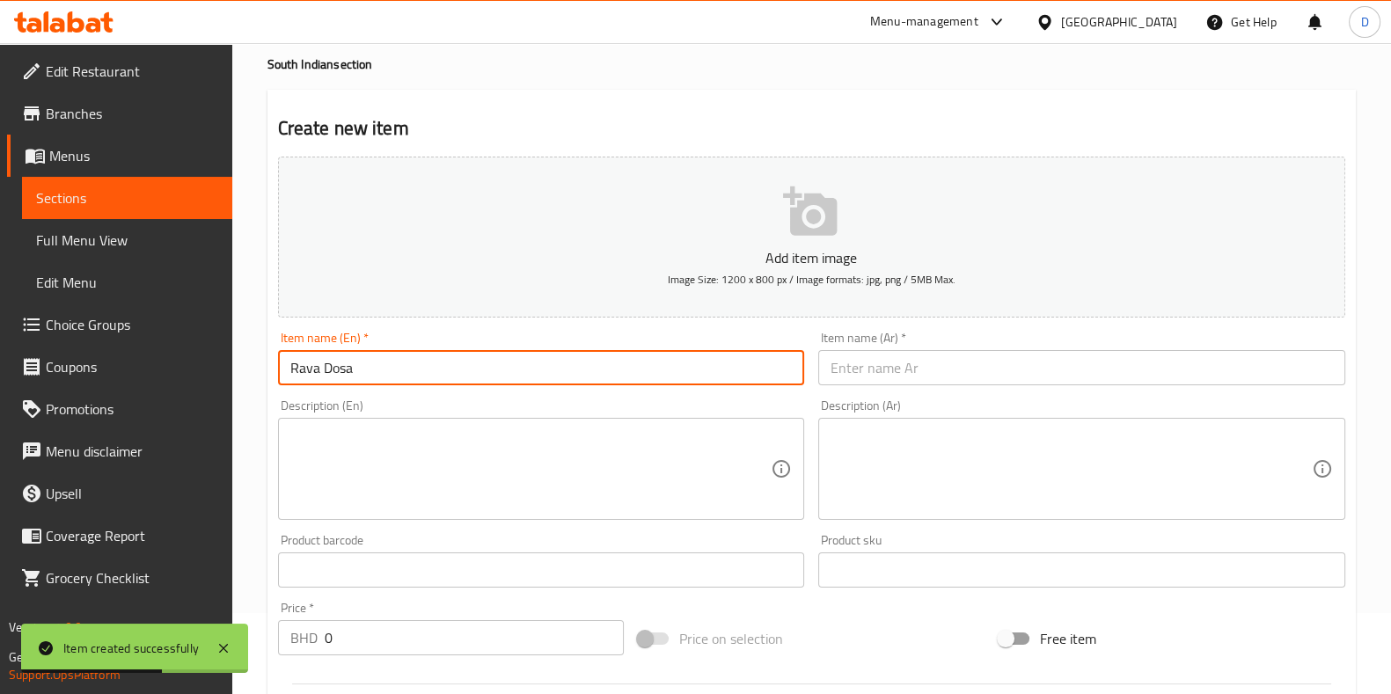
click at [450, 353] on input "Rava Dosa" at bounding box center [541, 367] width 527 height 35
type input "Rava Dosa"
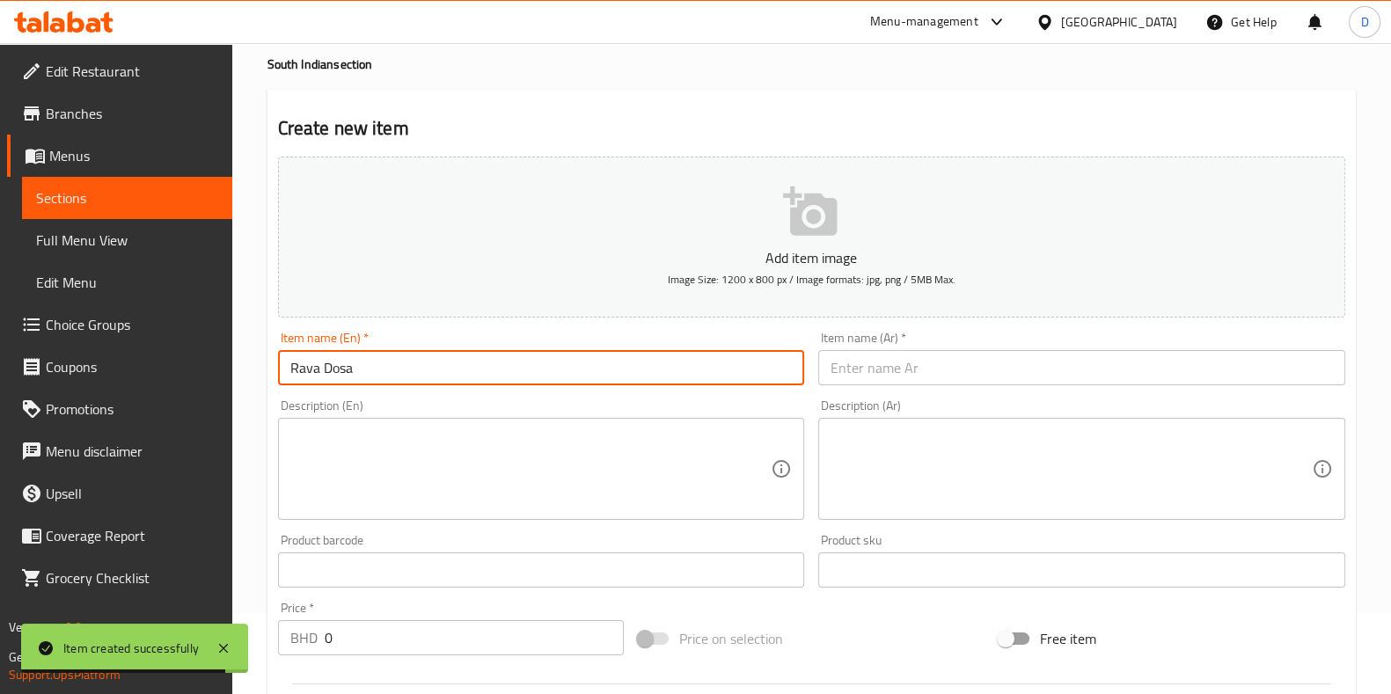
click at [886, 363] on input "text" at bounding box center [1081, 367] width 527 height 35
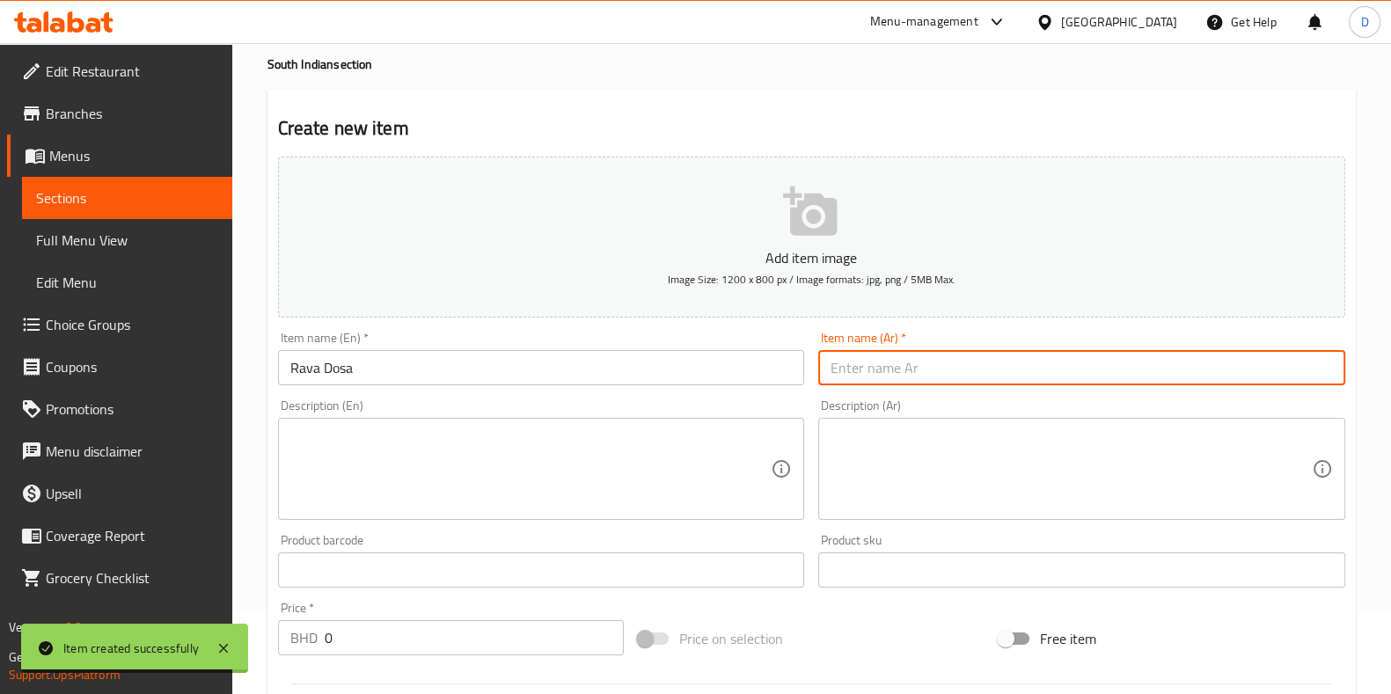
paste input "رافا دوسة"
type input "رافا دوسة"
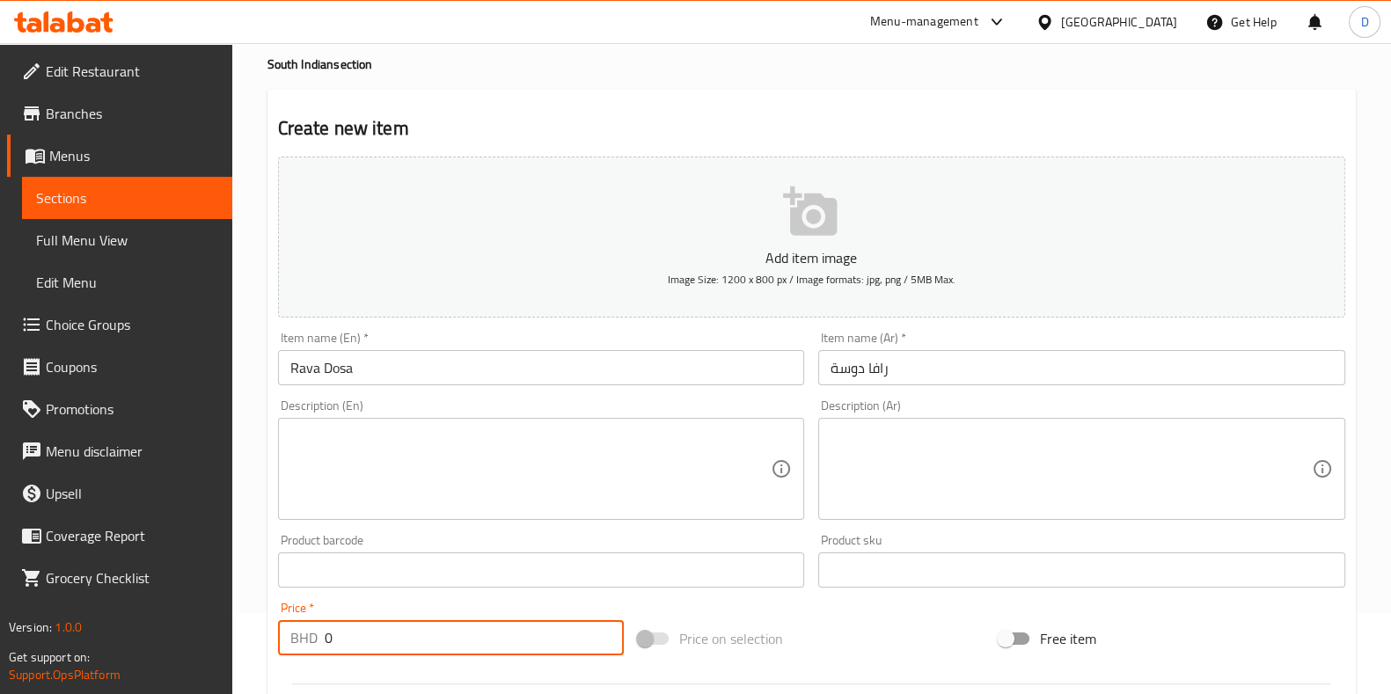
drag, startPoint x: 382, startPoint y: 634, endPoint x: 310, endPoint y: 647, distance: 72.5
click at [310, 647] on div "BHD 0 Price *" at bounding box center [451, 637] width 347 height 35
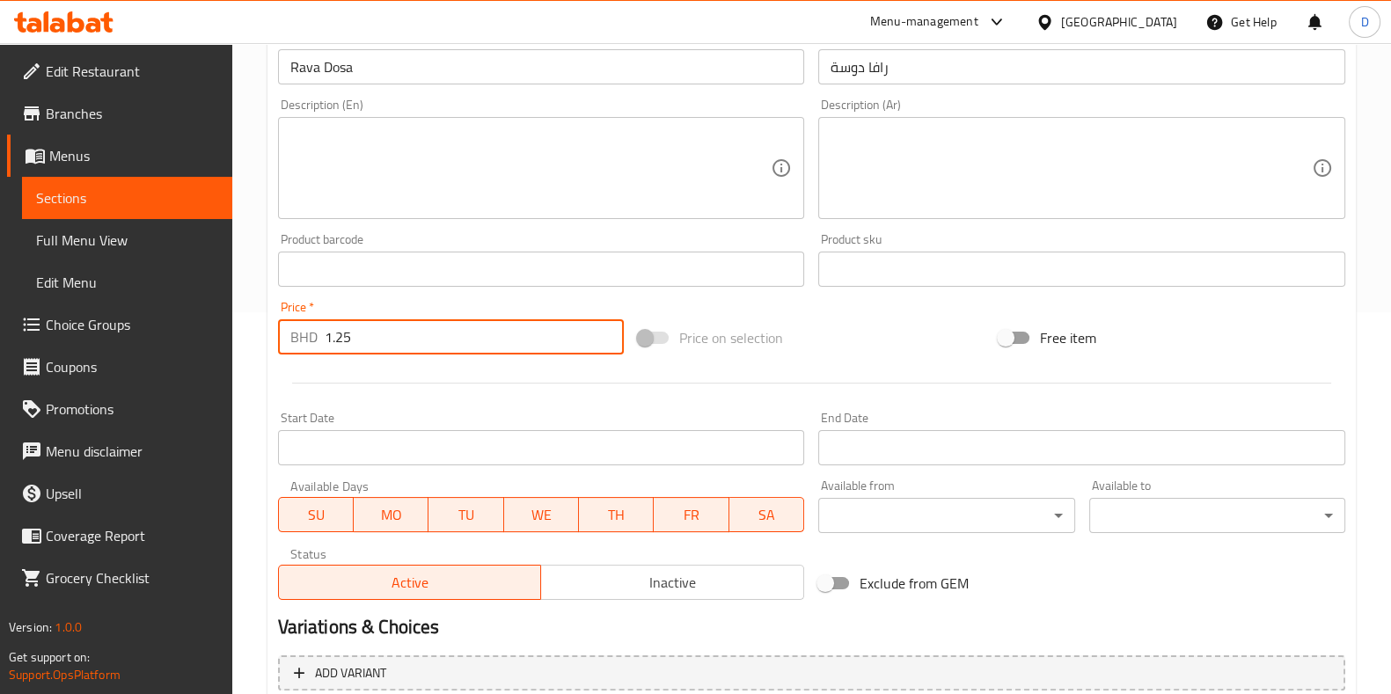
scroll to position [547, 0]
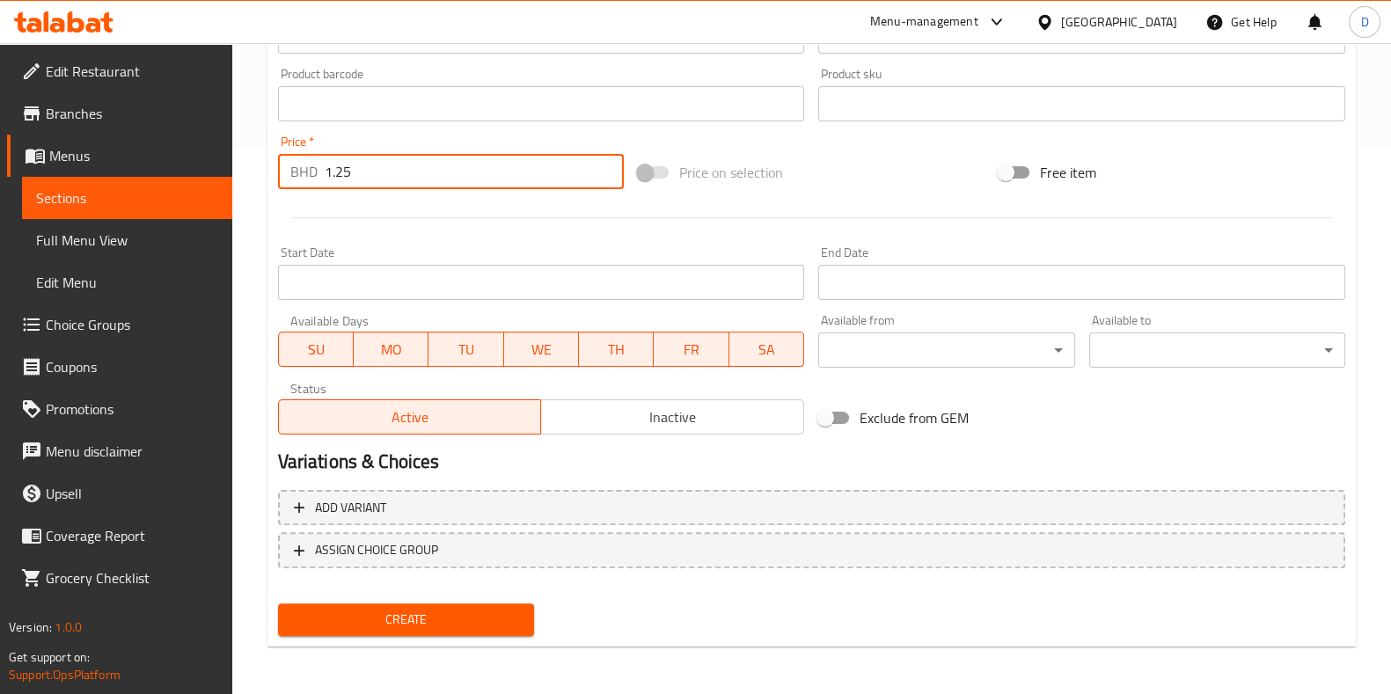
type input "1.25"
click at [380, 616] on span "Create" at bounding box center [406, 620] width 228 height 22
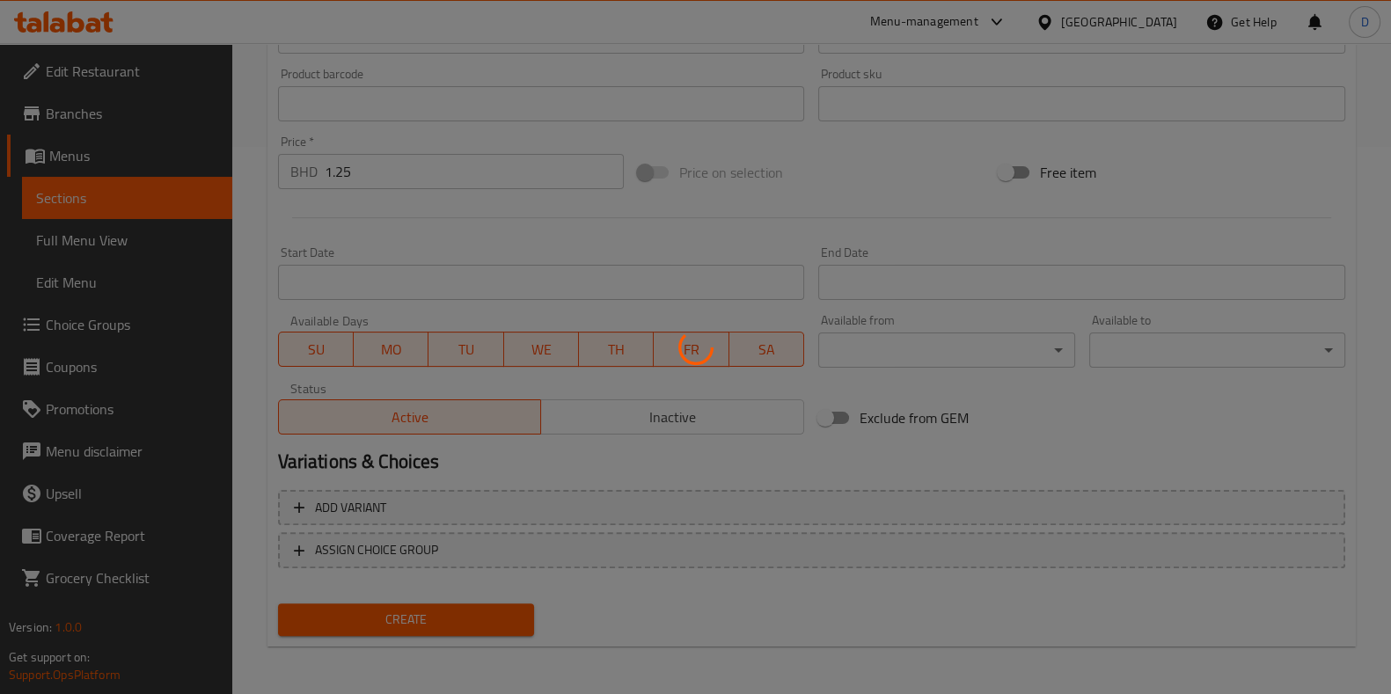
type input "0"
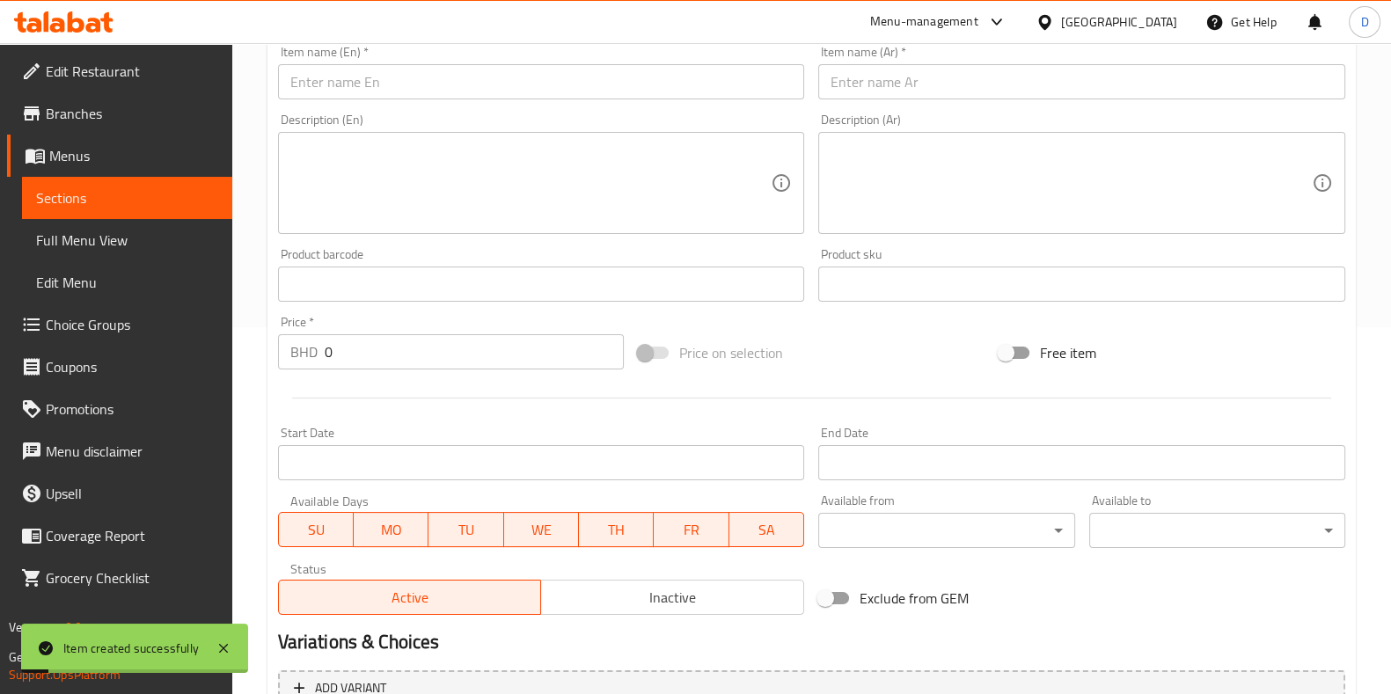
scroll to position [360, 0]
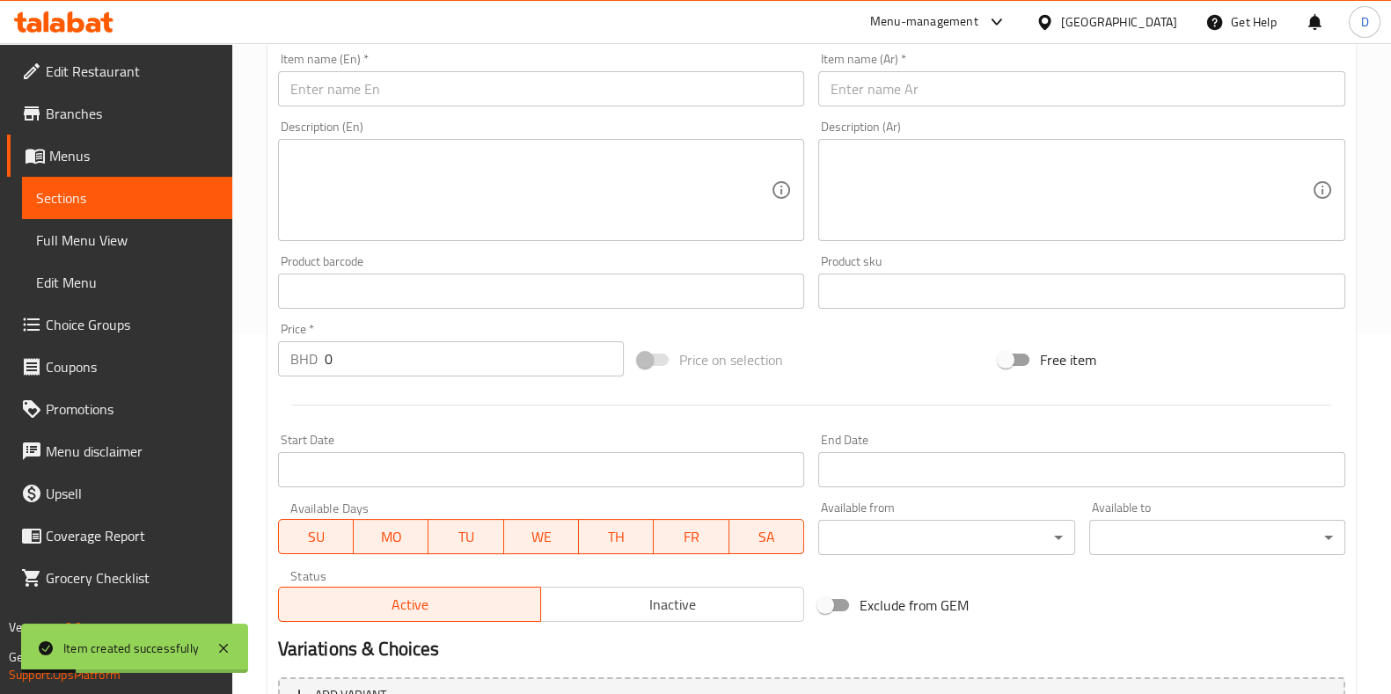
click at [432, 86] on input "text" at bounding box center [541, 88] width 527 height 35
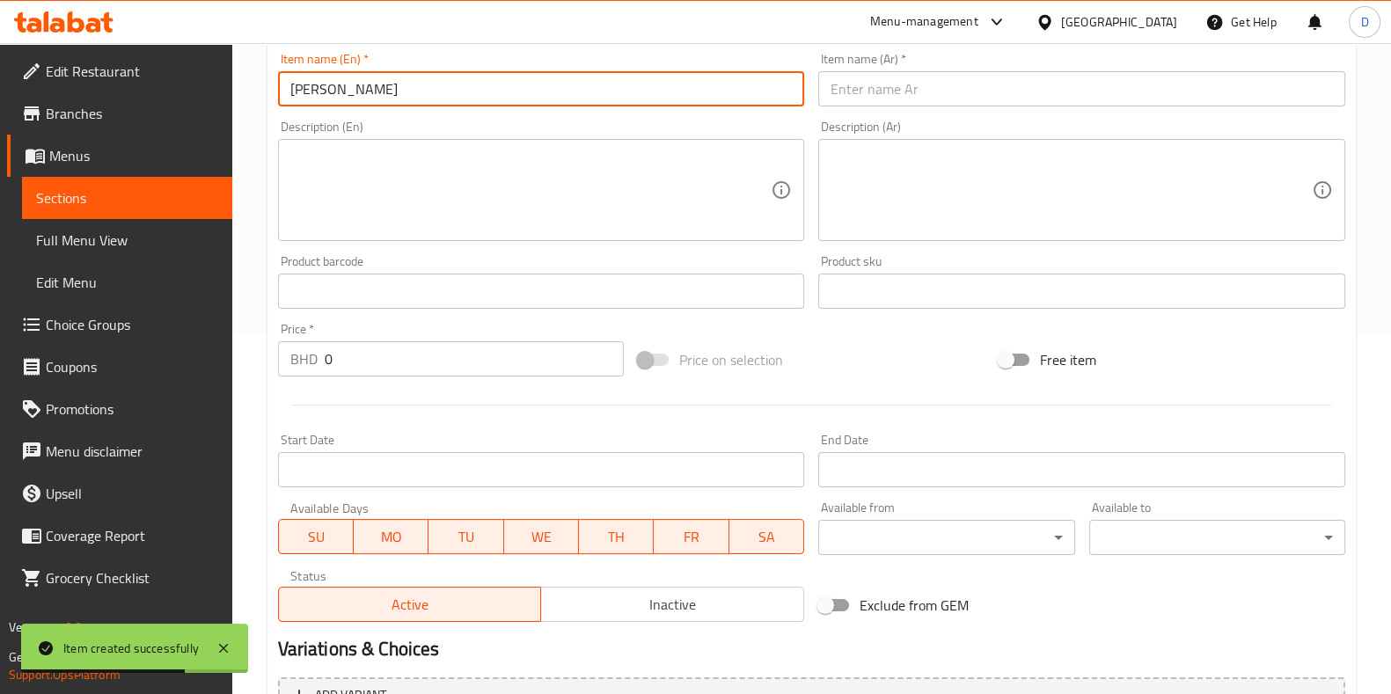
click at [432, 86] on input "[PERSON_NAME]" at bounding box center [541, 88] width 527 height 35
type input "[PERSON_NAME]"
click at [856, 76] on input "text" at bounding box center [1081, 88] width 527 height 35
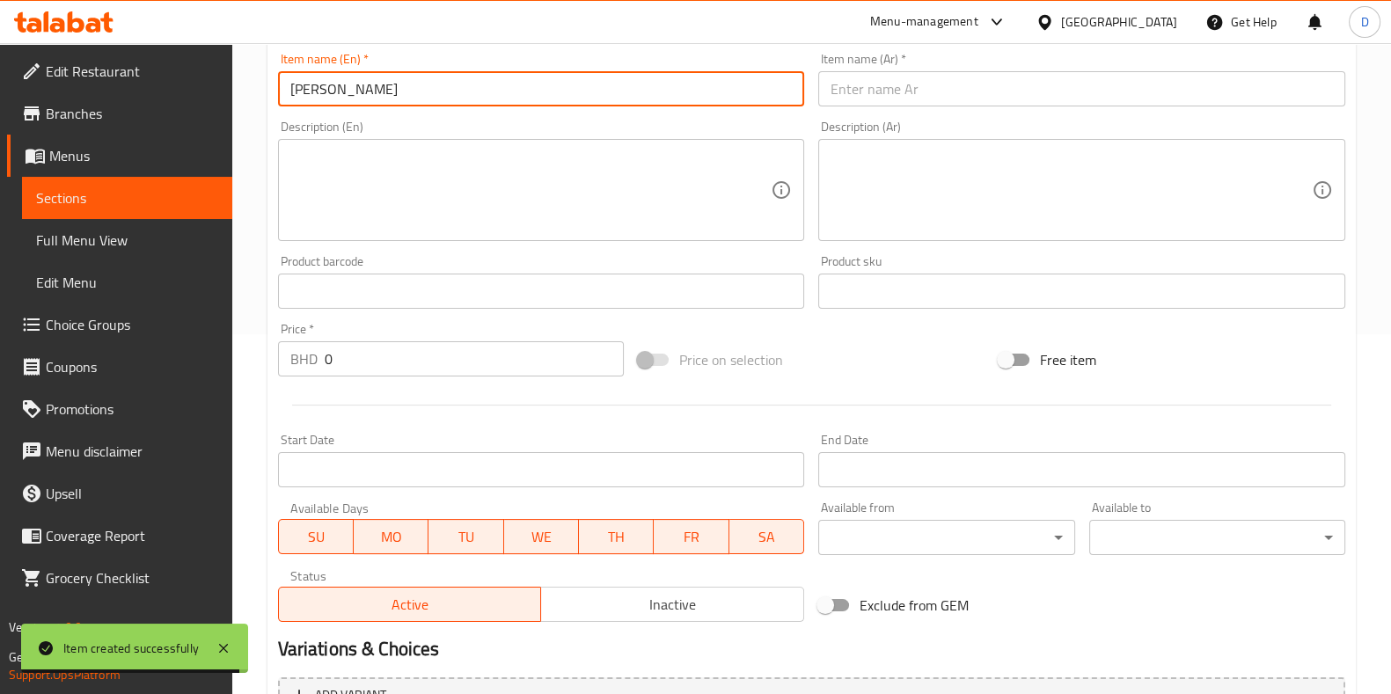
paste input "رافا ماسالا دوسا"
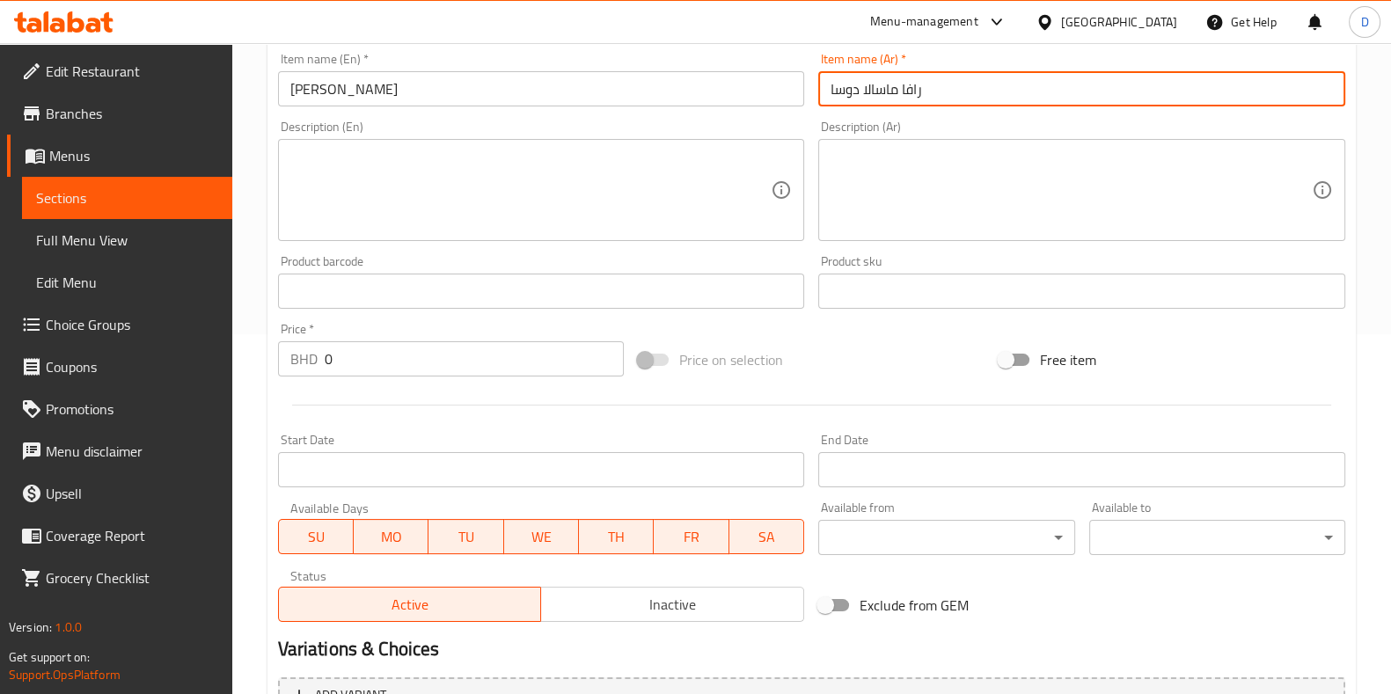
type input "رافا ماسالا دوسا"
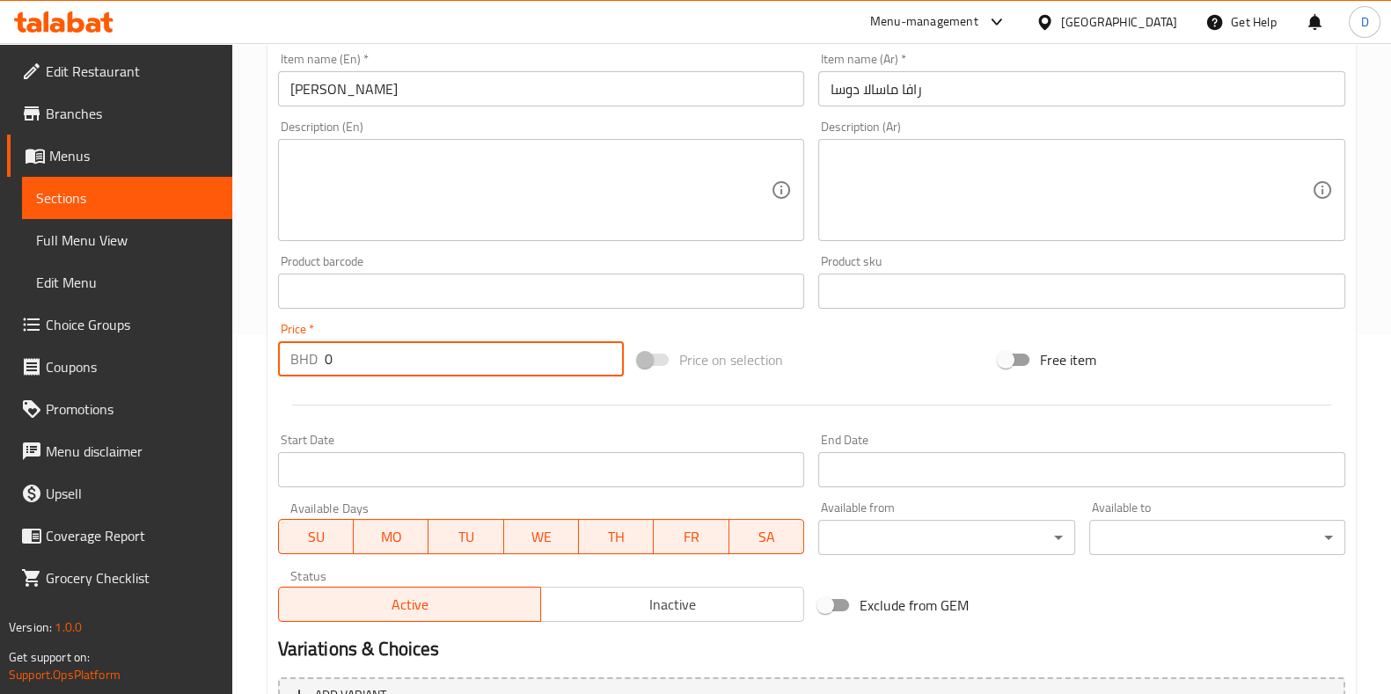
drag, startPoint x: 373, startPoint y: 362, endPoint x: 294, endPoint y: 362, distance: 79.2
click at [294, 362] on div "BHD 0 Price *" at bounding box center [451, 358] width 347 height 35
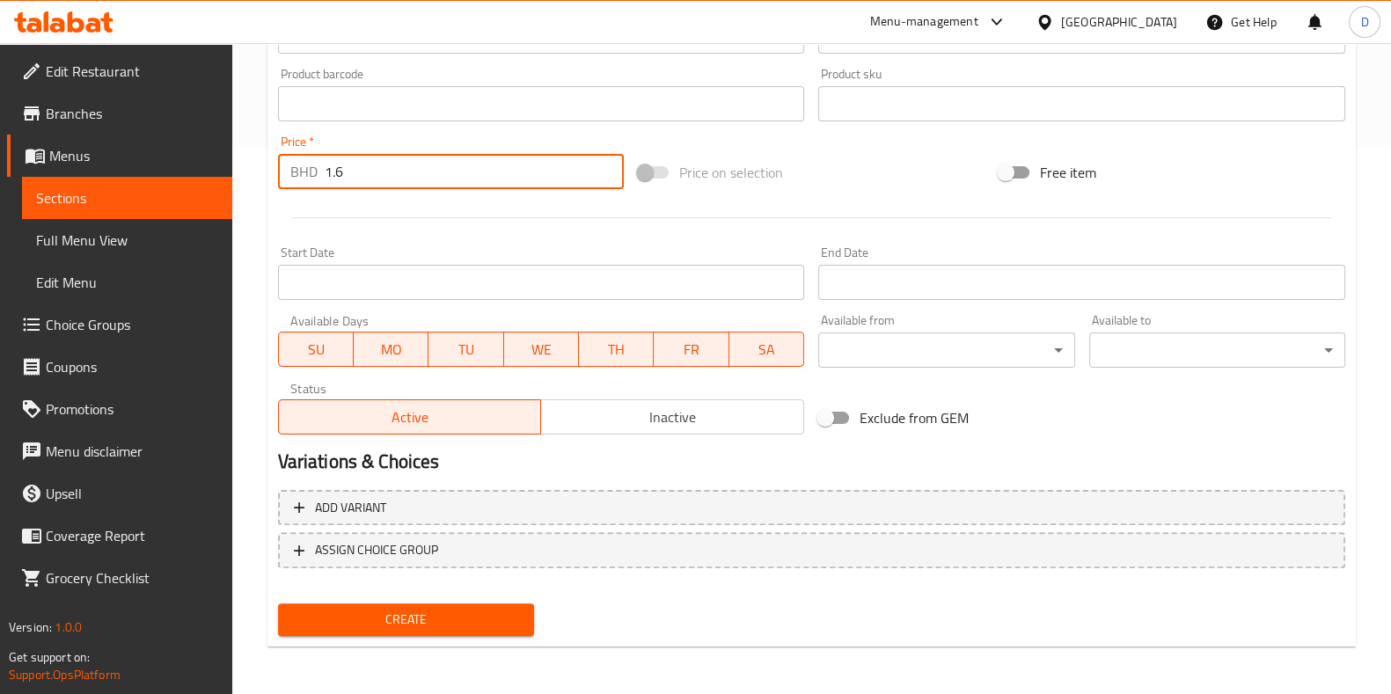
type input "1.6"
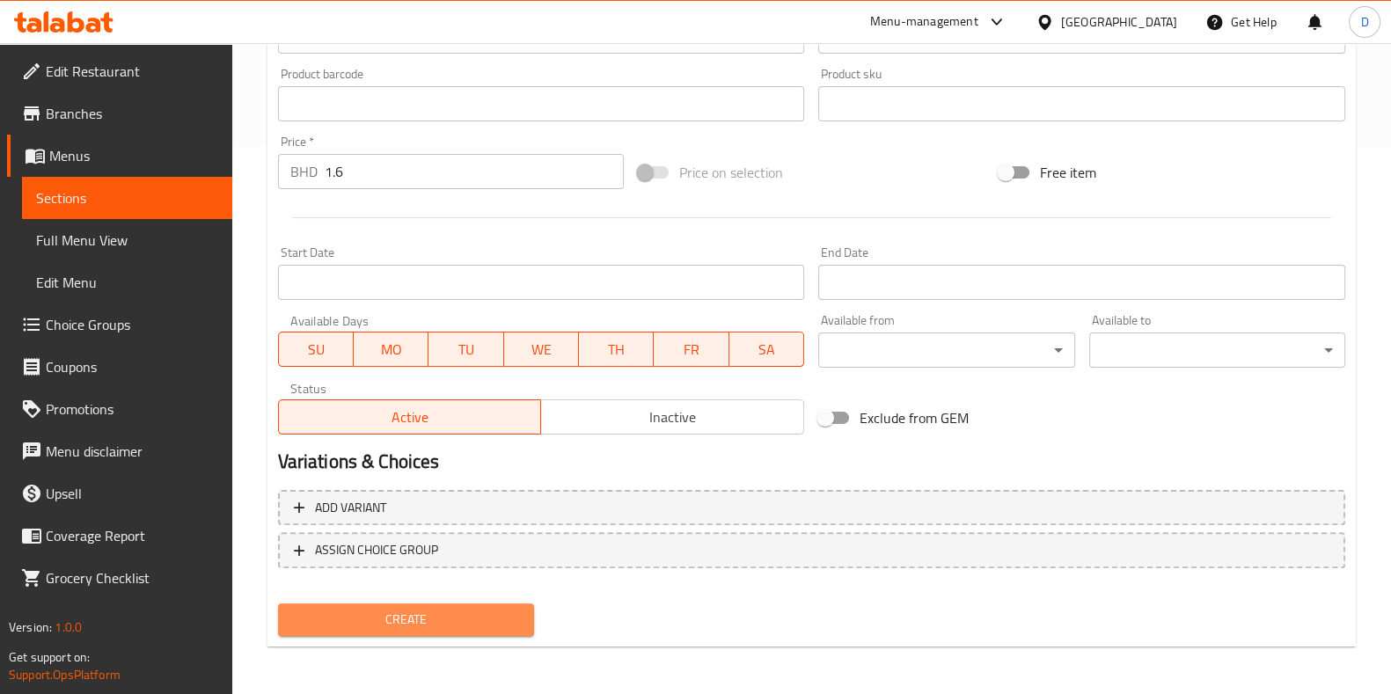
click at [393, 613] on span "Create" at bounding box center [406, 620] width 228 height 22
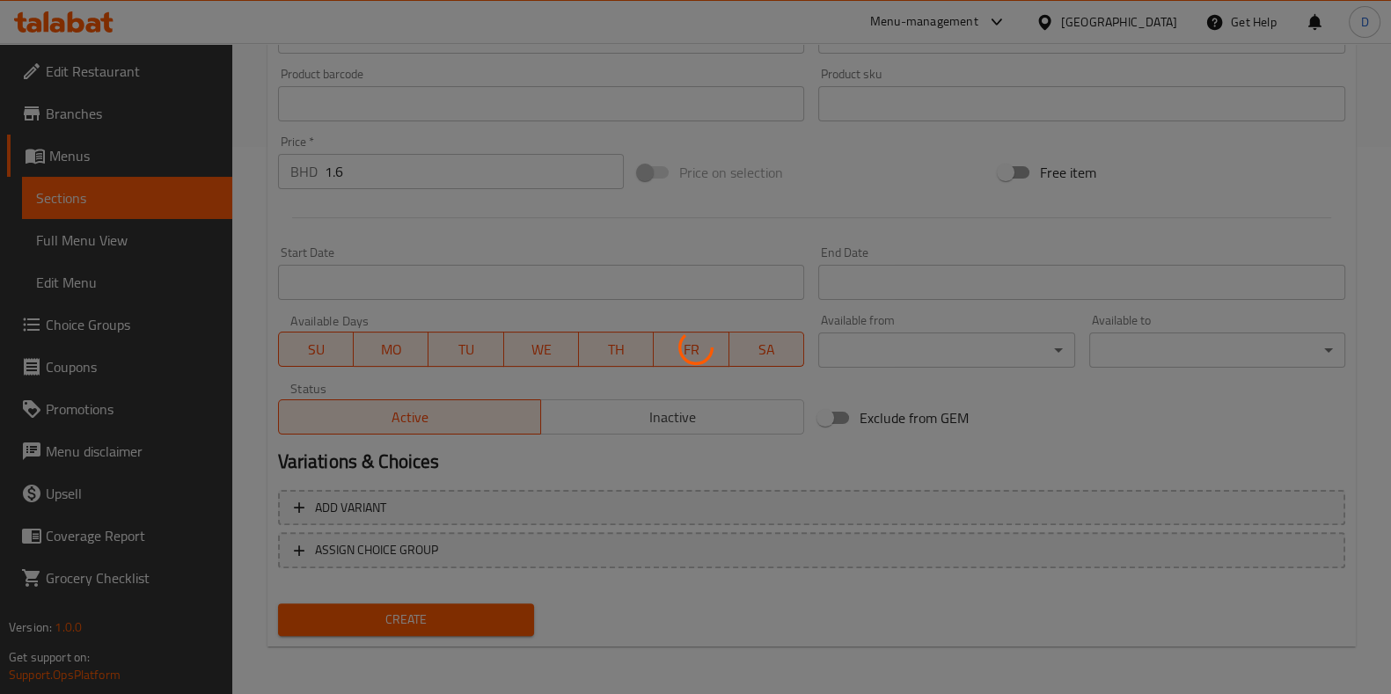
type input "0"
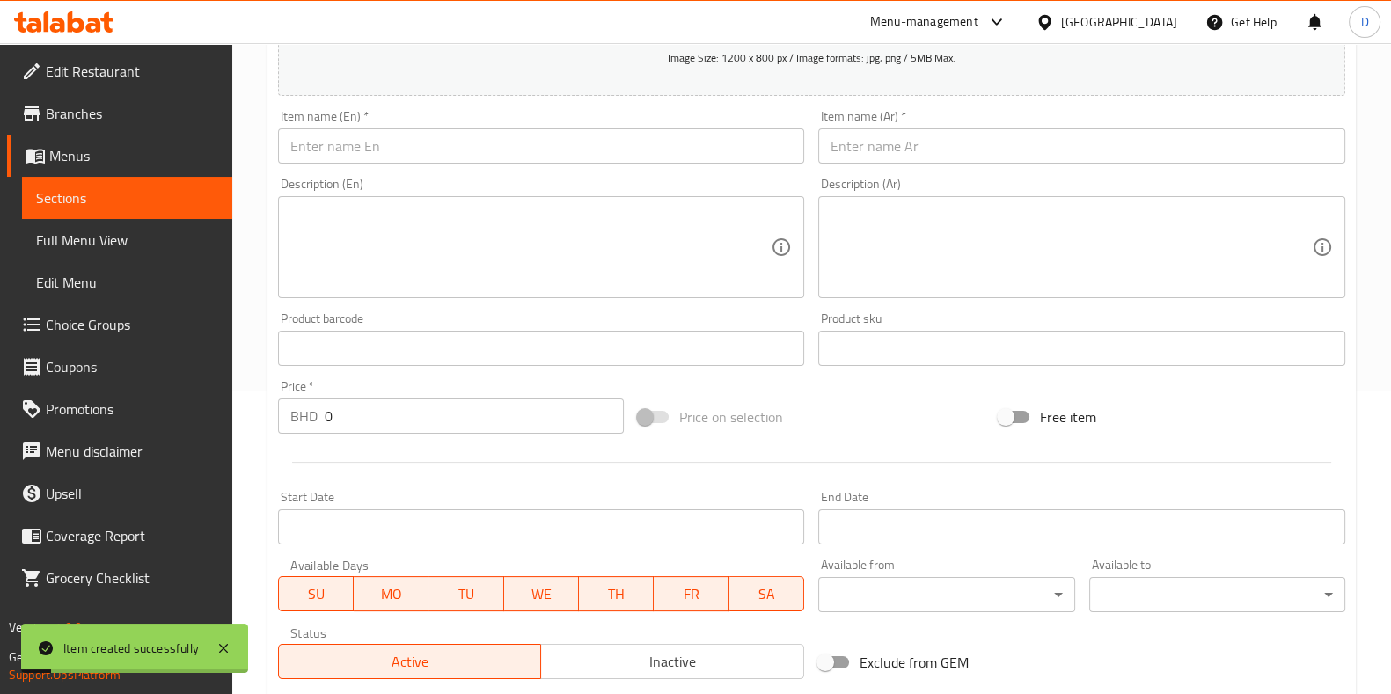
scroll to position [299, 0]
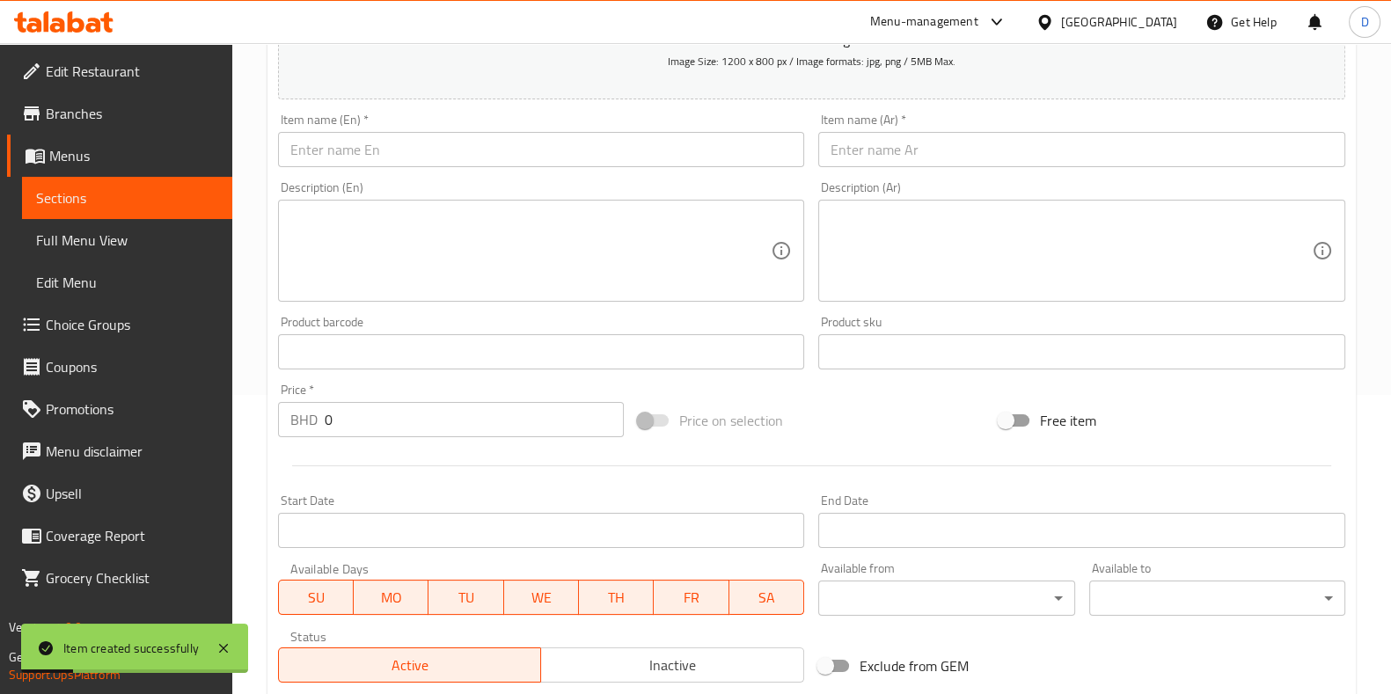
click at [418, 160] on input "text" at bounding box center [541, 149] width 527 height 35
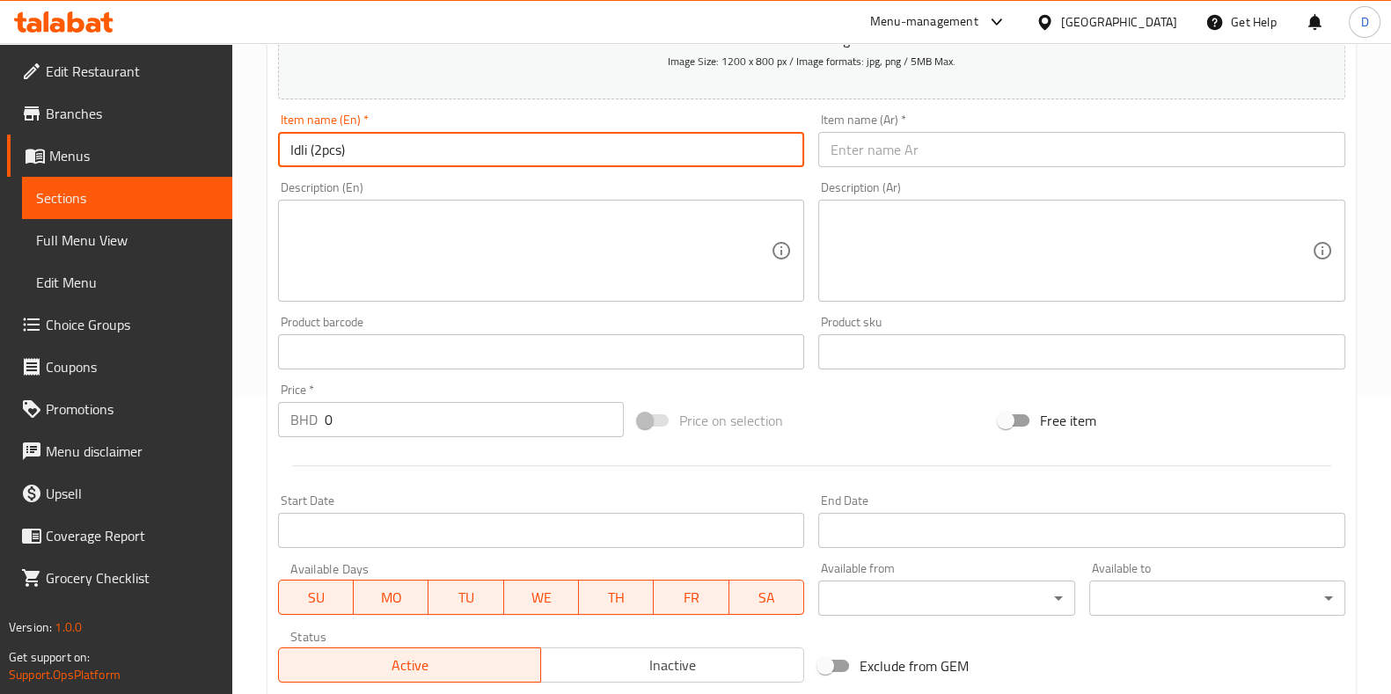
click at [418, 160] on input "Idli (2pcs)" at bounding box center [541, 149] width 527 height 35
type input "Idli (2pcs)"
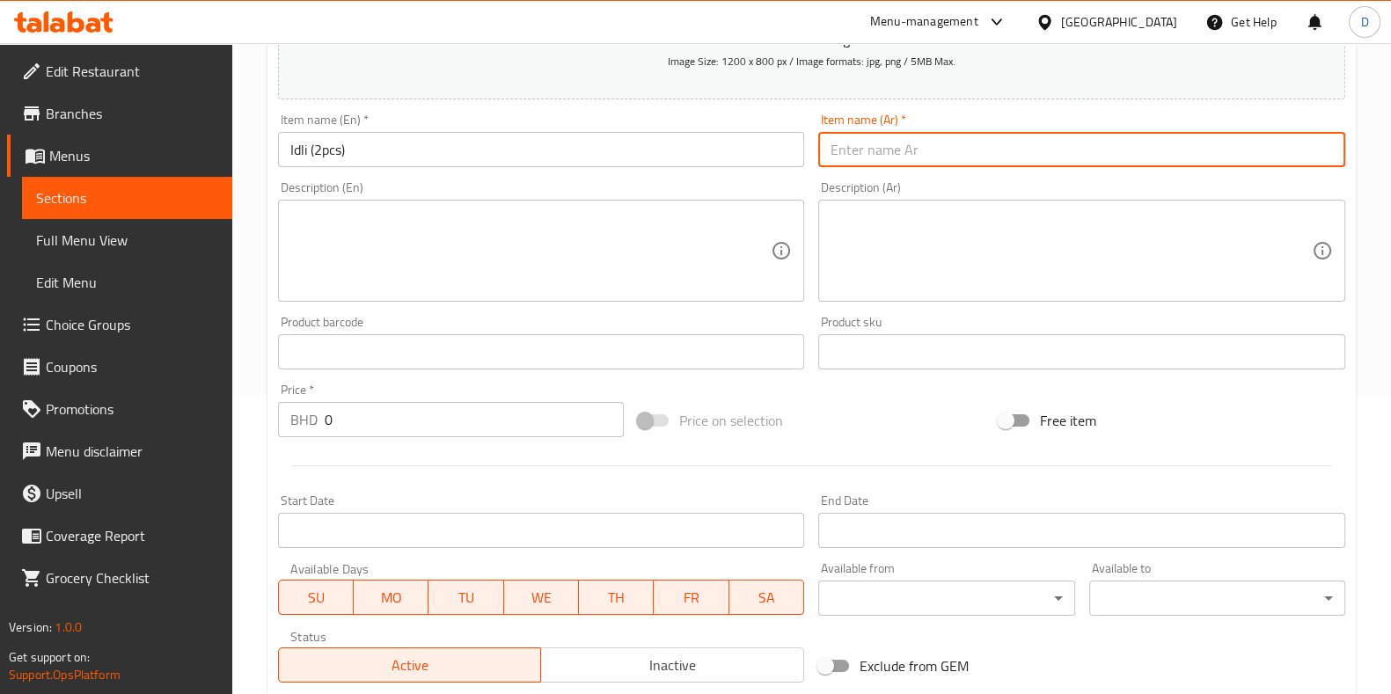
click at [904, 150] on input "text" at bounding box center [1081, 149] width 527 height 35
paste input "إيدلي (قطعتين)"
type input "إيدلي (قطعتين)"
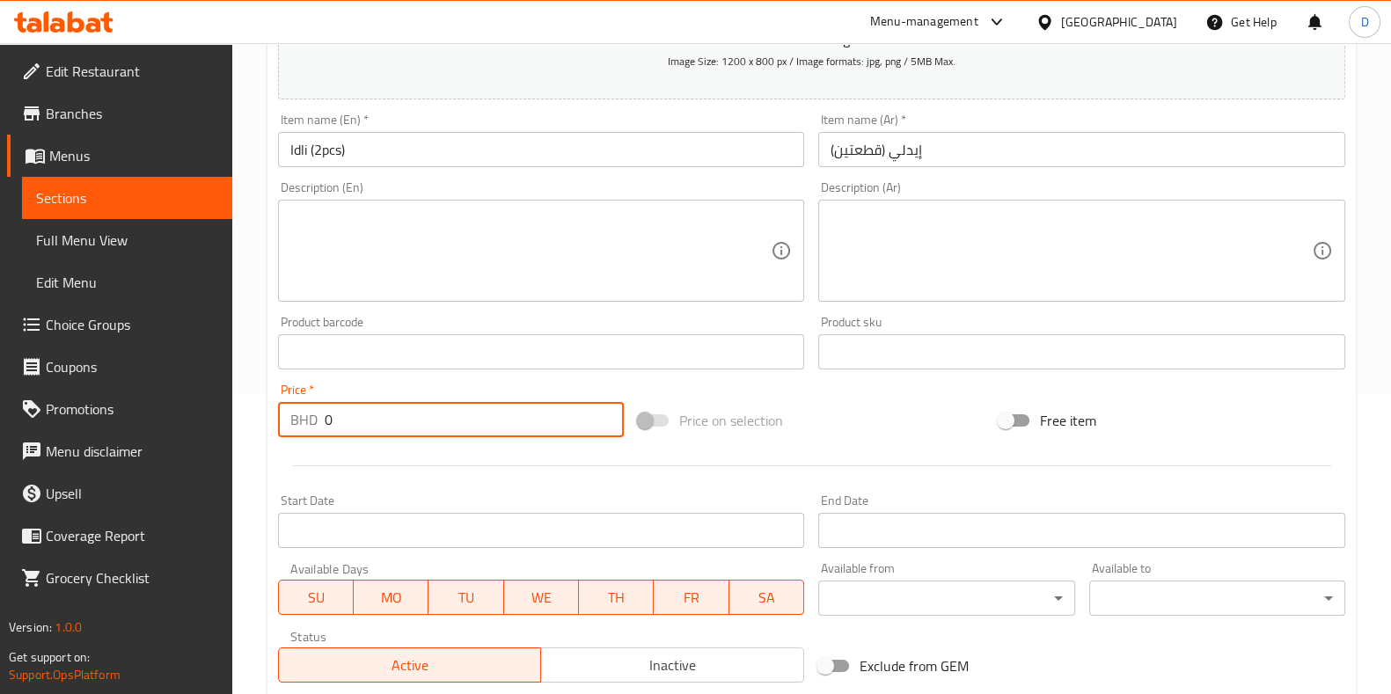
drag, startPoint x: 422, startPoint y: 405, endPoint x: 318, endPoint y: 416, distance: 105.2
click at [318, 416] on div "BHD 0 Price *" at bounding box center [451, 419] width 347 height 35
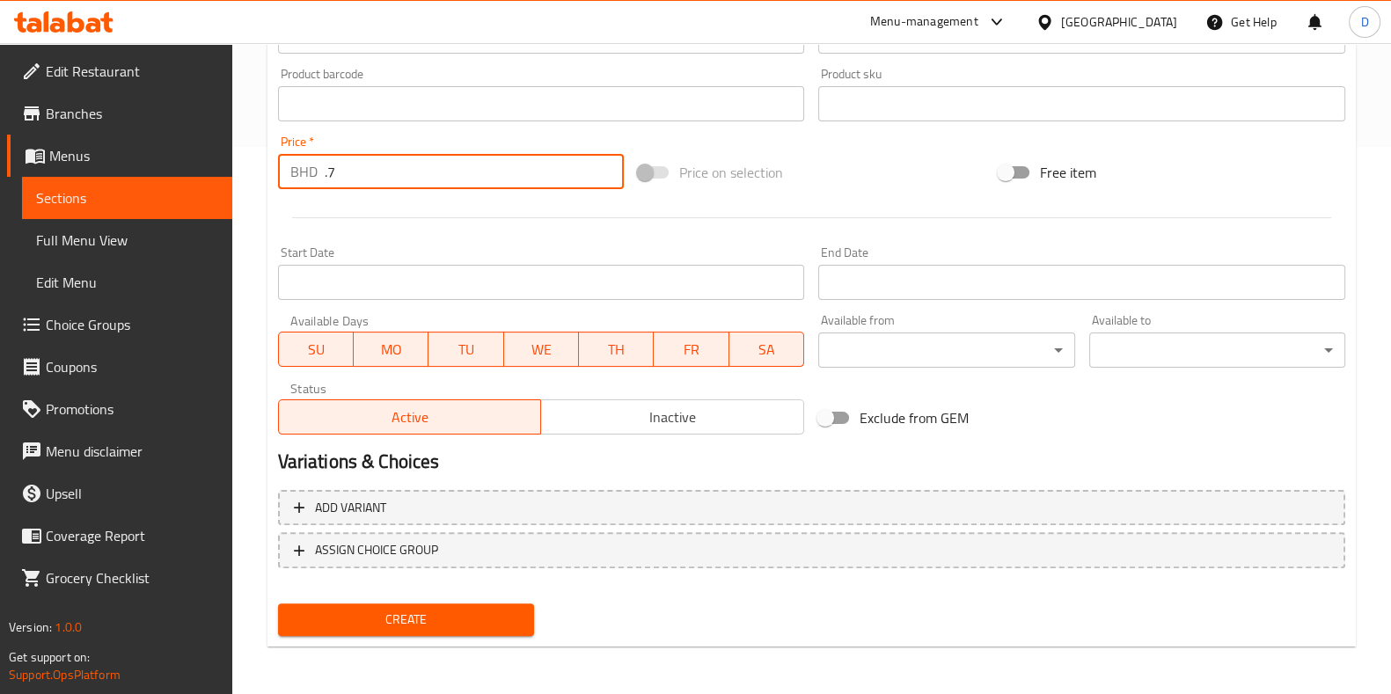
type input ".7"
click at [382, 610] on span "Create" at bounding box center [406, 620] width 228 height 22
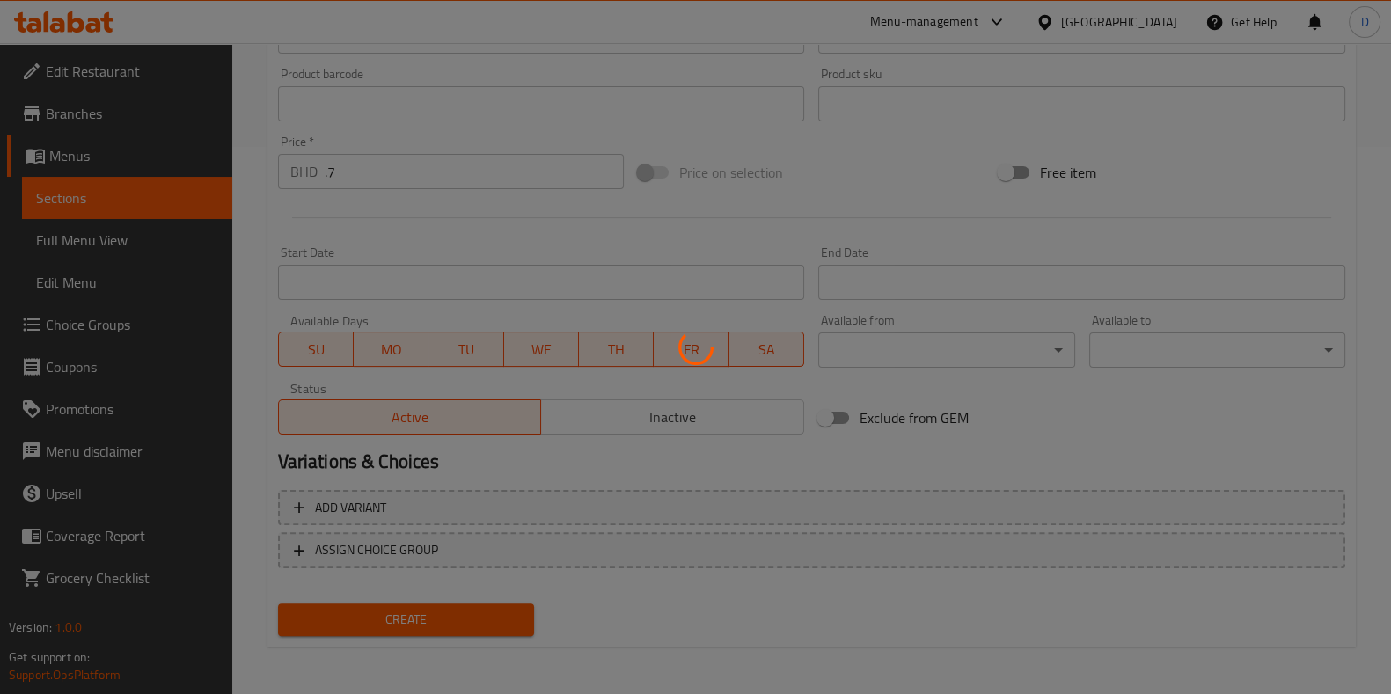
type input "0"
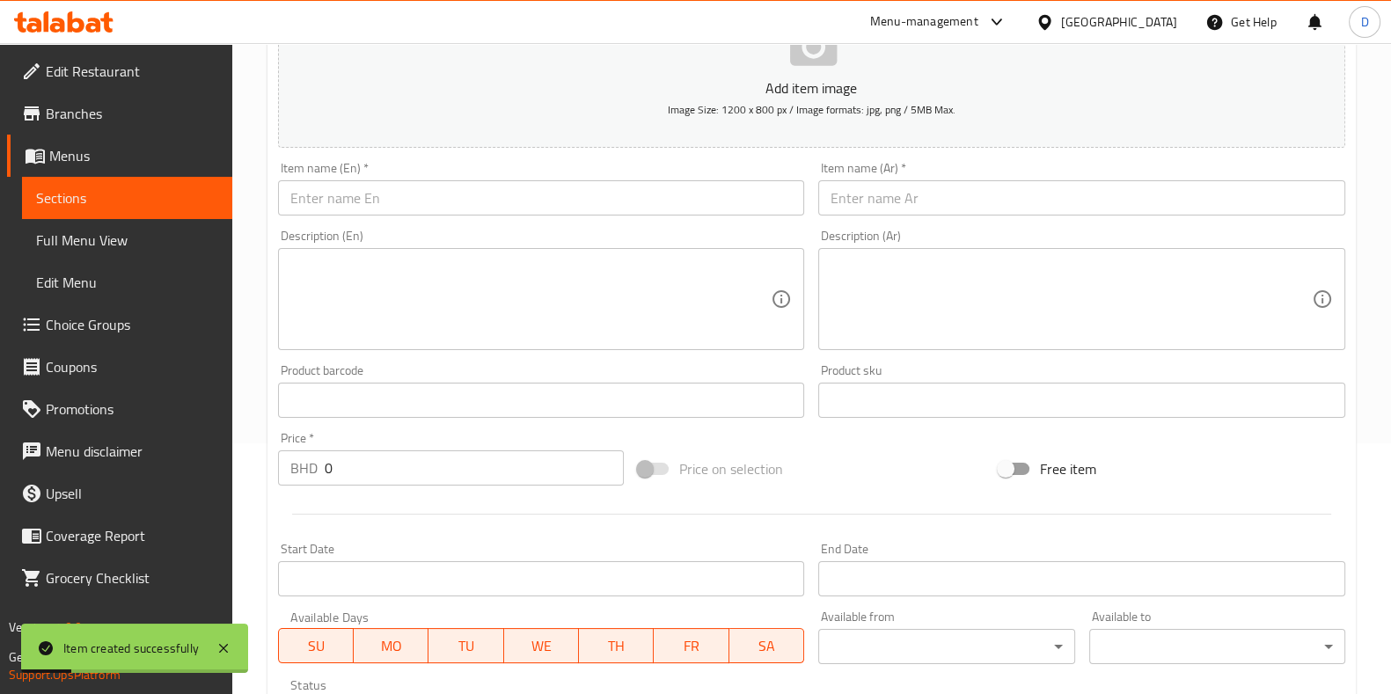
scroll to position [235, 0]
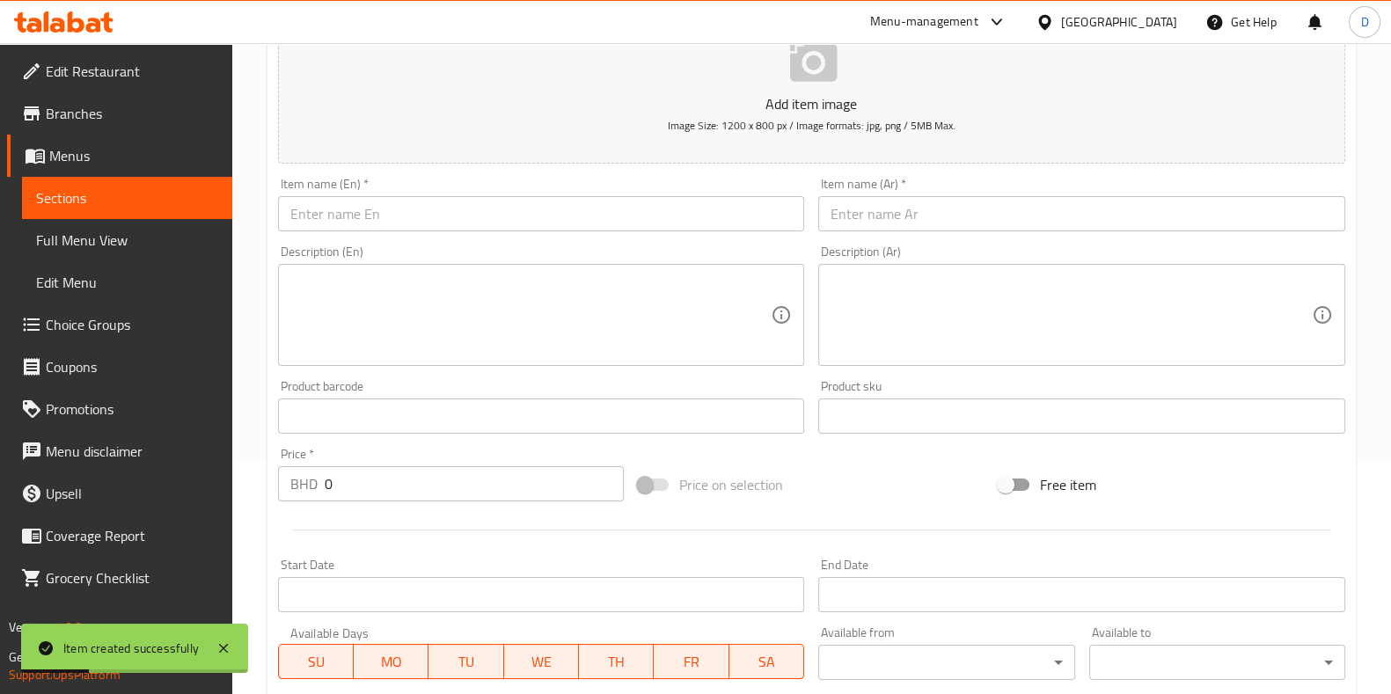
click at [403, 219] on input "text" at bounding box center [541, 213] width 527 height 35
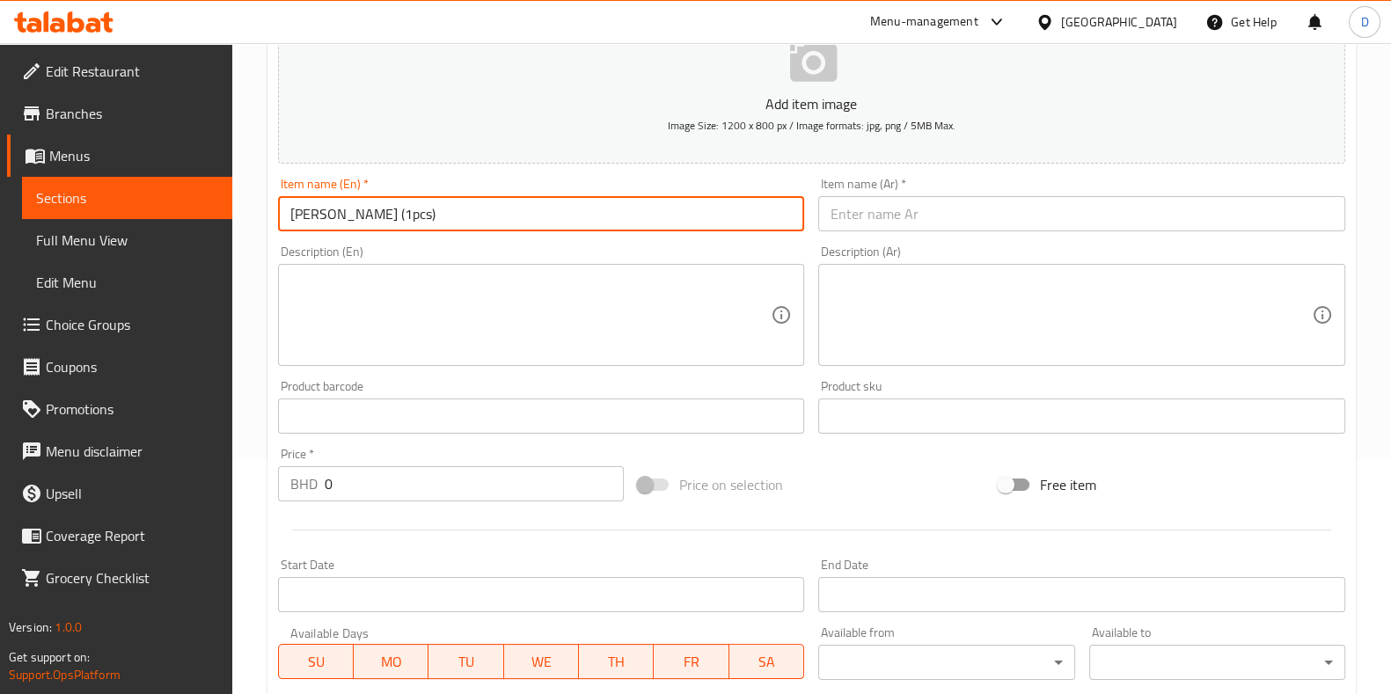
drag, startPoint x: 729, startPoint y: 209, endPoint x: 172, endPoint y: 159, distance: 559.9
click at [172, 159] on div "Edit Restaurant Branches Menus Sections Full Menu View Edit Menu Choice Groups …" at bounding box center [695, 408] width 1391 height 1200
type input "[PERSON_NAME] (1pcs)"
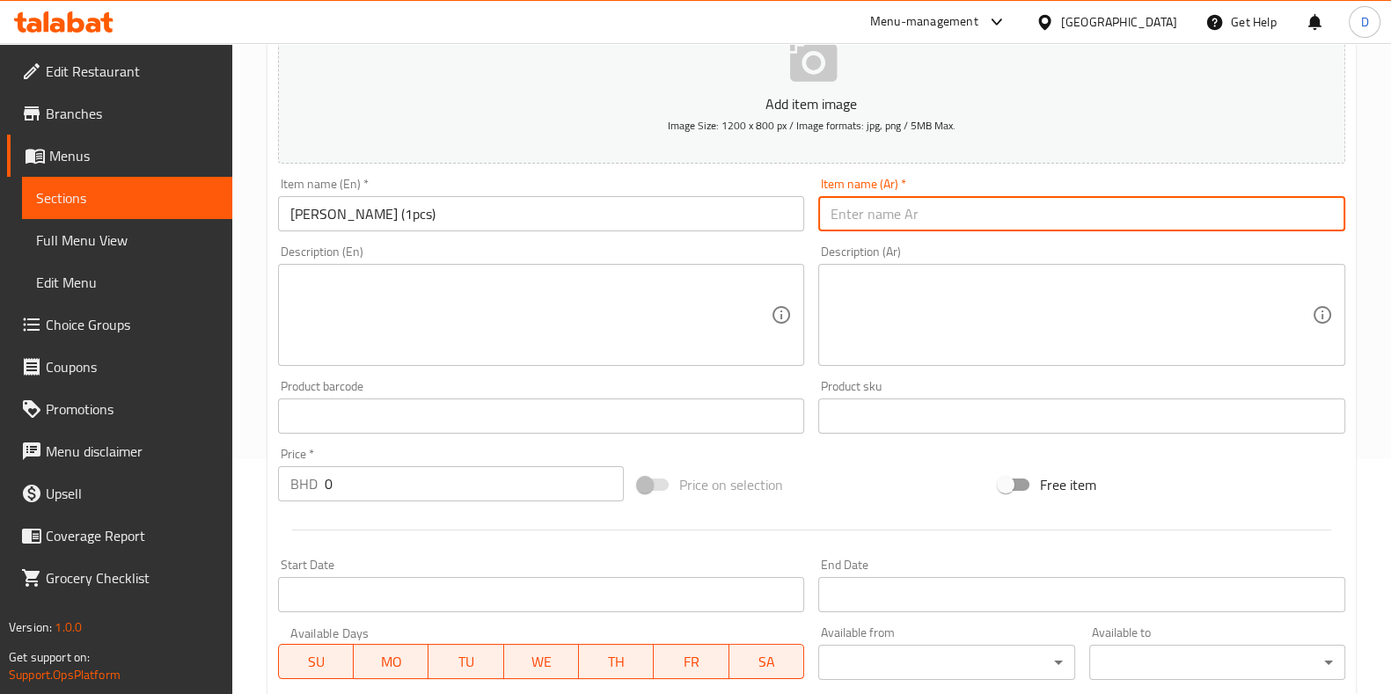
click at [885, 211] on input "text" at bounding box center [1081, 213] width 527 height 35
paste input "فادا (قطعة واحدة)"
type input "فادا (قطعة واحدة)"
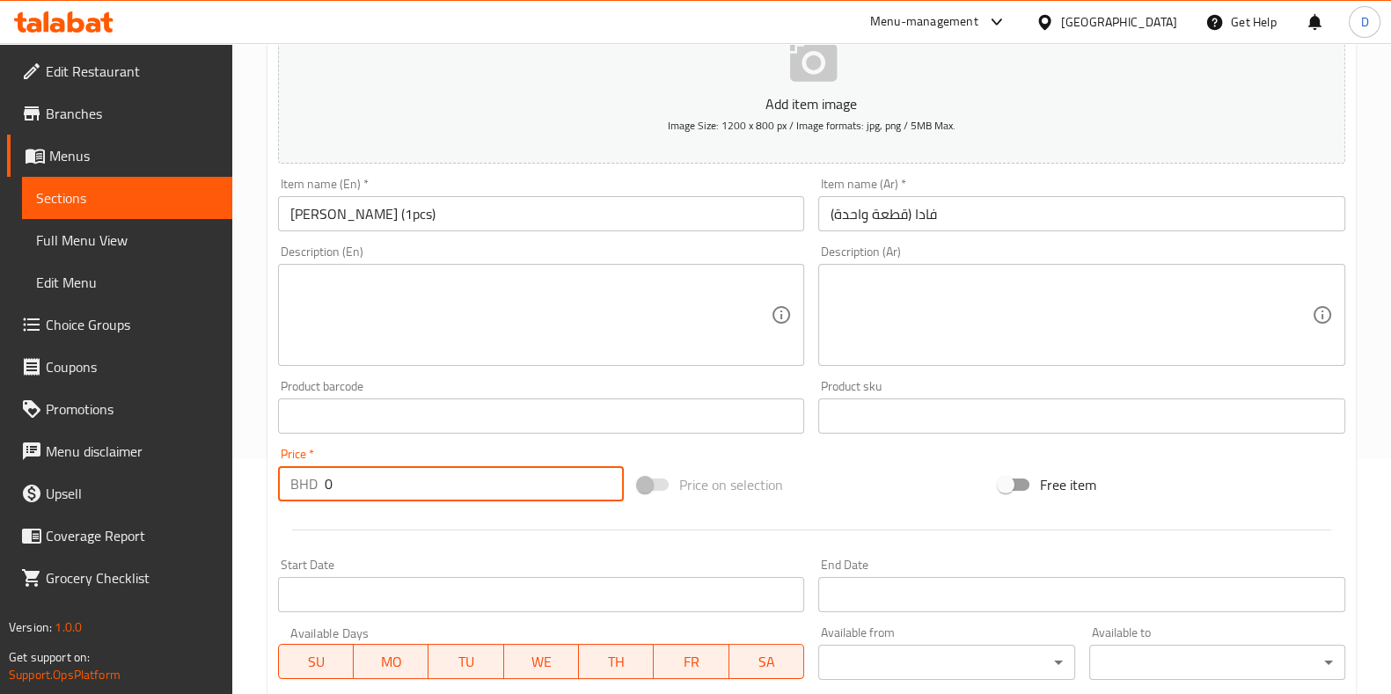
click at [412, 468] on input "0" at bounding box center [475, 483] width 300 height 35
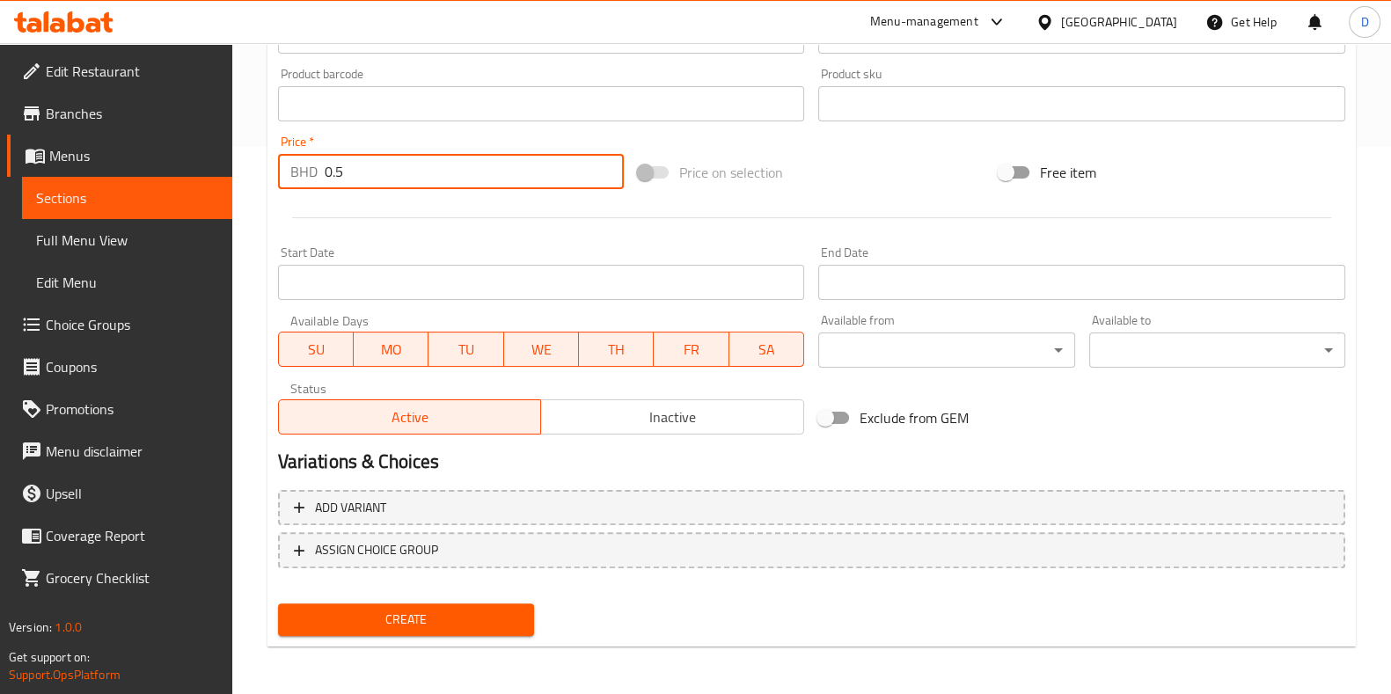
type input "0.5"
click at [445, 604] on button "Create" at bounding box center [406, 619] width 256 height 33
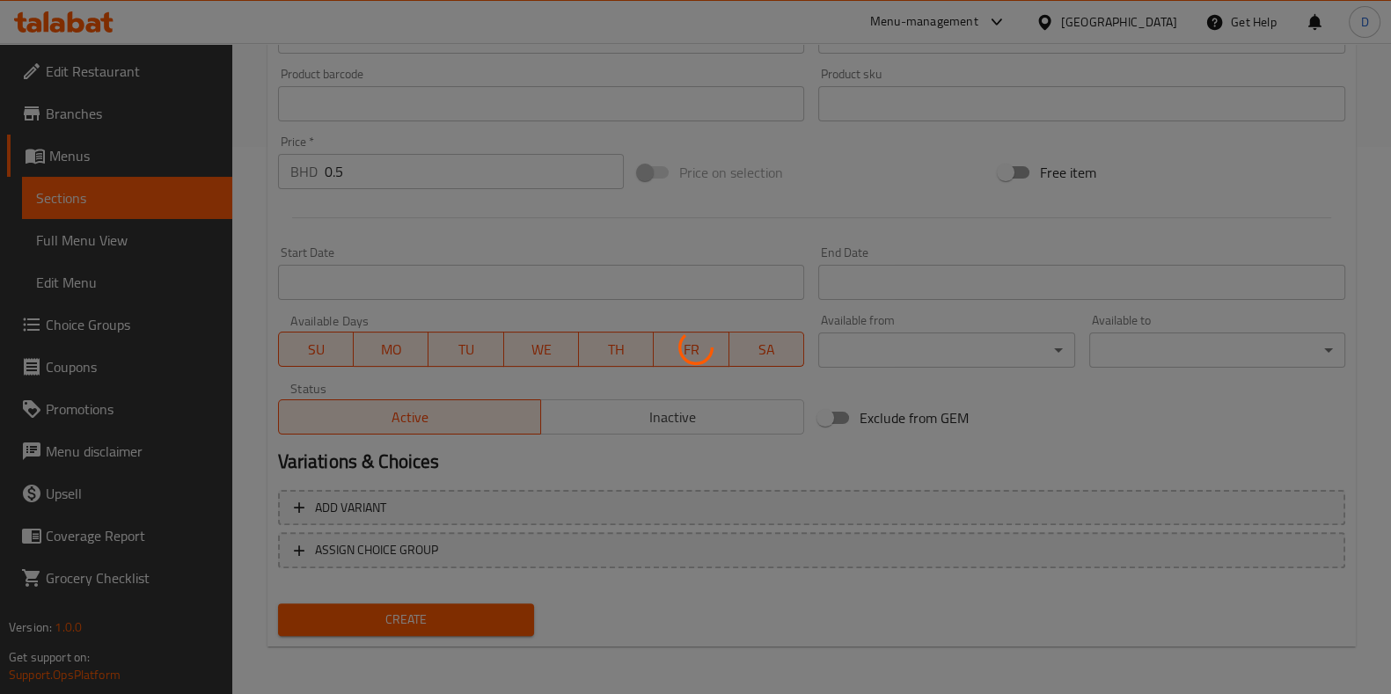
type input "0"
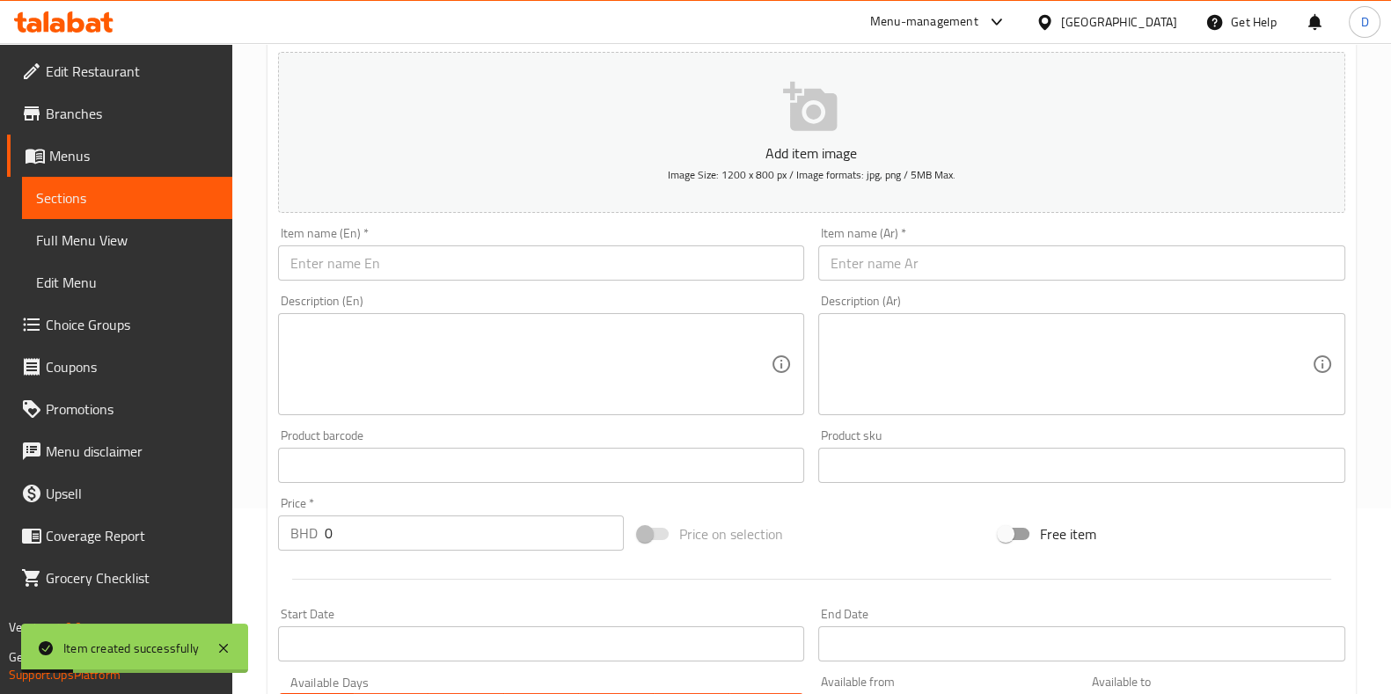
scroll to position [175, 0]
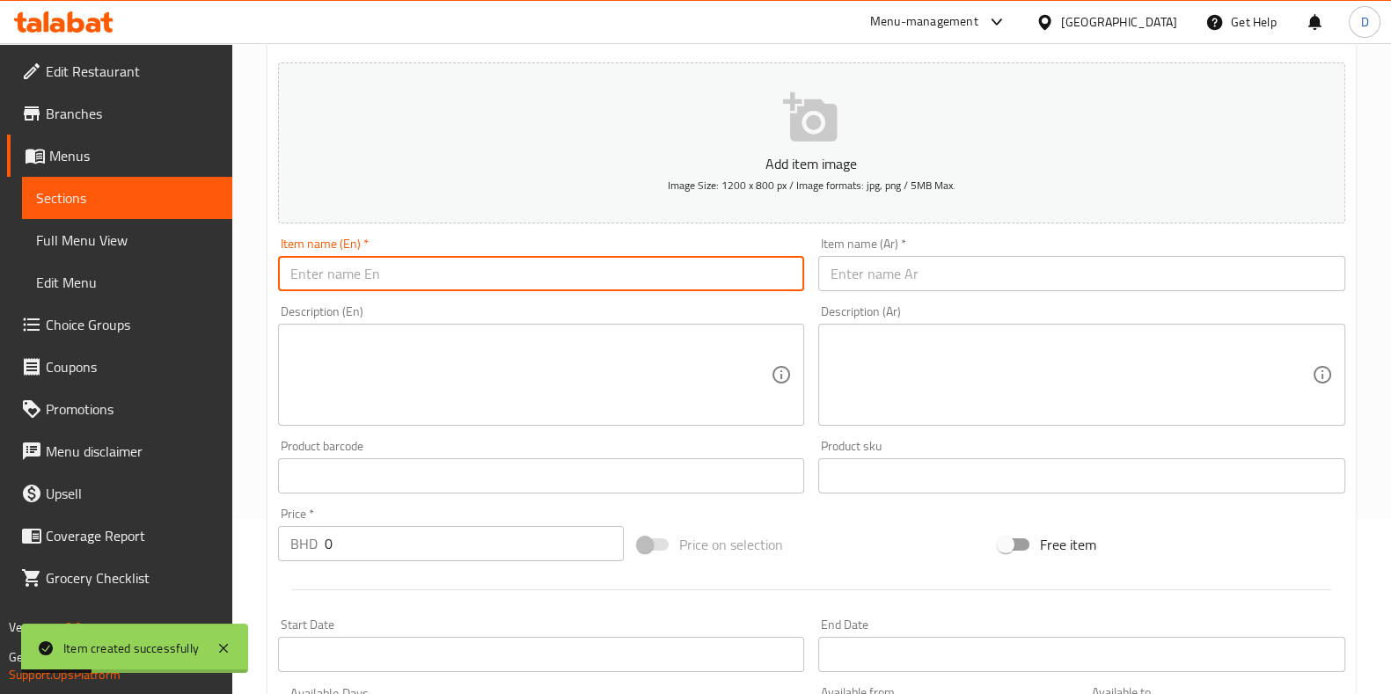
click at [468, 289] on input "text" at bounding box center [541, 273] width 527 height 35
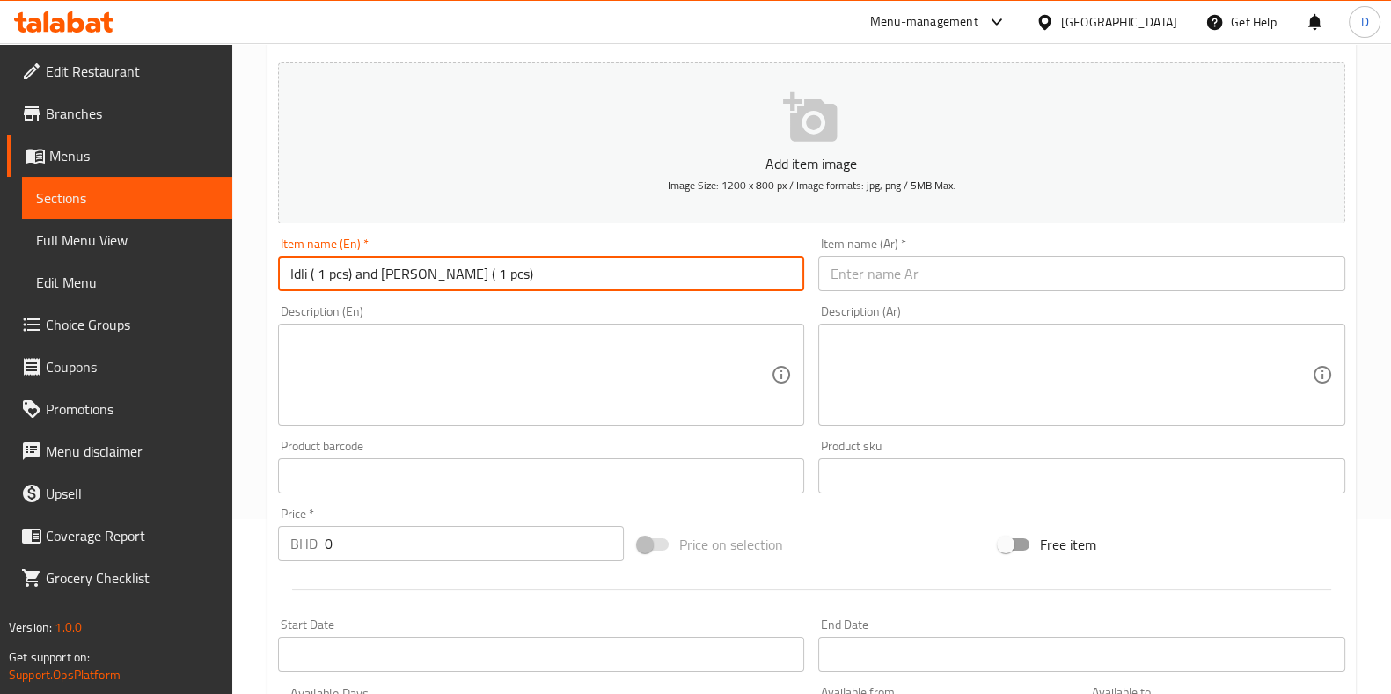
type input "Idli ( 1 pcs) and [PERSON_NAME] ( 1 pcs)"
click at [844, 271] on input "text" at bounding box center [1081, 273] width 527 height 35
drag, startPoint x: 564, startPoint y: 278, endPoint x: 55, endPoint y: 134, distance: 529.3
click at [55, 134] on div "Edit Restaurant Branches Menus Sections Full Menu View Edit Menu Choice Groups …" at bounding box center [695, 468] width 1391 height 1200
click at [936, 257] on input "text" at bounding box center [1081, 273] width 527 height 35
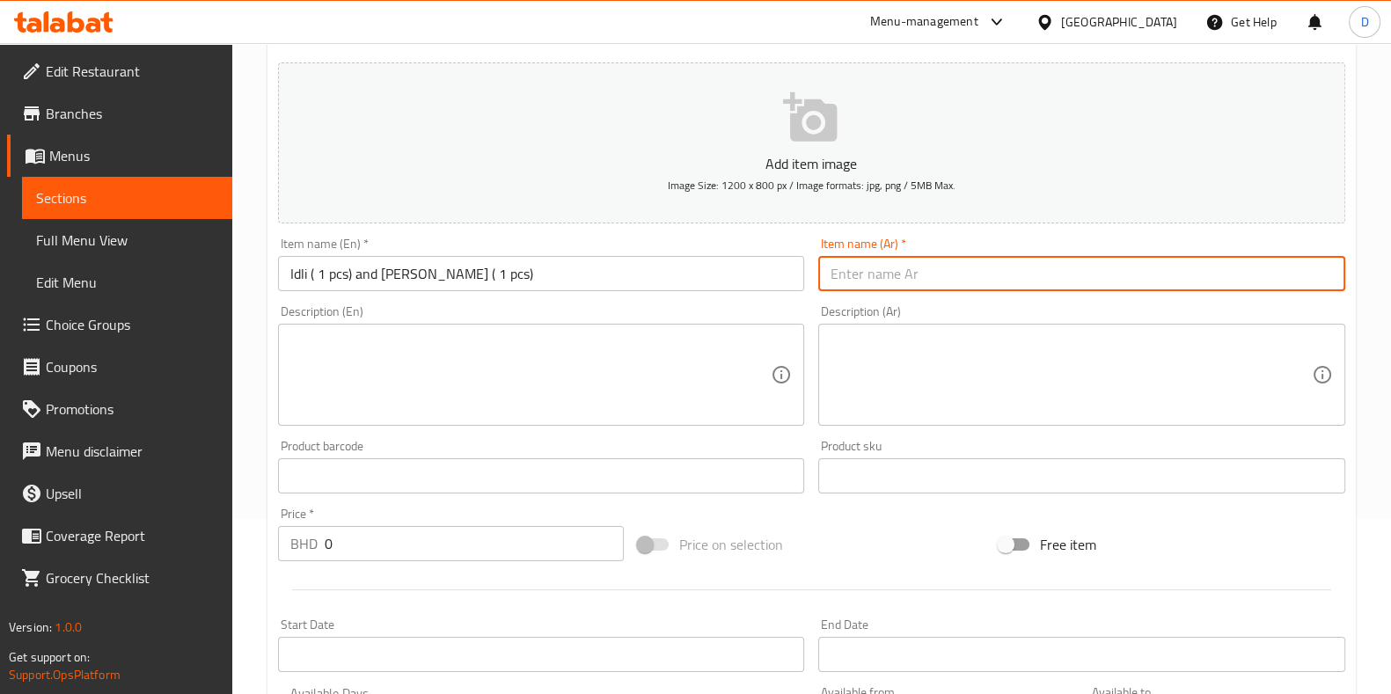
paste input "إيدلي (قطعة واحدة) وفادا (قطعة واحدة)"
type input "إيدلي (قطعة واحدة) وفادا (قطعة واحدة)"
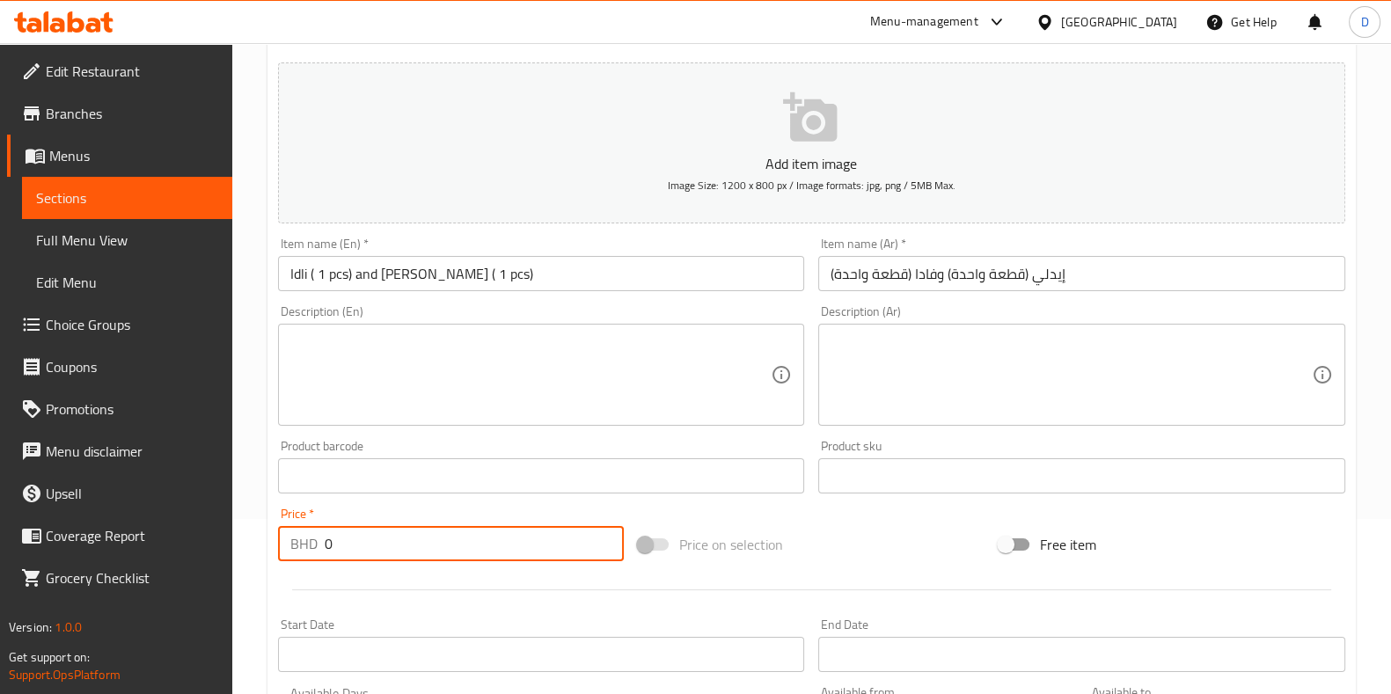
click at [440, 534] on input "0" at bounding box center [475, 543] width 300 height 35
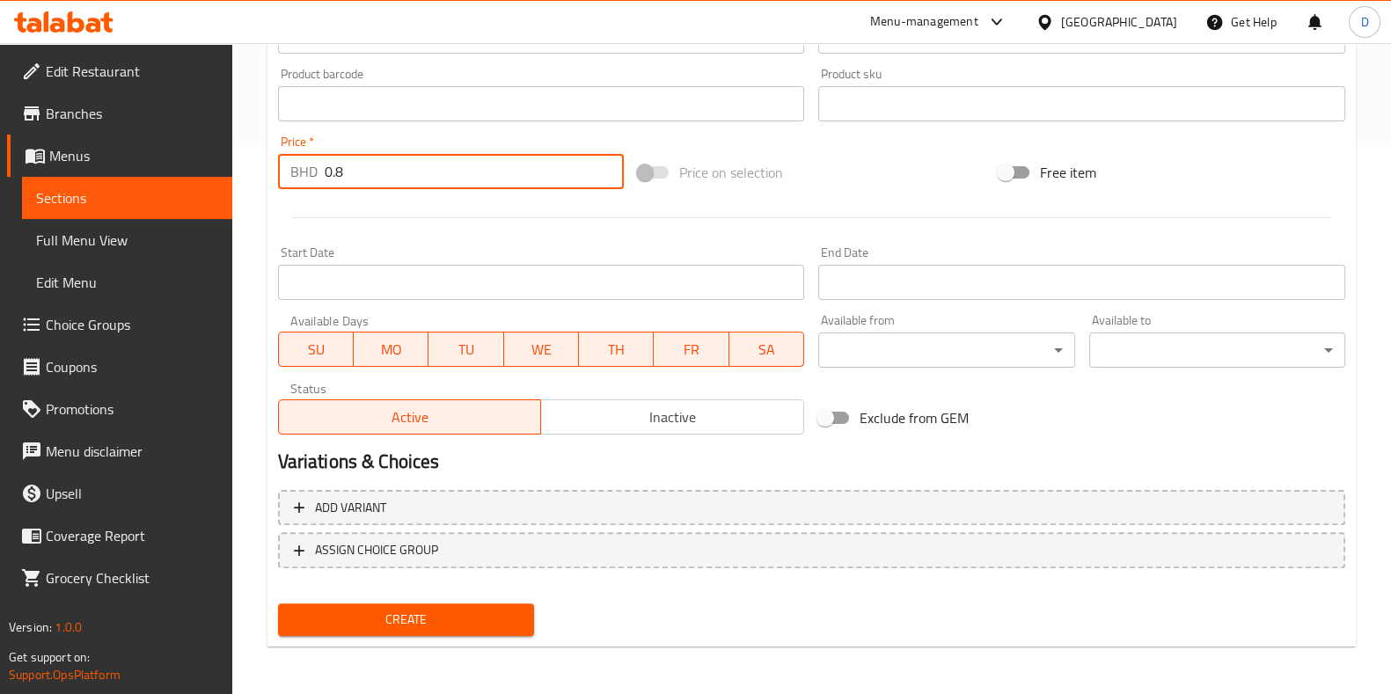
type input "0.8"
click at [450, 619] on span "Create" at bounding box center [406, 620] width 228 height 22
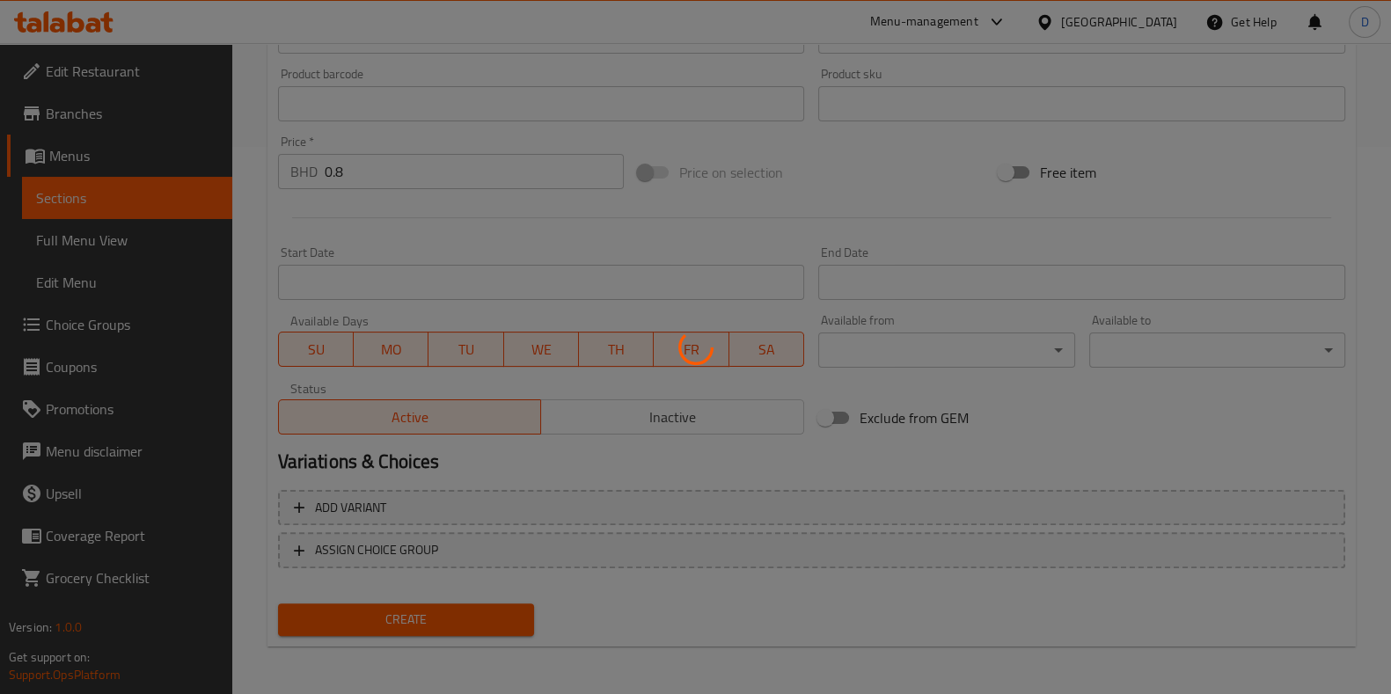
type input "0"
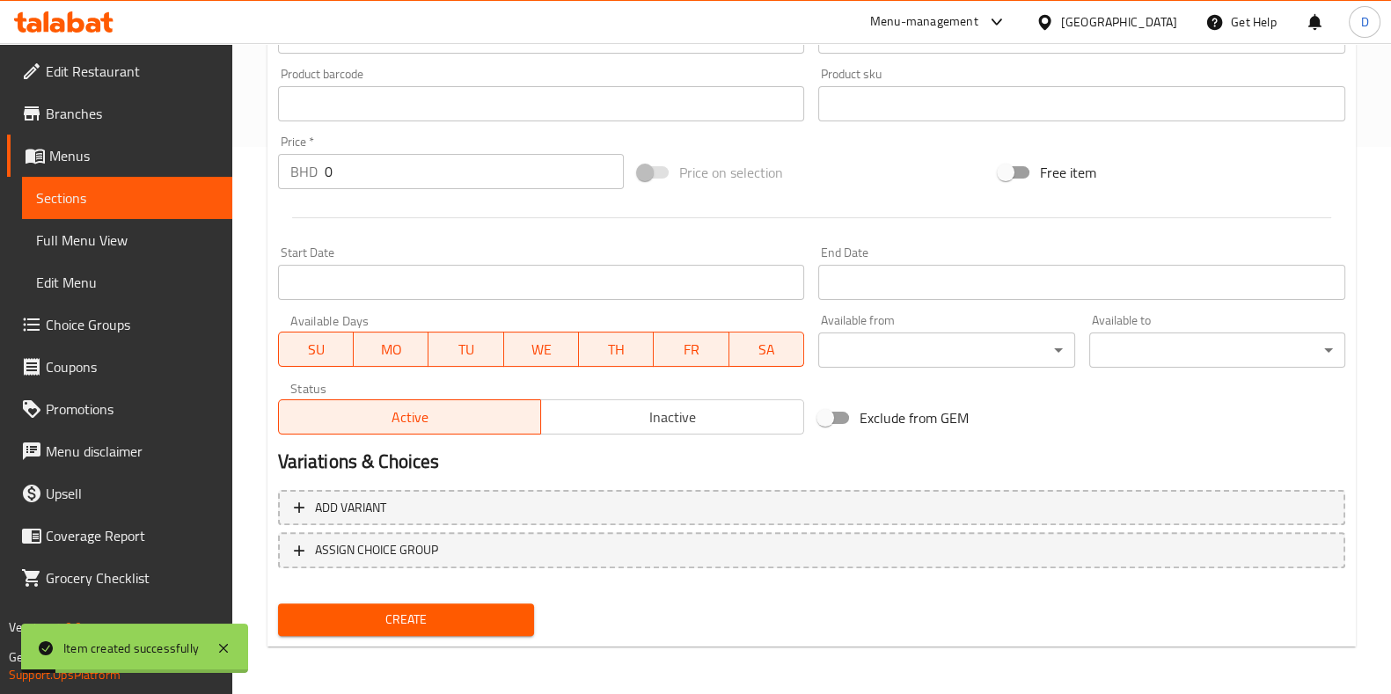
scroll to position [0, 0]
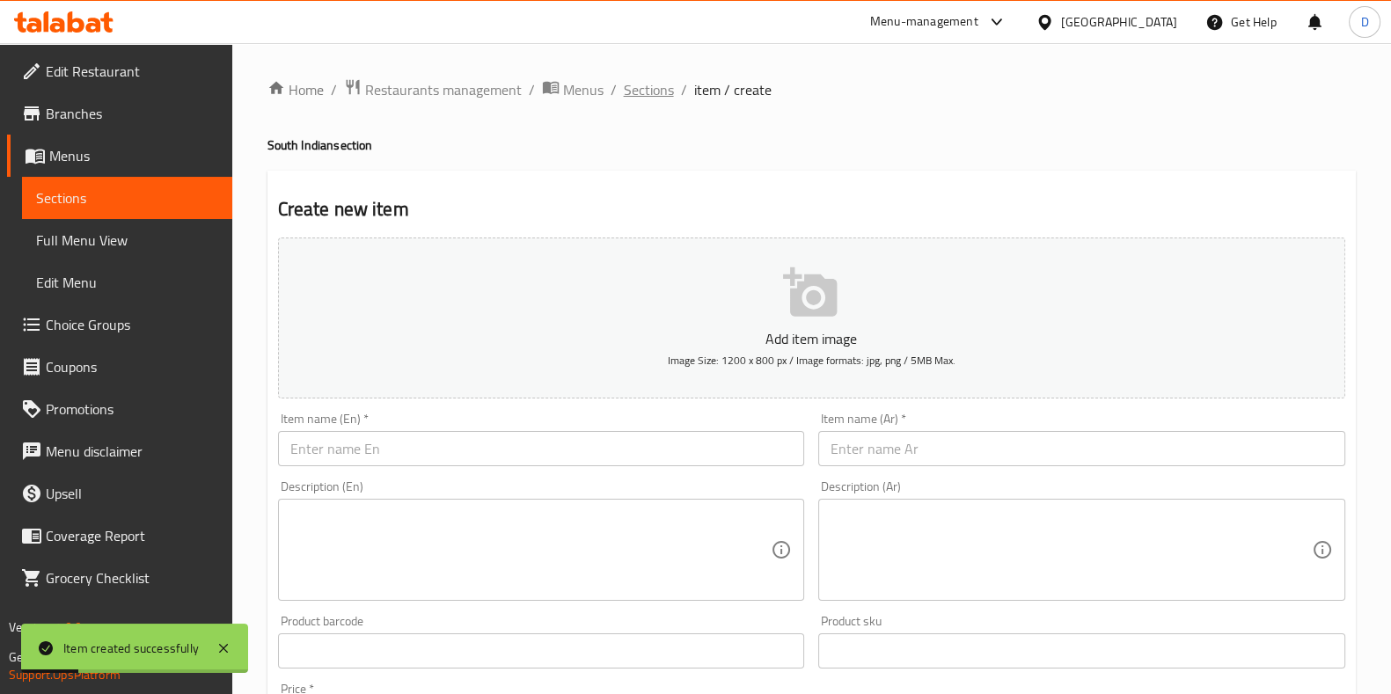
click at [648, 83] on span "Sections" at bounding box center [649, 89] width 50 height 21
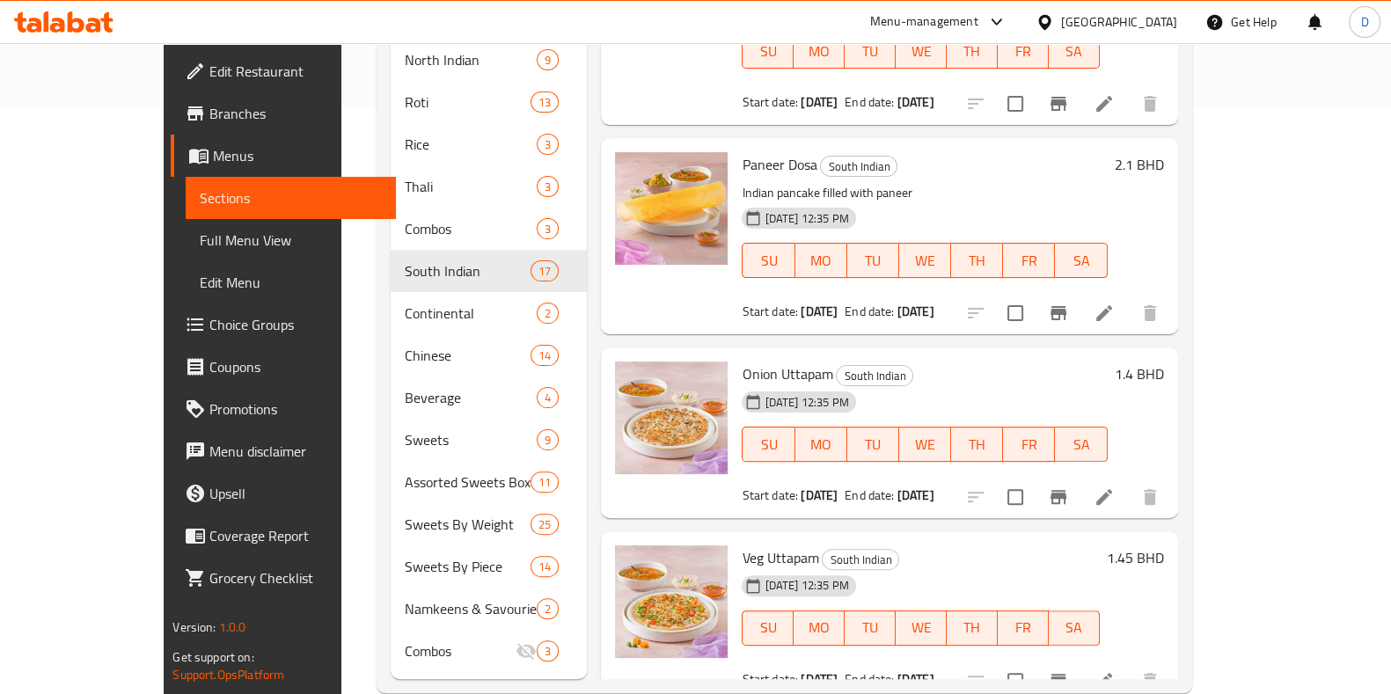
scroll to position [594, 0]
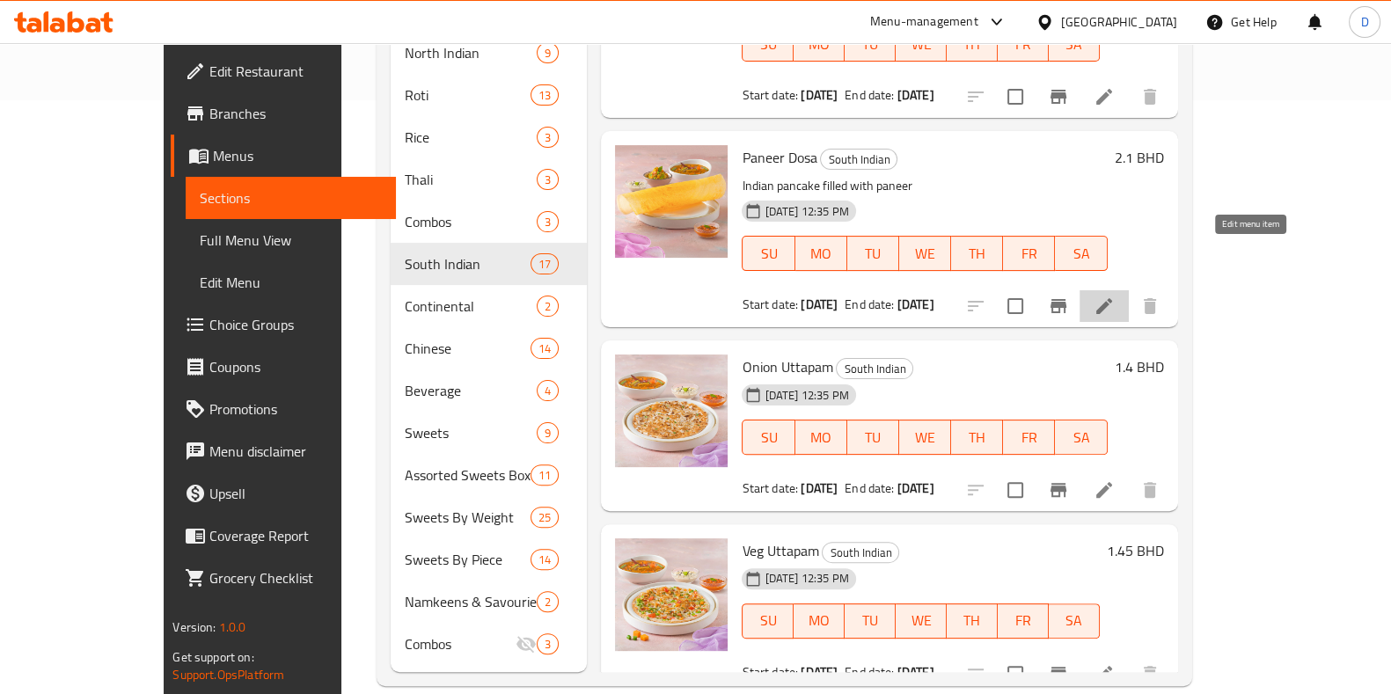
click at [1112, 298] on icon at bounding box center [1104, 306] width 16 height 16
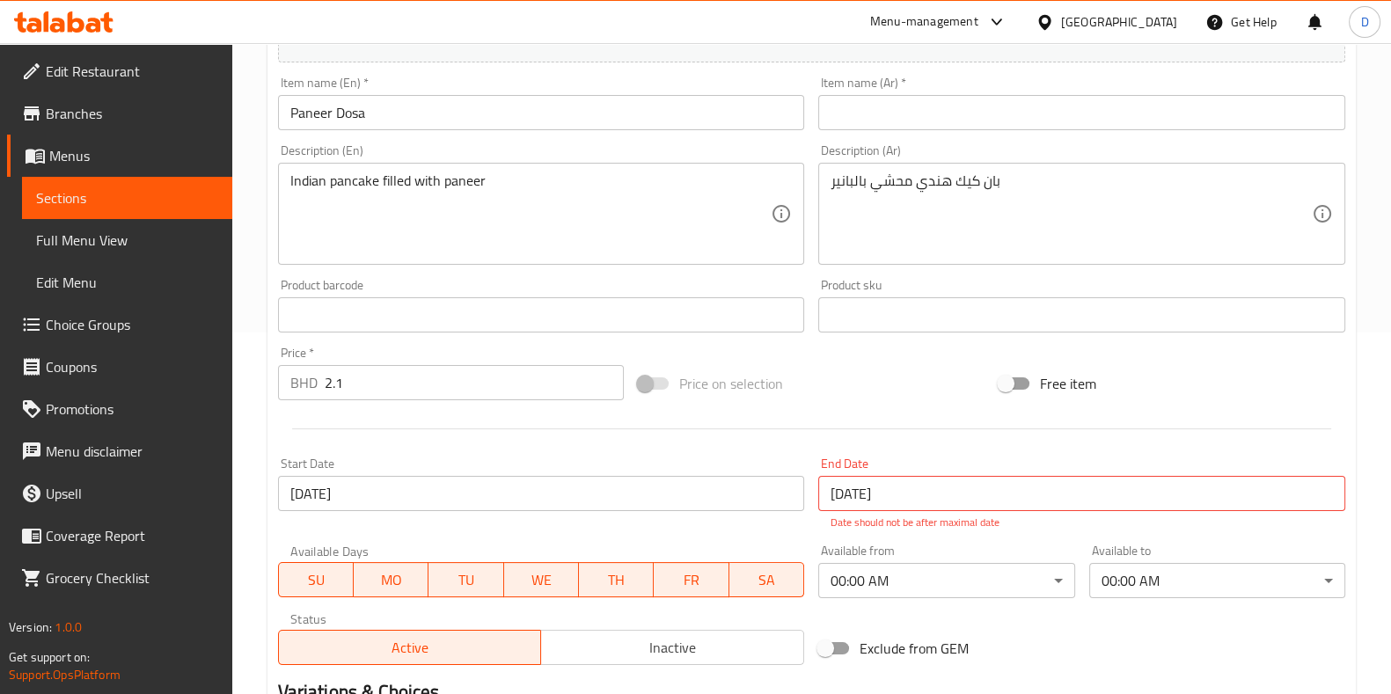
scroll to position [362, 0]
click at [924, 490] on input "[DATE]" at bounding box center [1081, 492] width 527 height 35
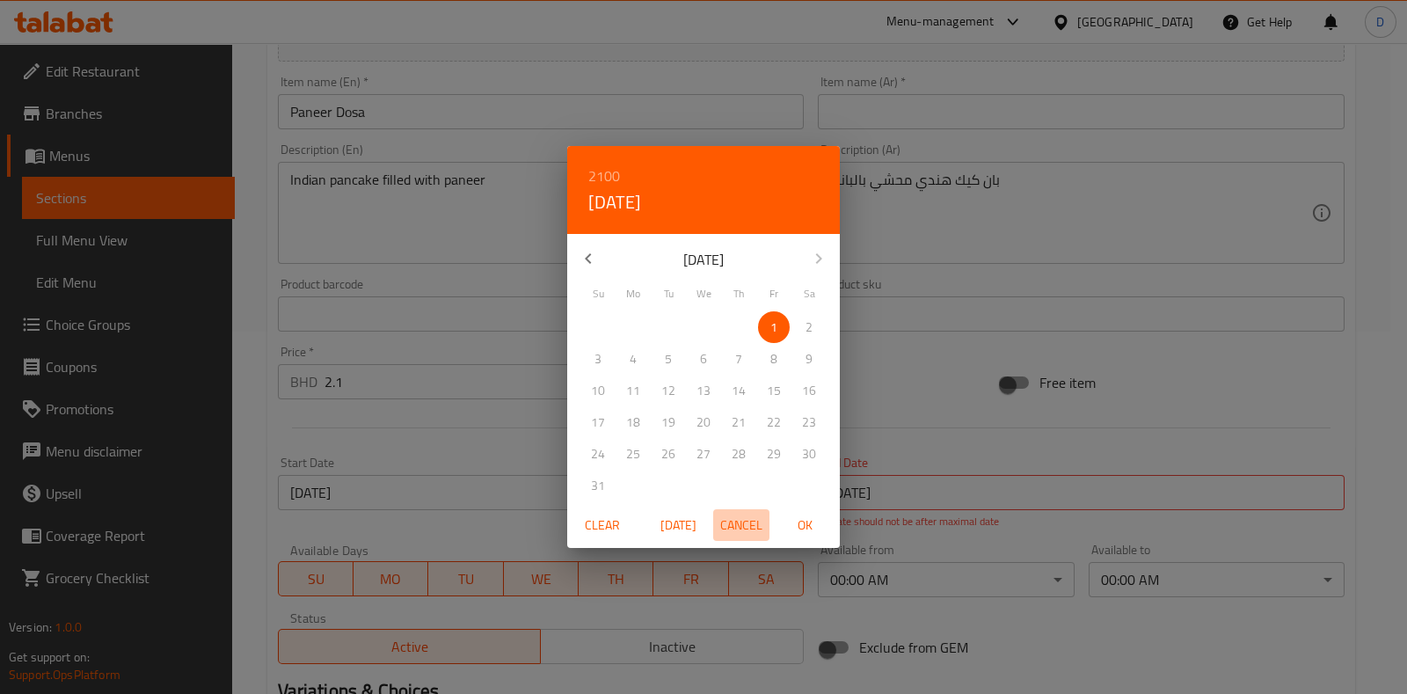
click at [751, 522] on span "Cancel" at bounding box center [741, 526] width 42 height 22
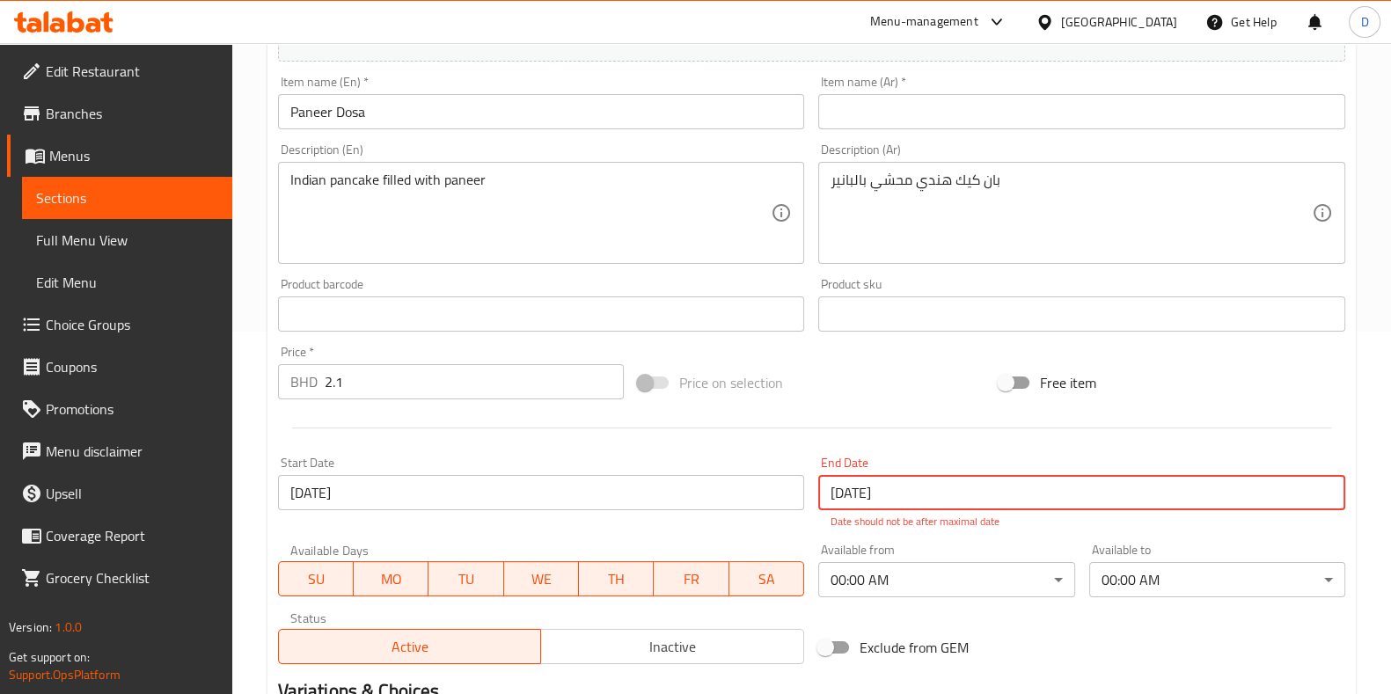
click at [950, 486] on input "[DATE]" at bounding box center [1081, 492] width 527 height 35
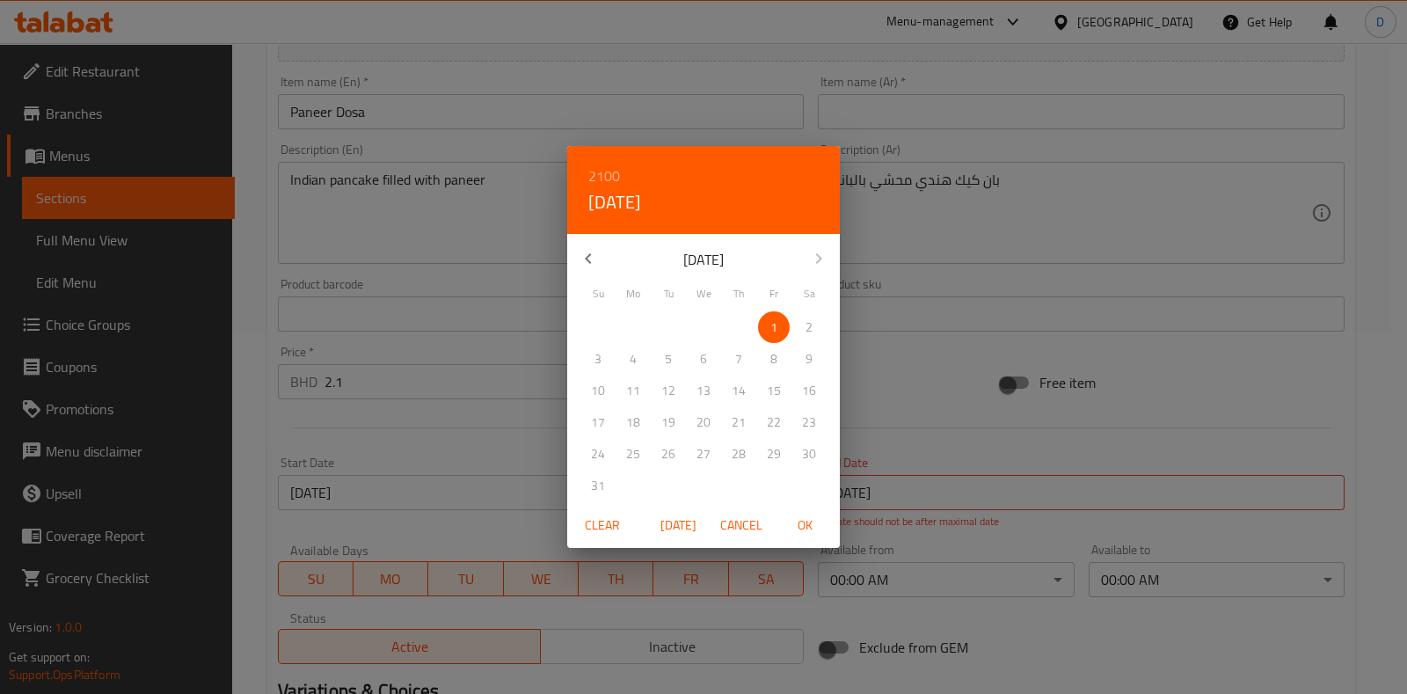
click at [600, 526] on span "Clear" at bounding box center [602, 526] width 42 height 22
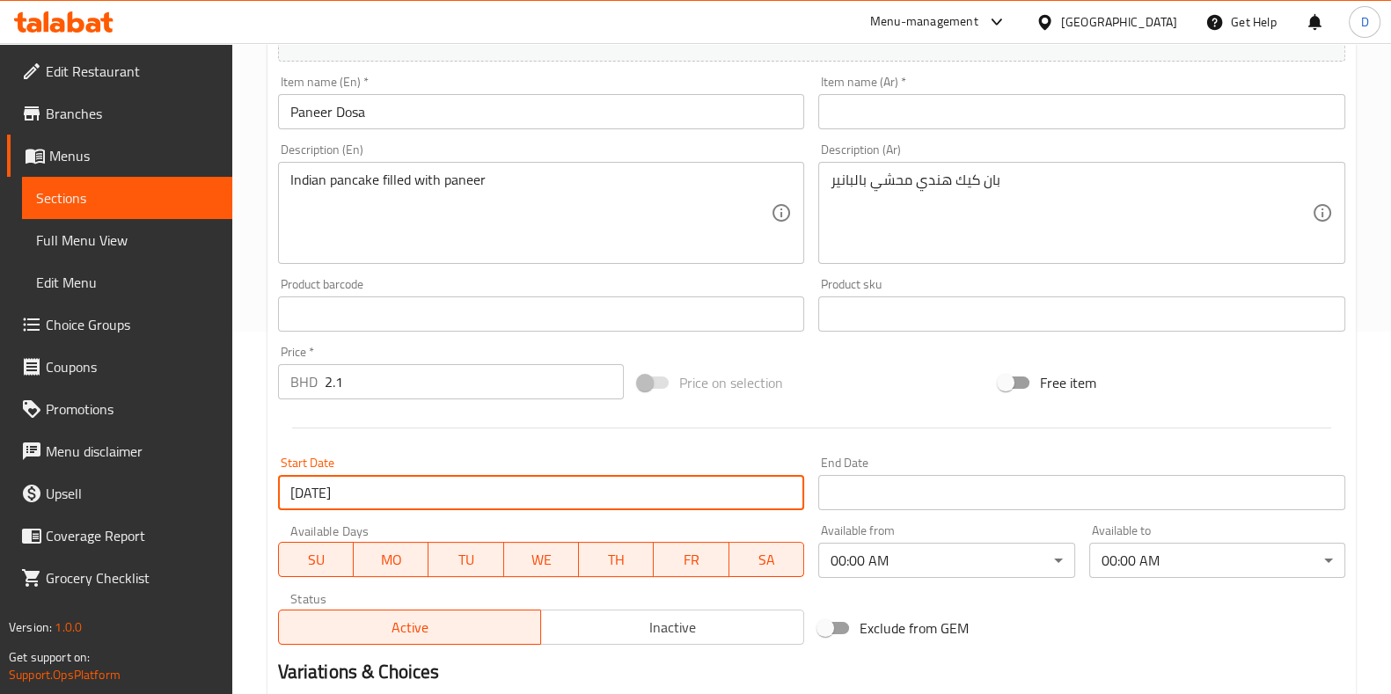
click at [663, 494] on input "[DATE]" at bounding box center [541, 492] width 527 height 35
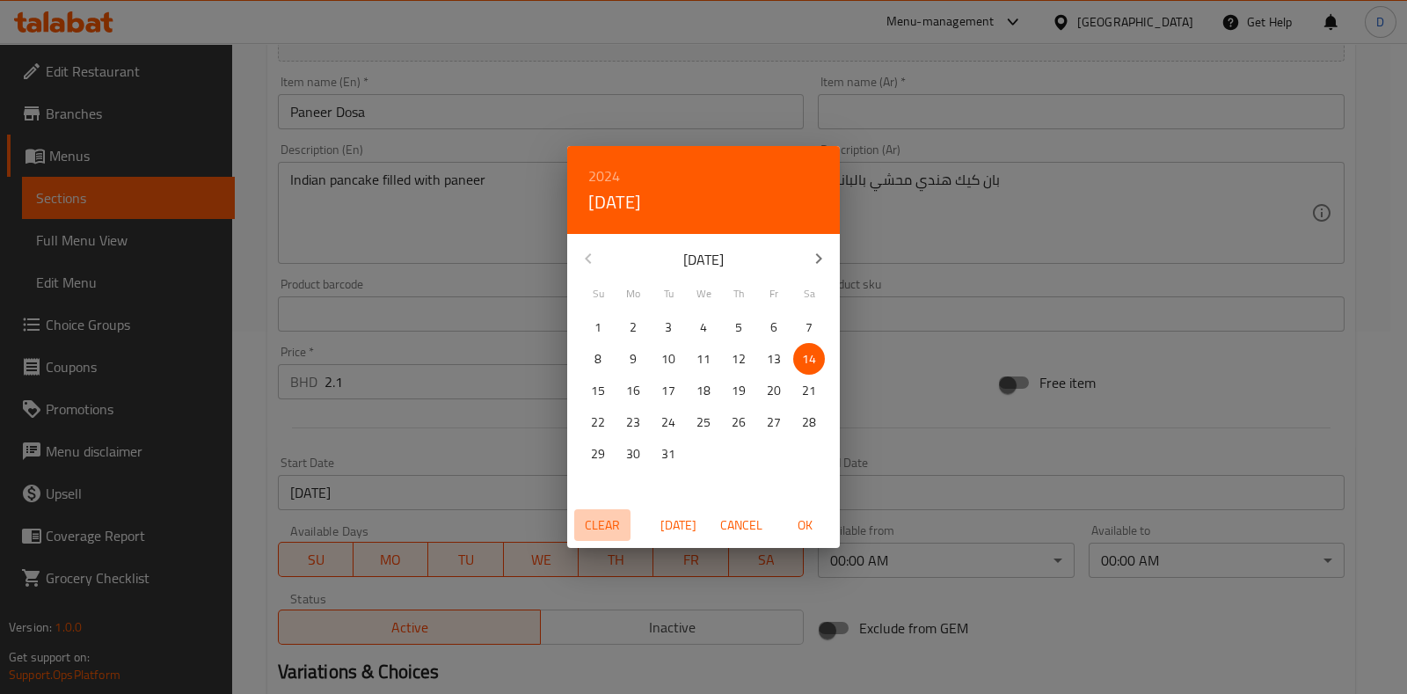
click at [618, 521] on span "Clear" at bounding box center [602, 526] width 42 height 22
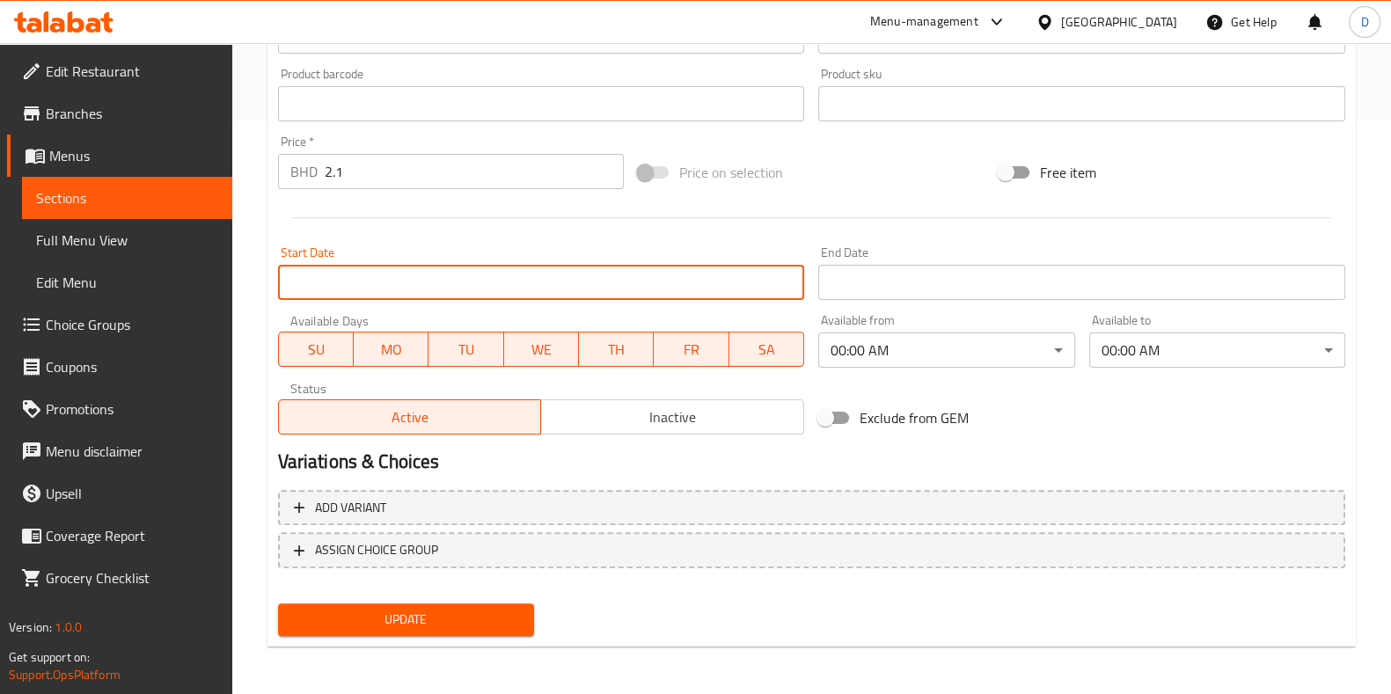
click at [457, 620] on span "Update" at bounding box center [406, 620] width 228 height 22
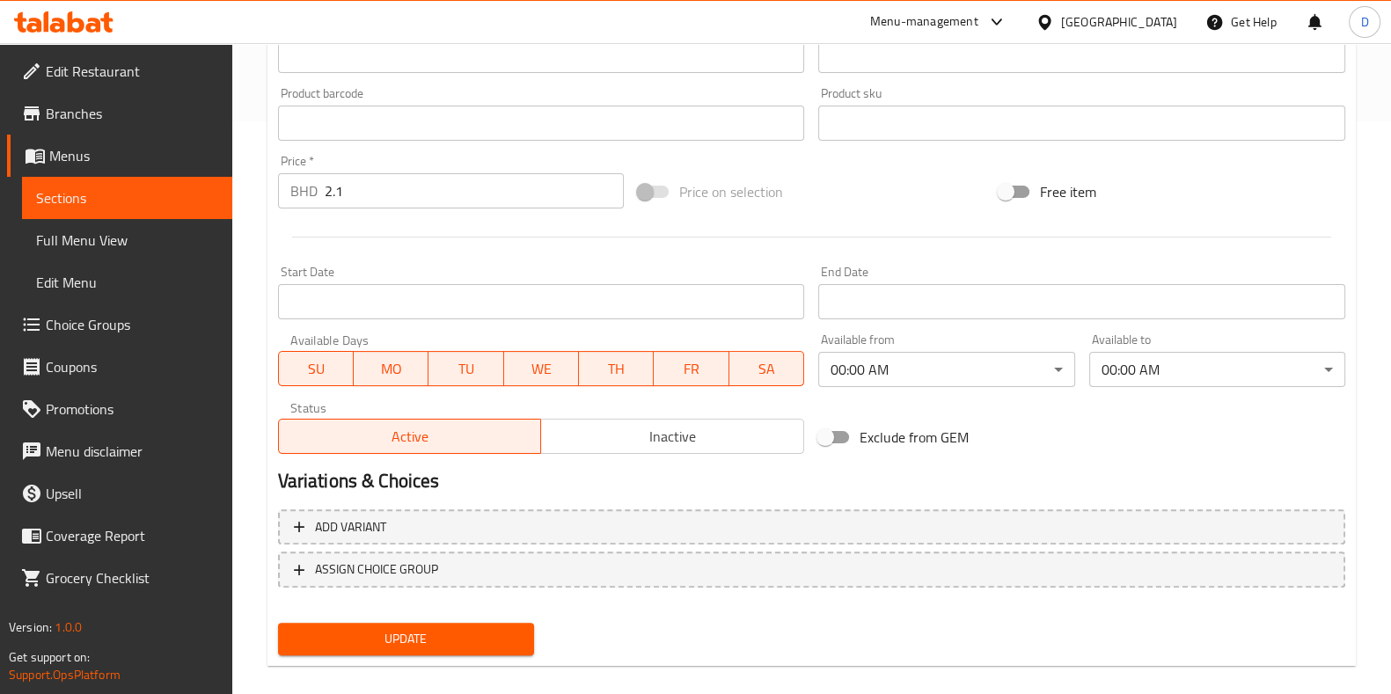
scroll to position [128, 0]
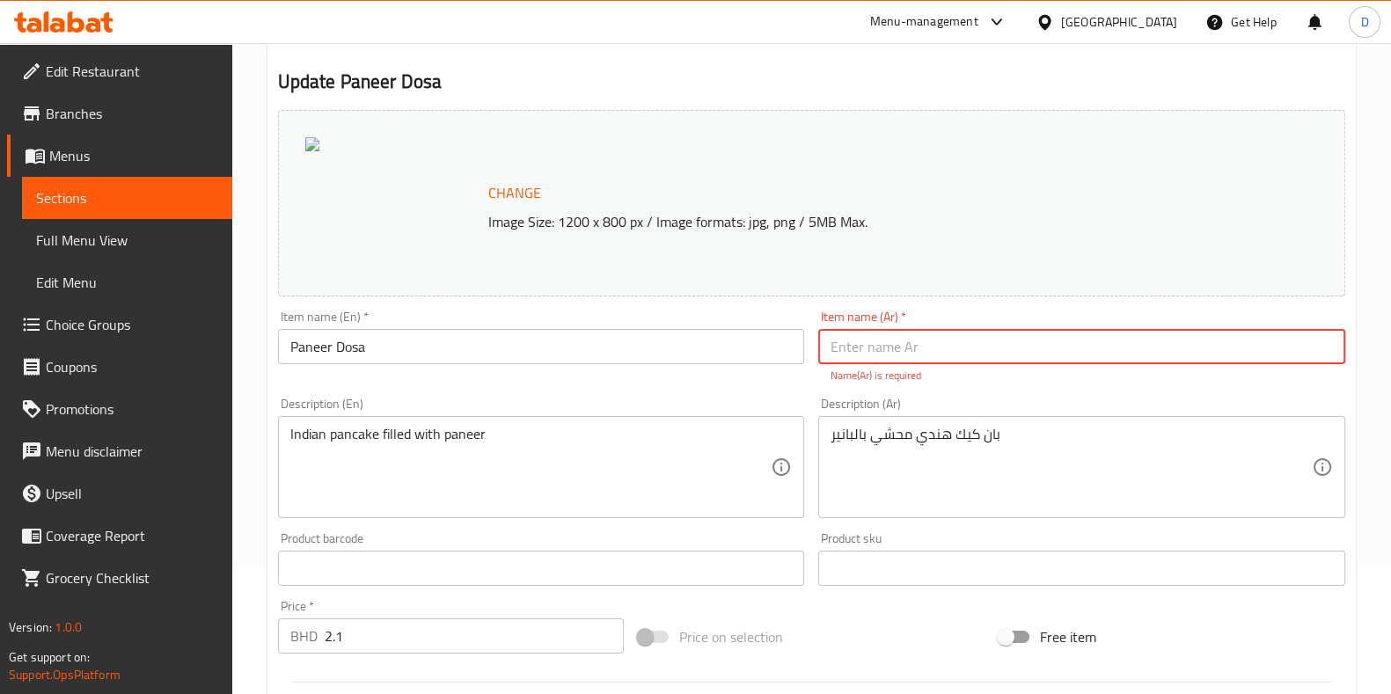
click at [490, 332] on input "Paneer Dosa" at bounding box center [541, 346] width 527 height 35
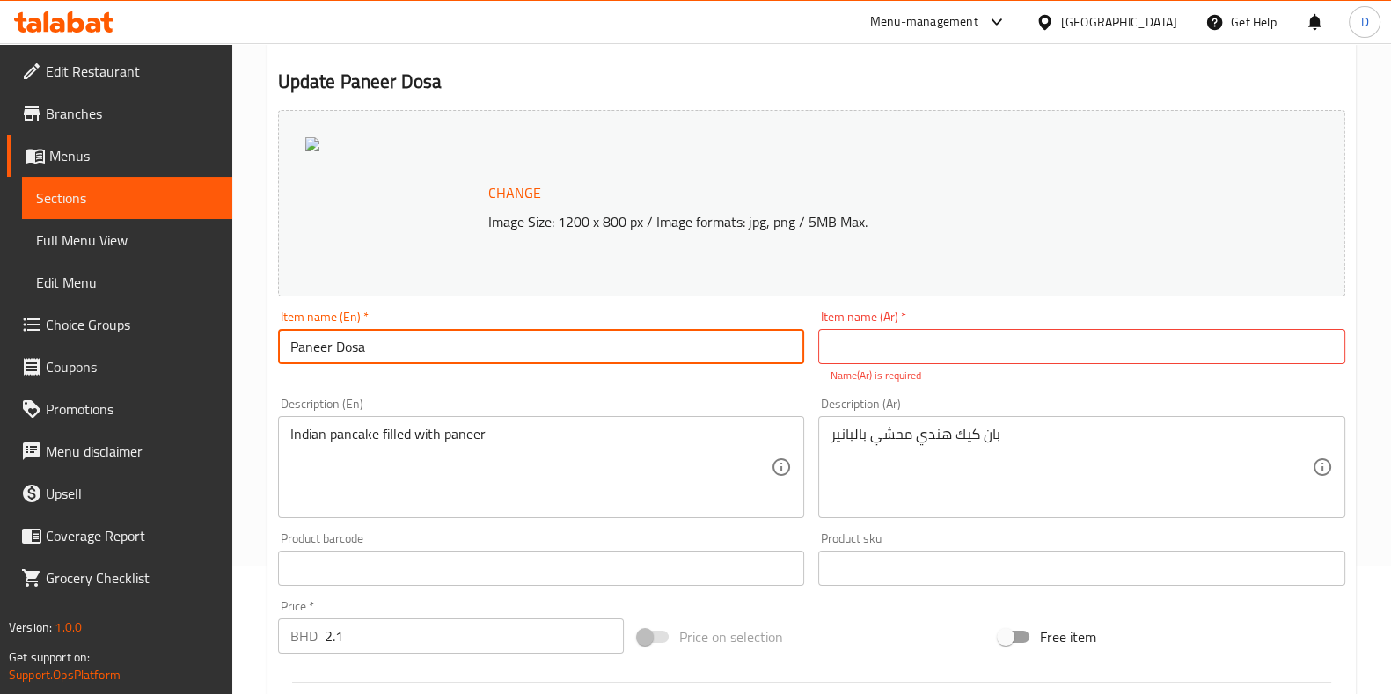
click at [491, 336] on input "Paneer Dosa" at bounding box center [541, 346] width 527 height 35
click at [893, 346] on input "text" at bounding box center [1081, 346] width 527 height 35
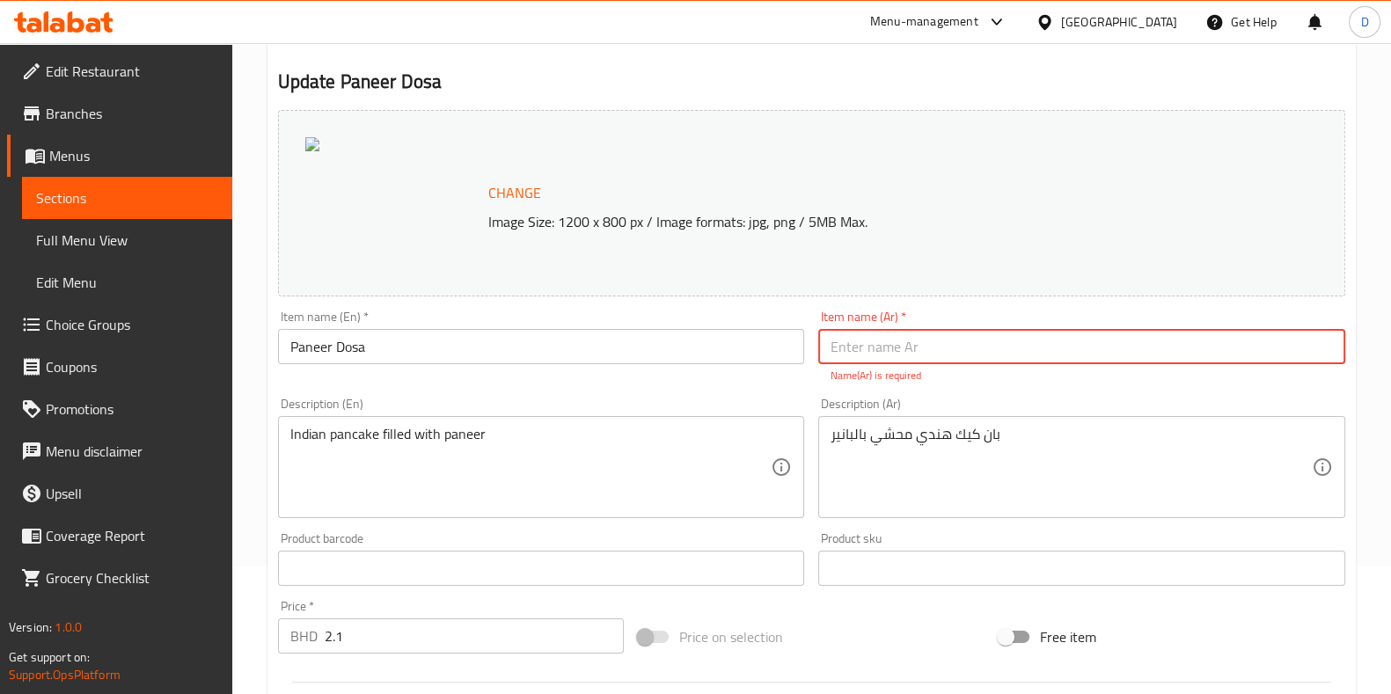
paste input "بانير دوسا"
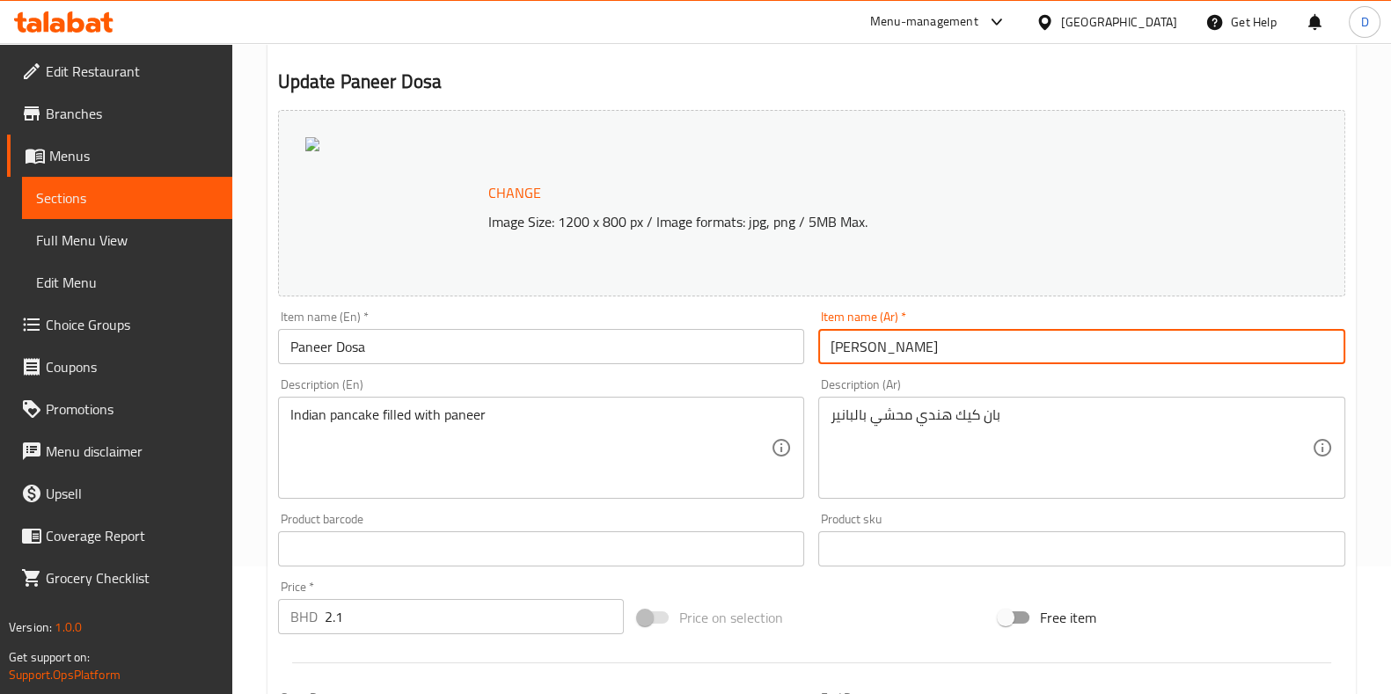
scroll to position [573, 0]
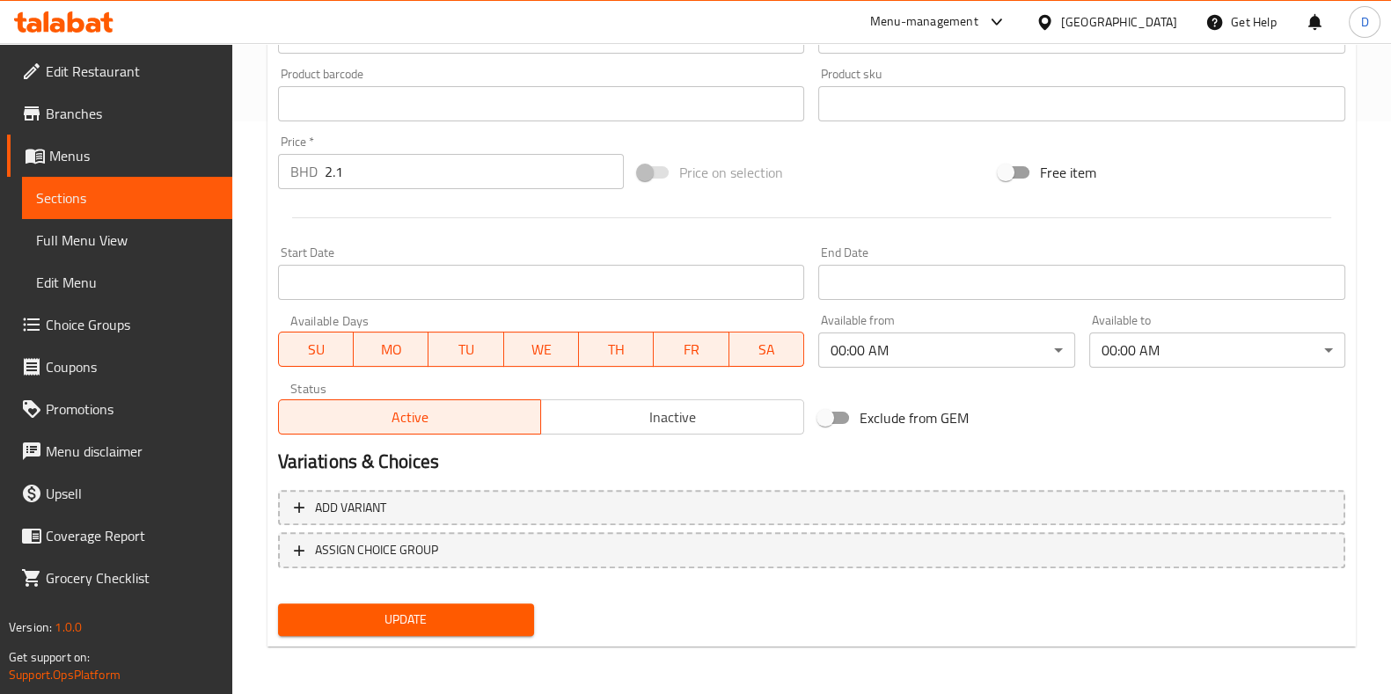
type input "بانير دوسا"
click at [479, 605] on button "Update" at bounding box center [406, 619] width 256 height 33
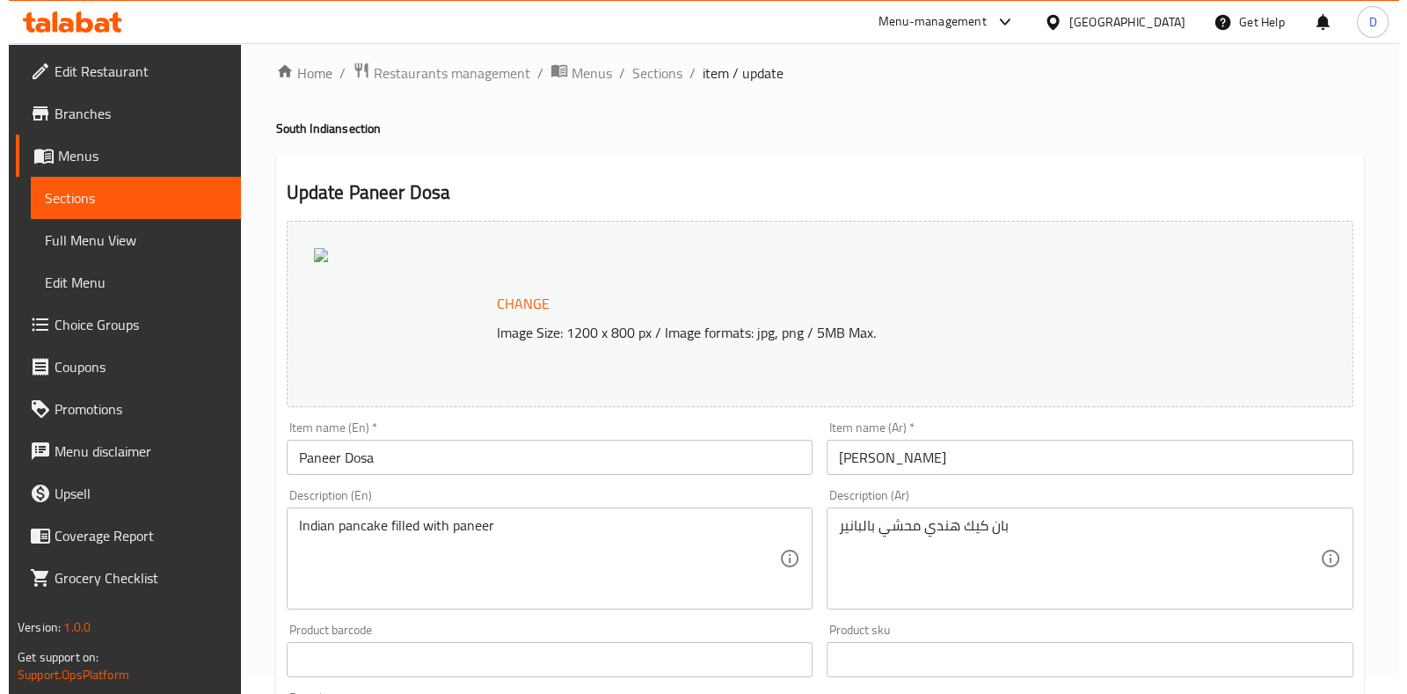
scroll to position [0, 0]
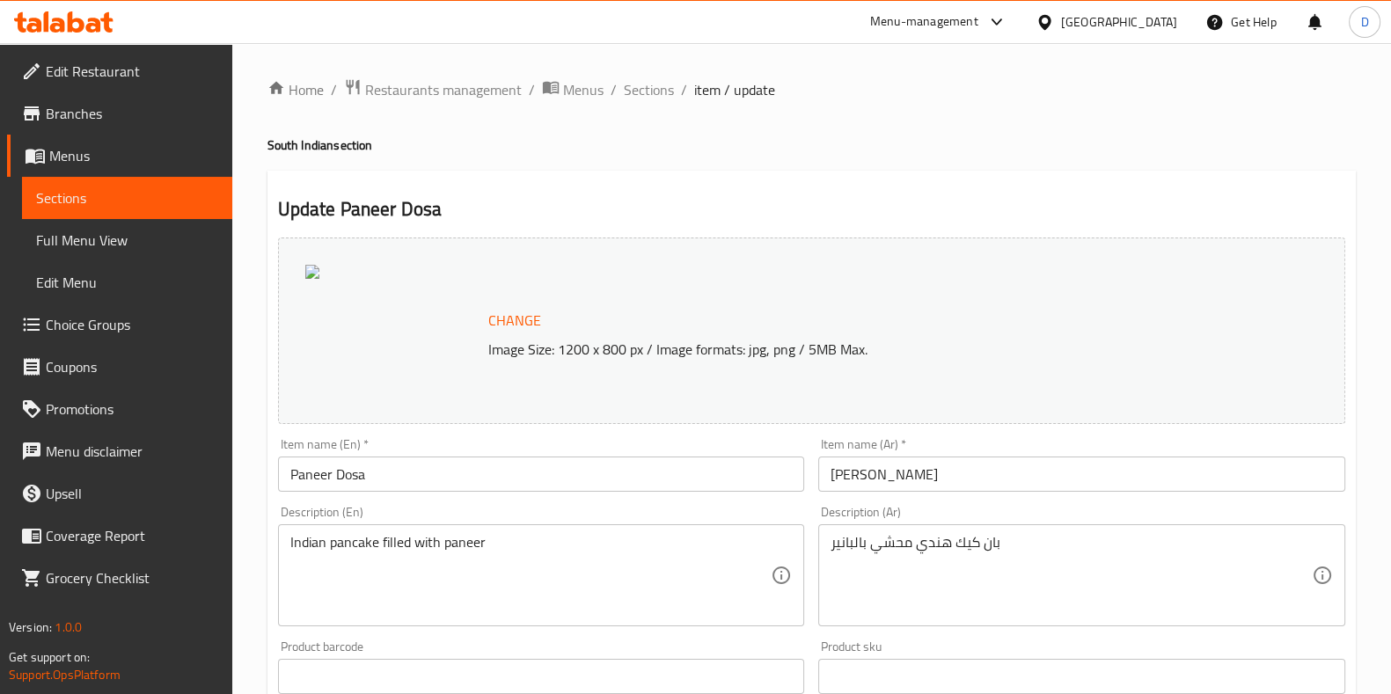
click at [676, 78] on ol "Home / Restaurants management / Menus / Sections / item / update" at bounding box center [811, 89] width 1088 height 23
click at [666, 81] on span "Sections" at bounding box center [649, 89] width 50 height 21
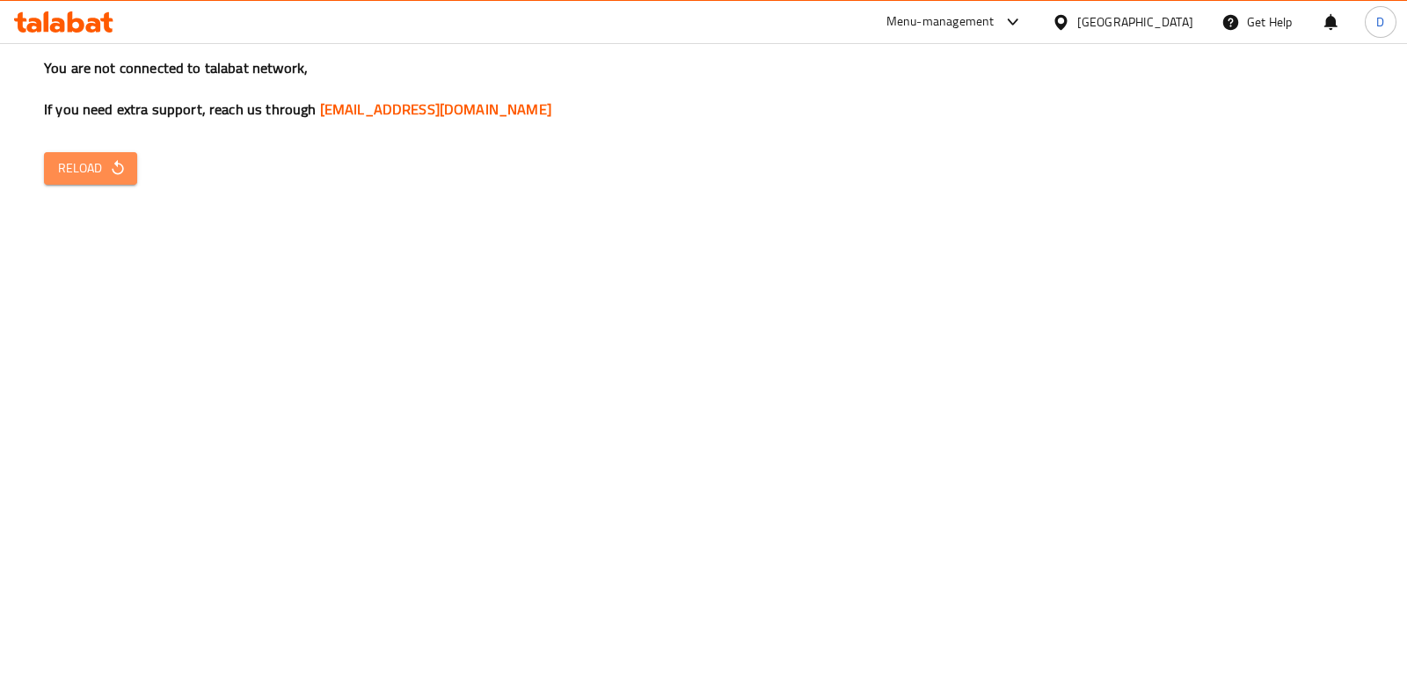
click at [84, 175] on span "Reload" at bounding box center [90, 168] width 65 height 22
click at [115, 179] on span "Reload" at bounding box center [90, 168] width 65 height 22
click at [1272, 469] on div "You are not connected to talabat network, If you need extra support, reach us t…" at bounding box center [703, 347] width 1407 height 694
click at [111, 174] on icon "button" at bounding box center [118, 168] width 18 height 18
click at [111, 164] on icon "button" at bounding box center [118, 168] width 18 height 18
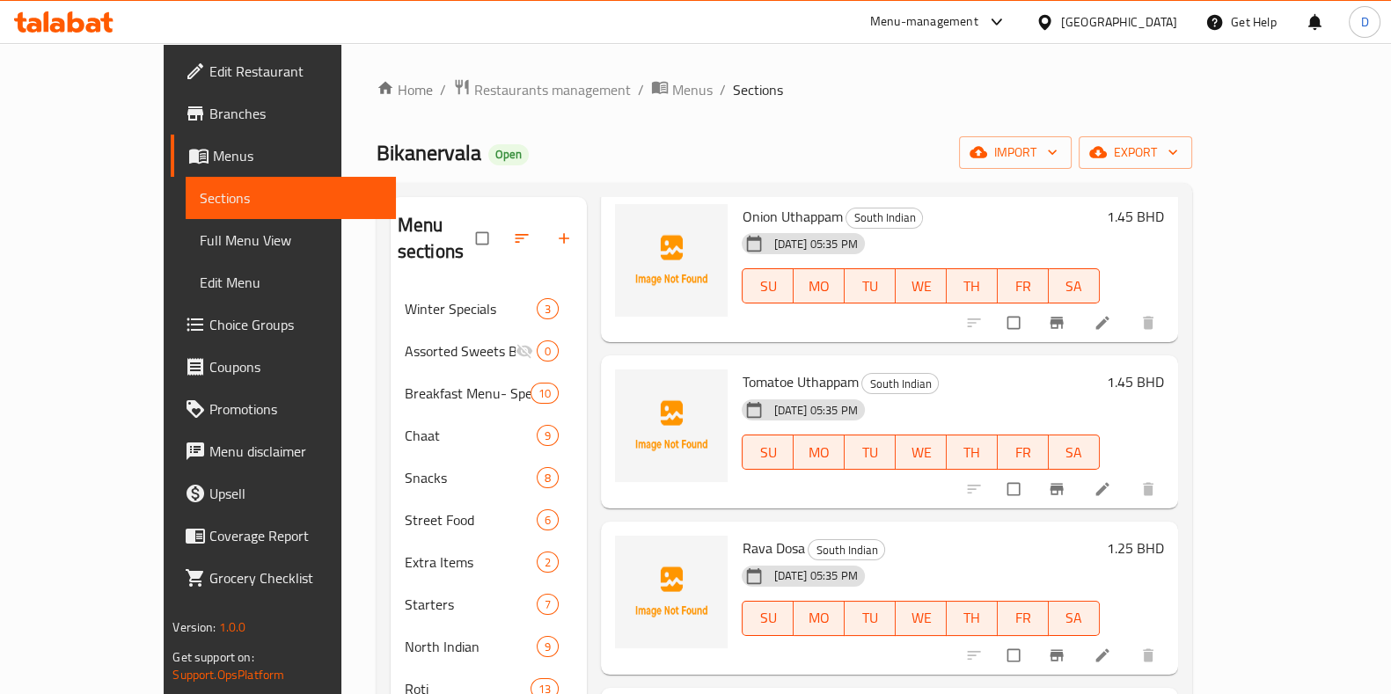
scroll to position [925, 0]
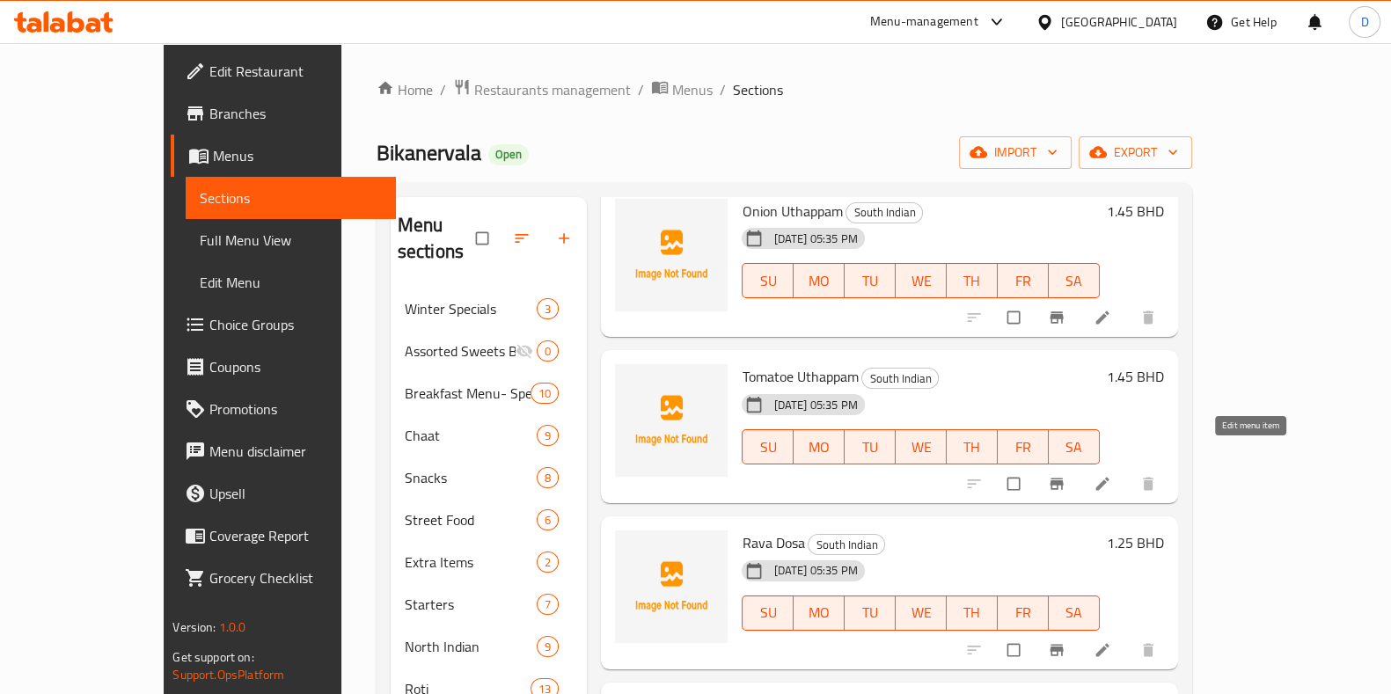
click at [1111, 475] on icon at bounding box center [1102, 484] width 18 height 18
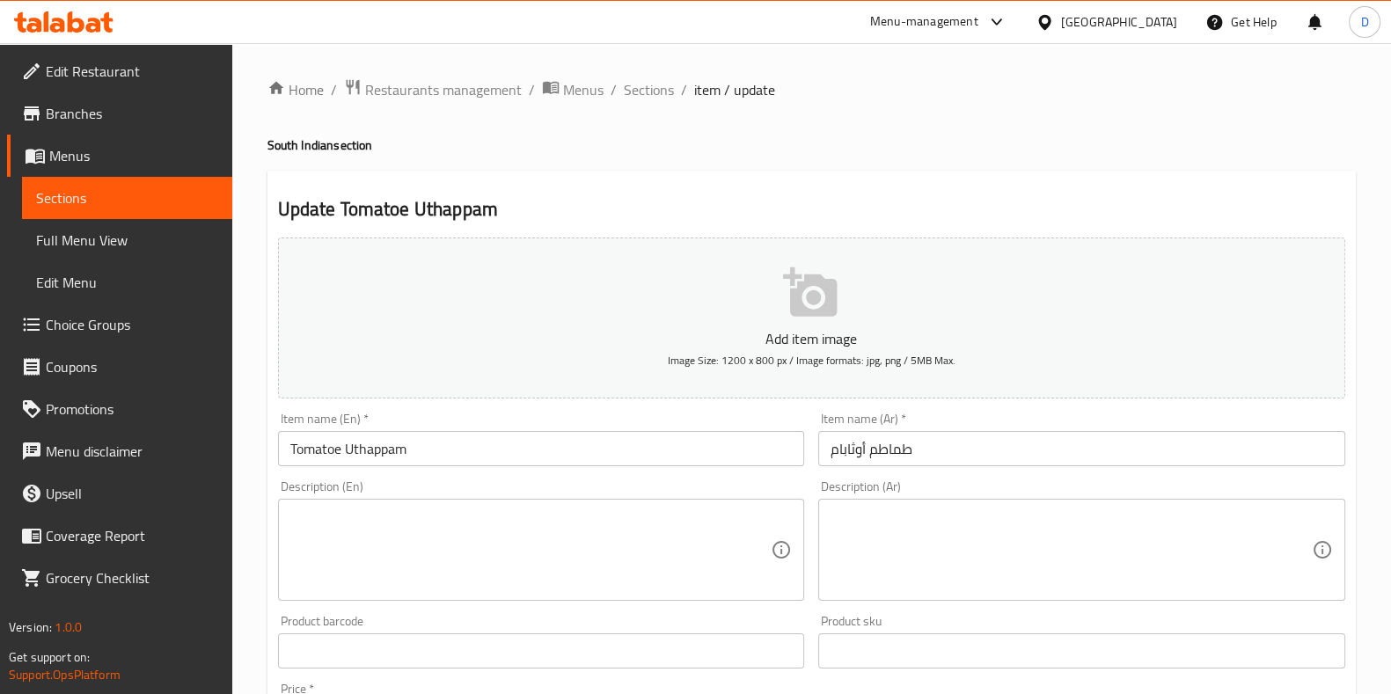
click at [344, 449] on input "Tomatoe Uthappam" at bounding box center [541, 448] width 527 height 35
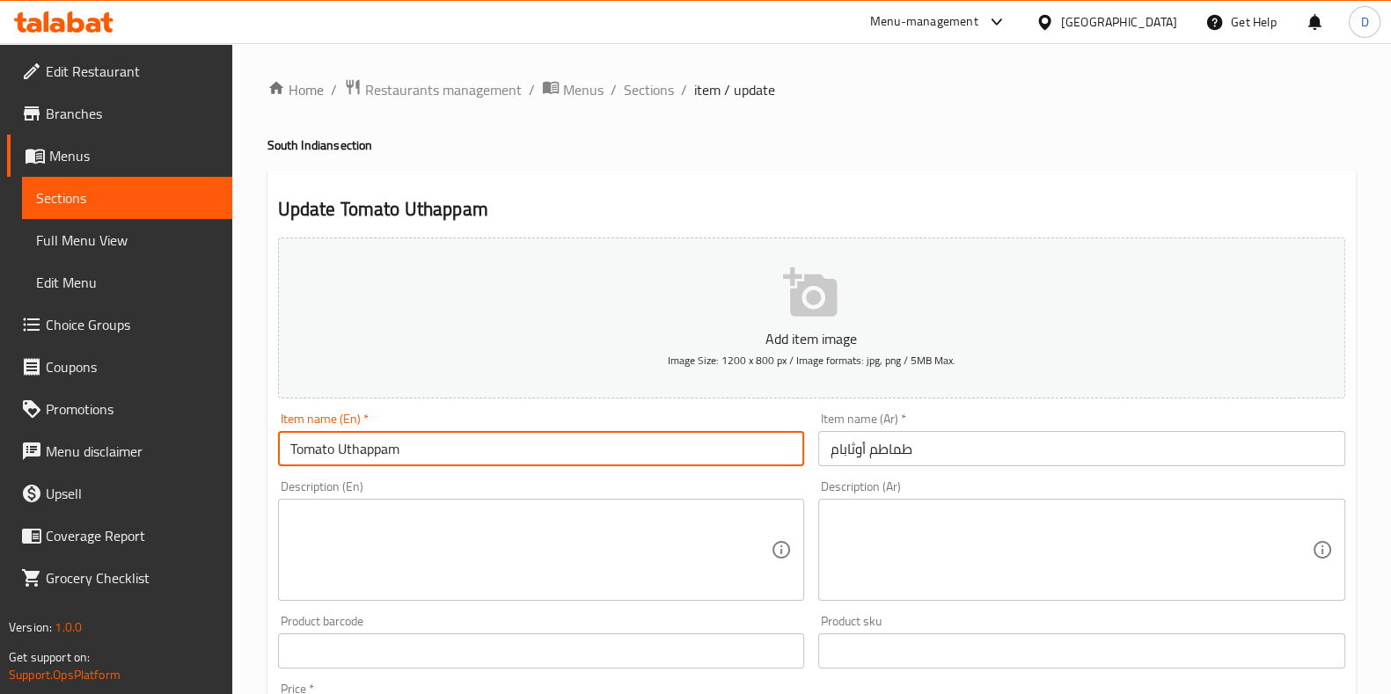
scroll to position [547, 0]
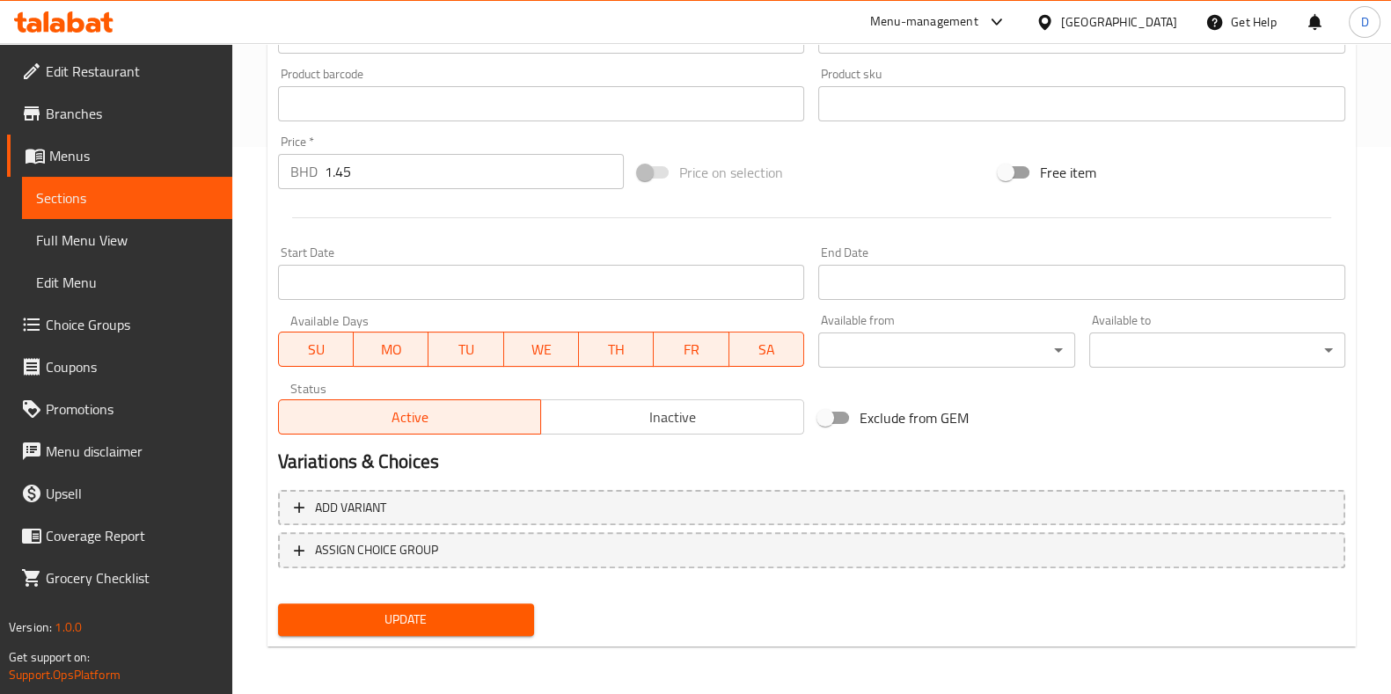
type input "Tomato Uthappam"
click at [395, 609] on span "Update" at bounding box center [406, 620] width 228 height 22
